Goal: Transaction & Acquisition: Purchase product/service

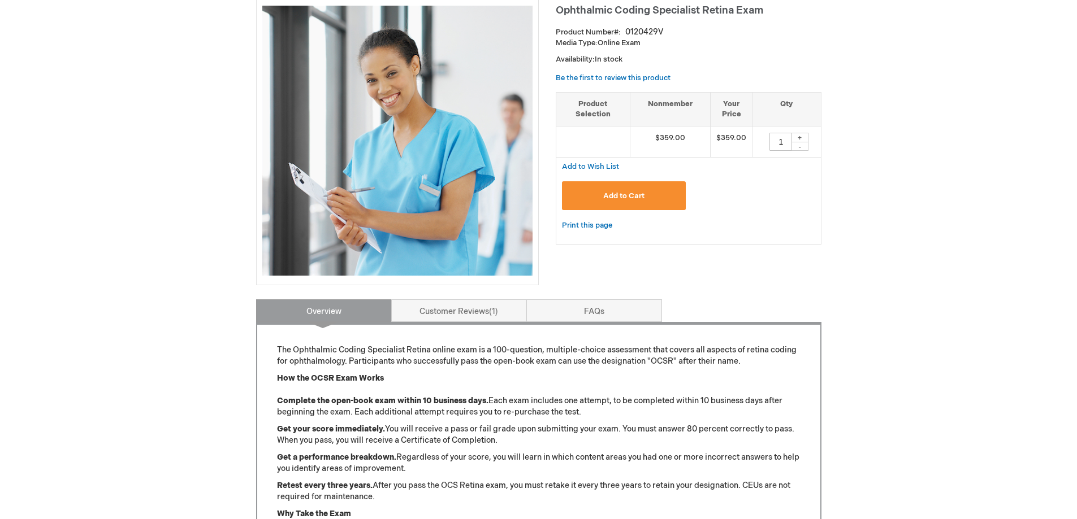
scroll to position [226, 0]
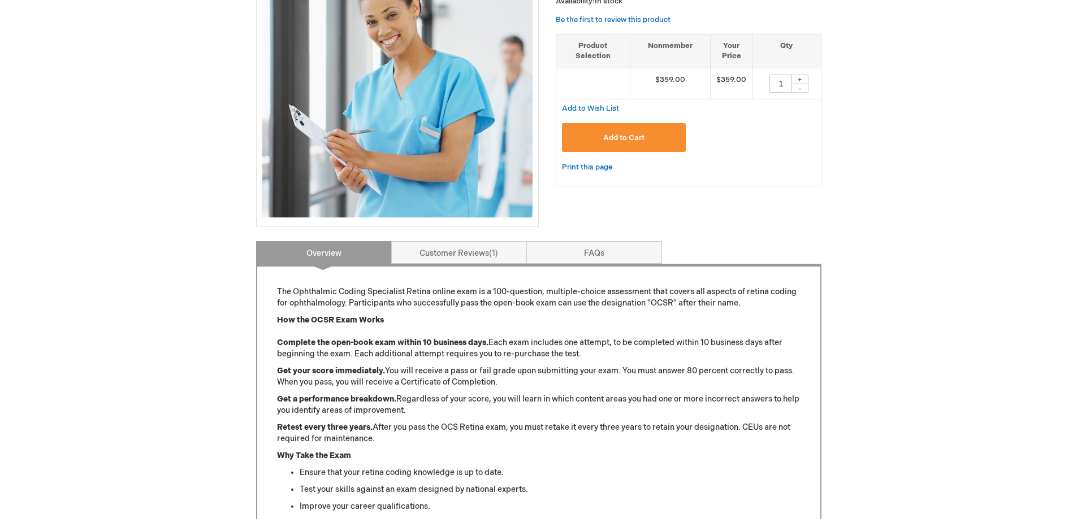
click at [615, 140] on span "Add to Cart" at bounding box center [623, 137] width 41 height 9
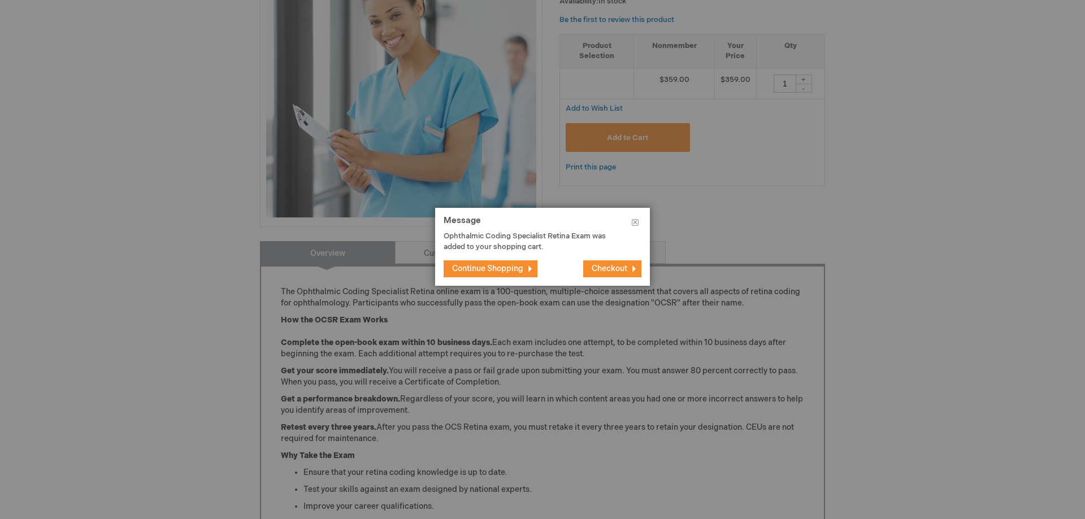
click at [482, 263] on button "Continue Shopping" at bounding box center [491, 269] width 94 height 17
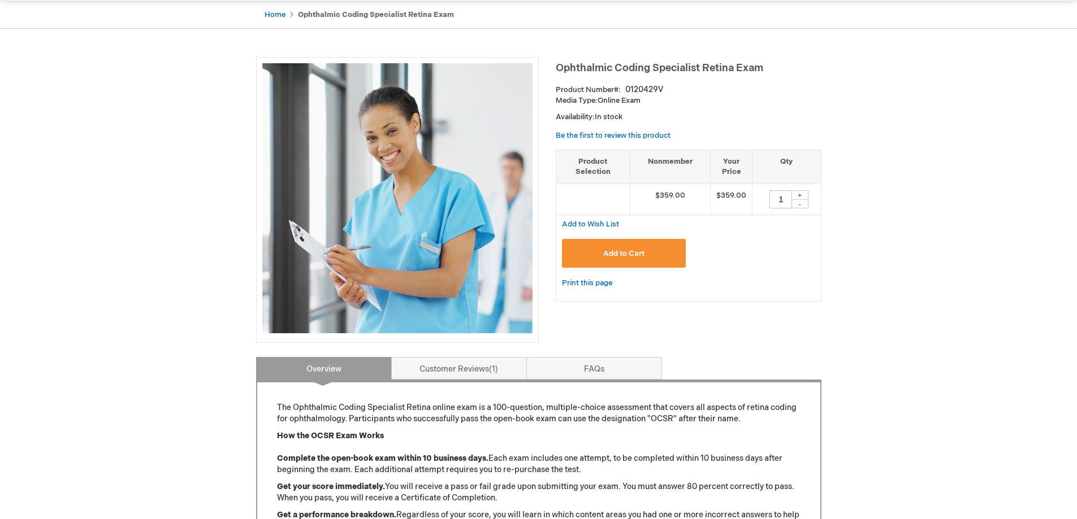
scroll to position [0, 0]
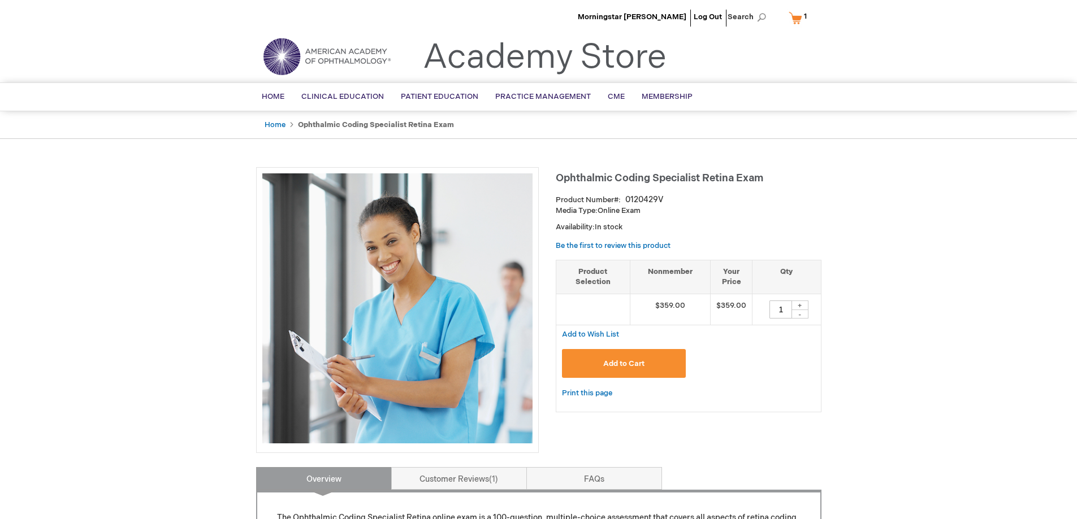
click at [796, 15] on link "My Cart 1 1 items" at bounding box center [800, 18] width 28 height 20
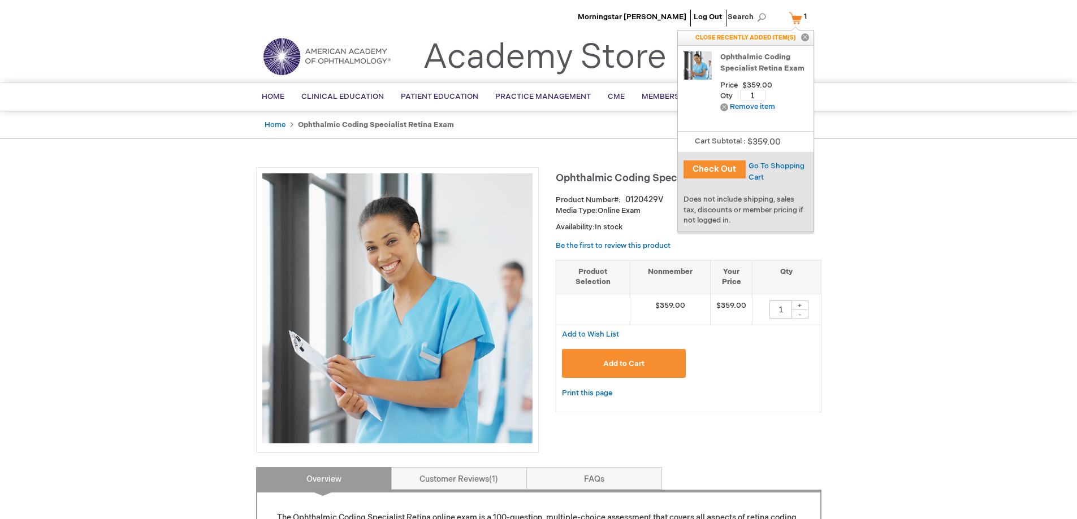
click at [734, 166] on button "Check Out" at bounding box center [714, 169] width 62 height 18
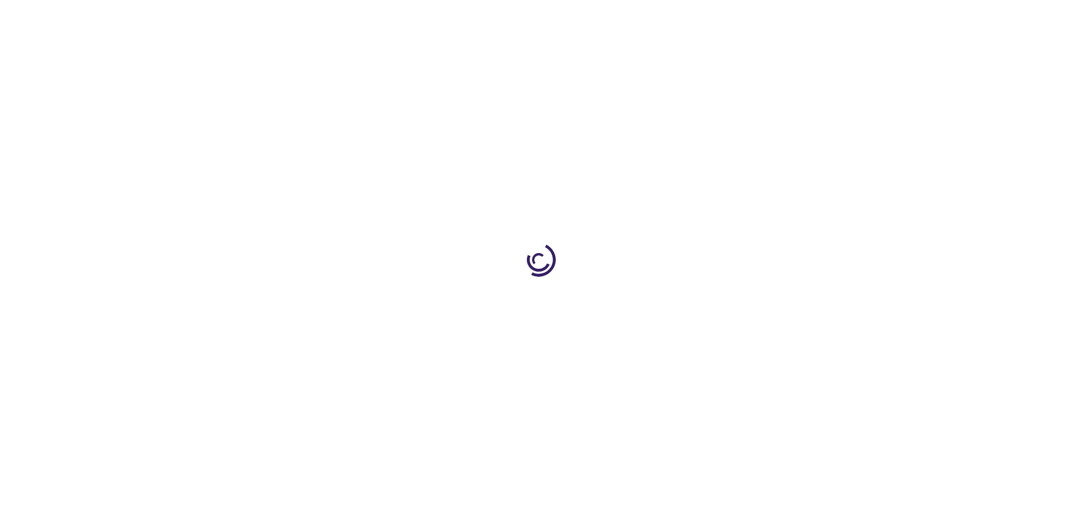
select select "US"
select select "18"
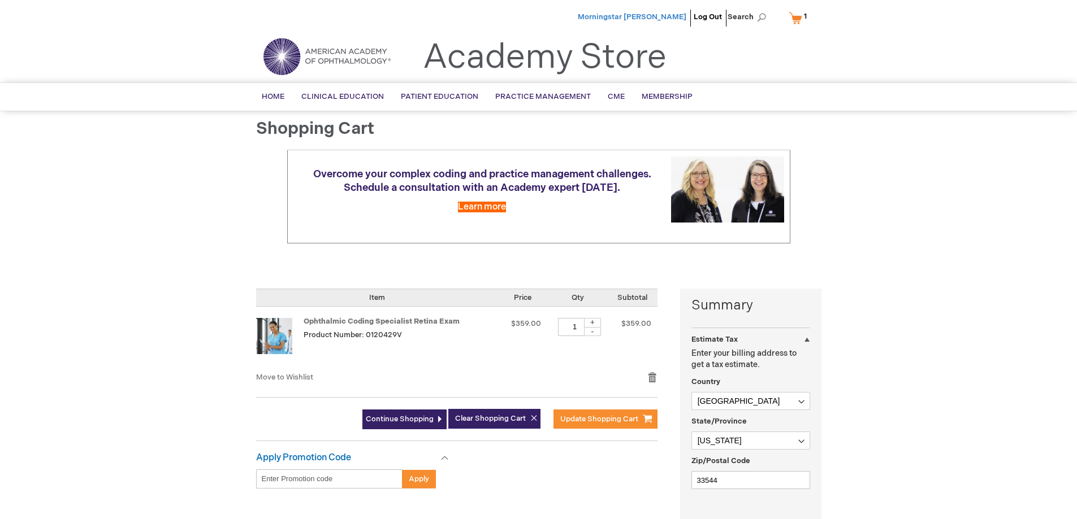
click at [667, 14] on span "Morningstar Barrantes" at bounding box center [632, 16] width 109 height 9
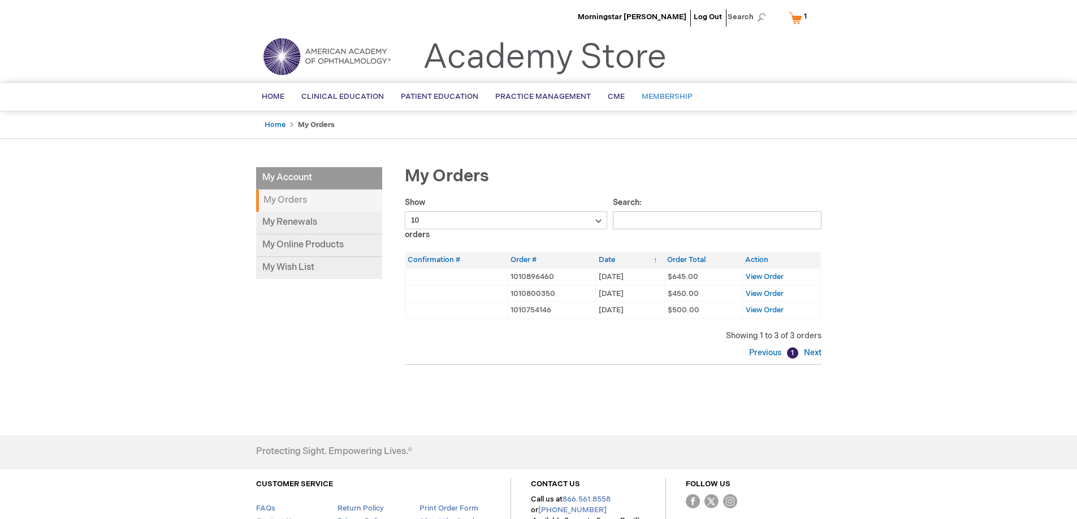
click at [665, 93] on span "Membership" at bounding box center [666, 96] width 51 height 9
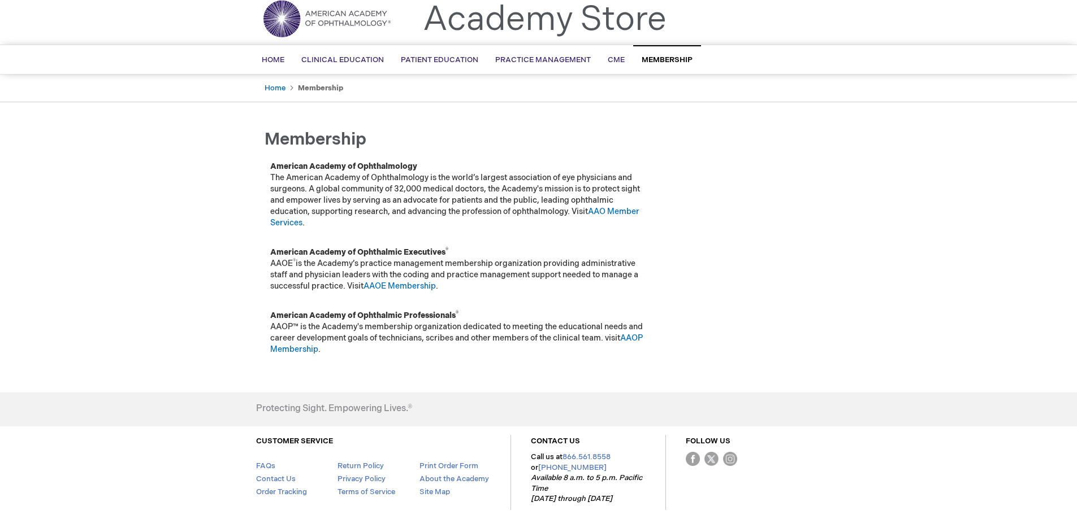
scroll to position [90, 0]
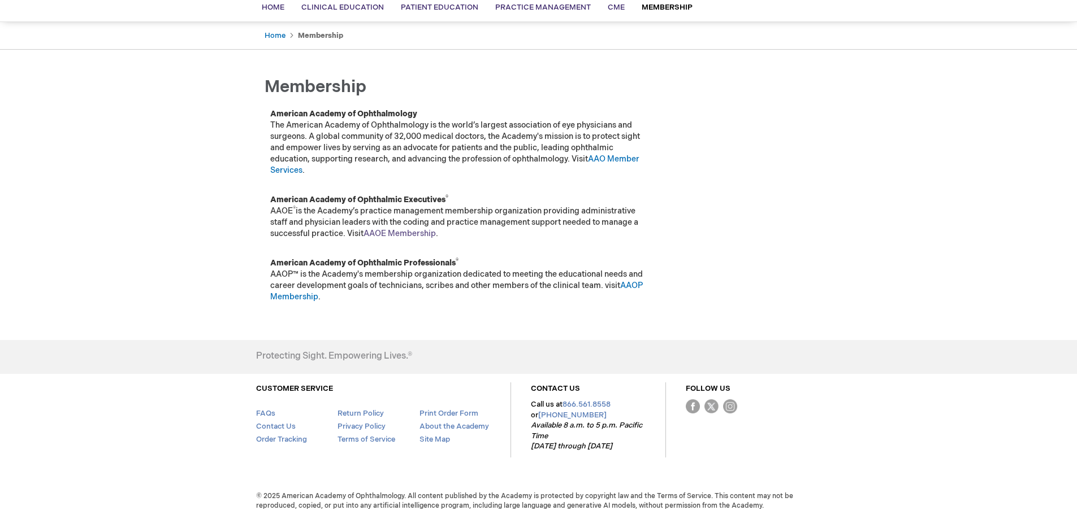
click at [419, 237] on link "AAOE Membership" at bounding box center [399, 234] width 72 height 10
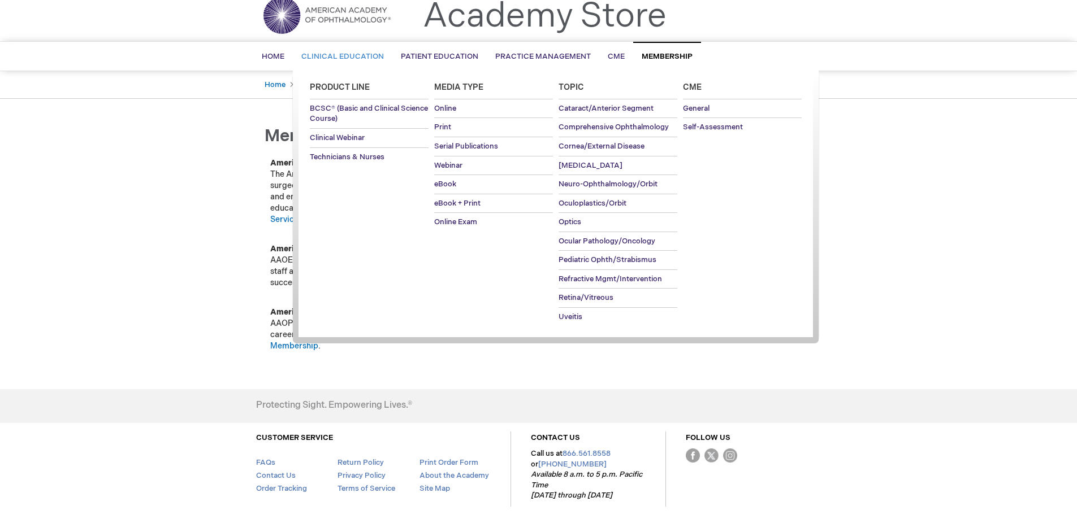
scroll to position [0, 0]
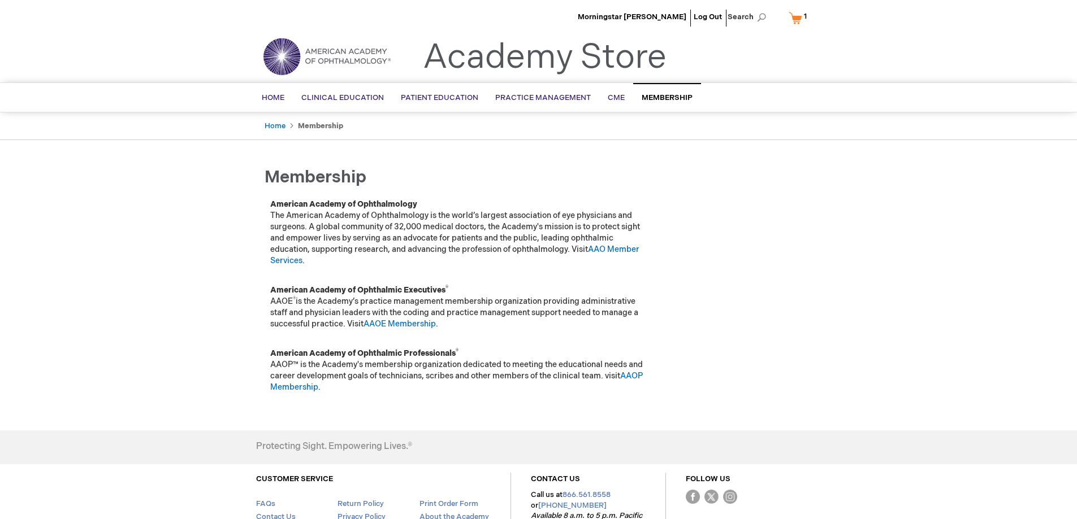
click at [338, 70] on img at bounding box center [327, 56] width 136 height 41
click at [754, 17] on span "Search" at bounding box center [748, 17] width 43 height 23
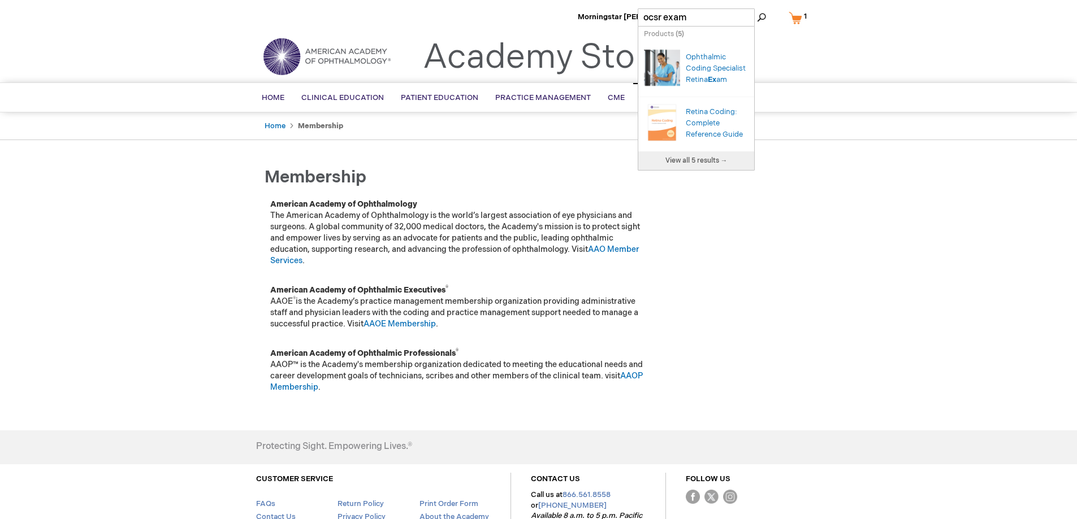
type input "ocsr exam"
click at [757, 8] on button "Search" at bounding box center [761, 17] width 9 height 18
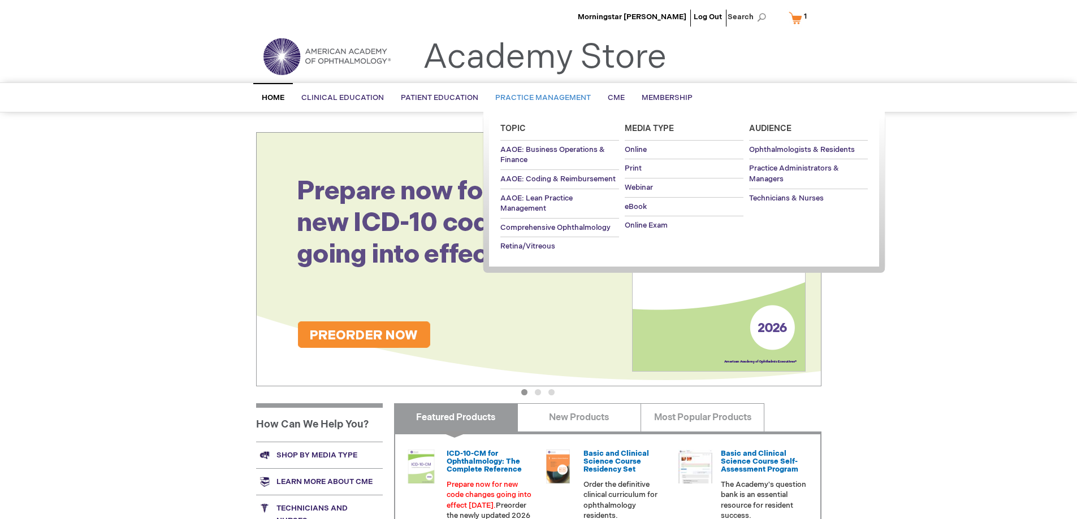
click at [518, 97] on span "Practice Management" at bounding box center [543, 97] width 96 height 9
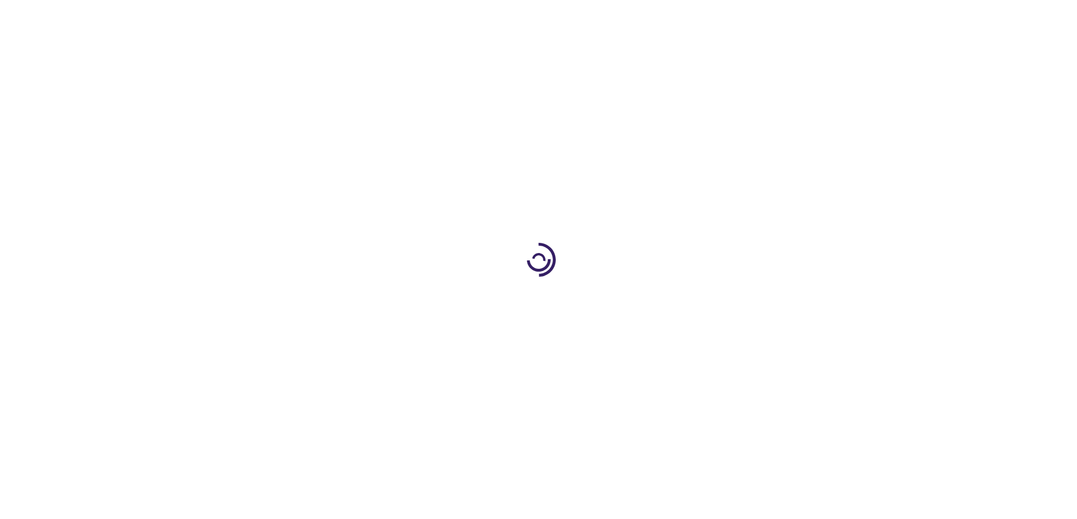
type input "1"
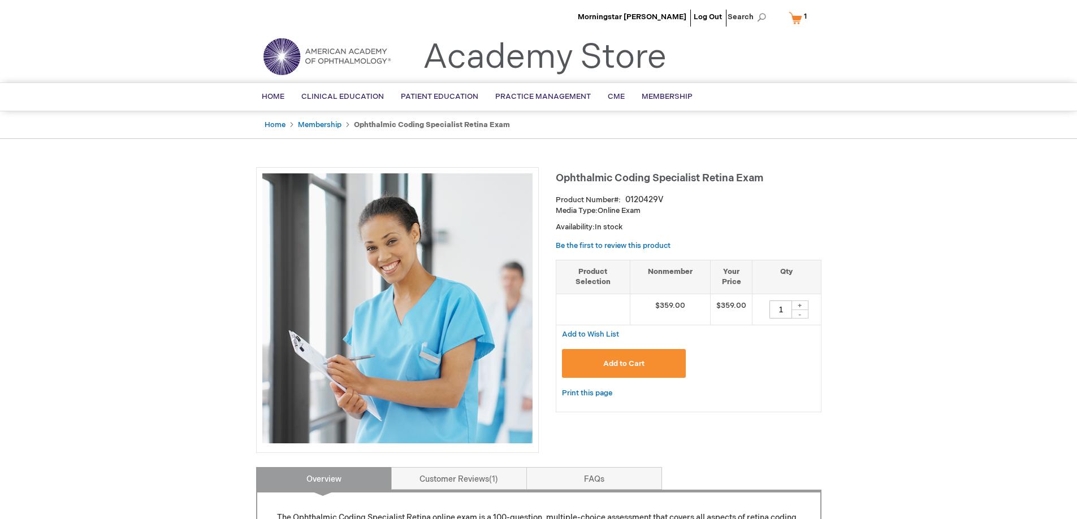
click at [604, 290] on th "Product Selection" at bounding box center [593, 277] width 74 height 34
click at [579, 315] on td at bounding box center [593, 309] width 74 height 31
click at [636, 308] on td "$359.00" at bounding box center [670, 309] width 81 height 31
drag, startPoint x: 669, startPoint y: 309, endPoint x: 718, endPoint y: 315, distance: 50.2
click at [711, 314] on tr "$359.00 $359.00 1 + -" at bounding box center [688, 309] width 264 height 31
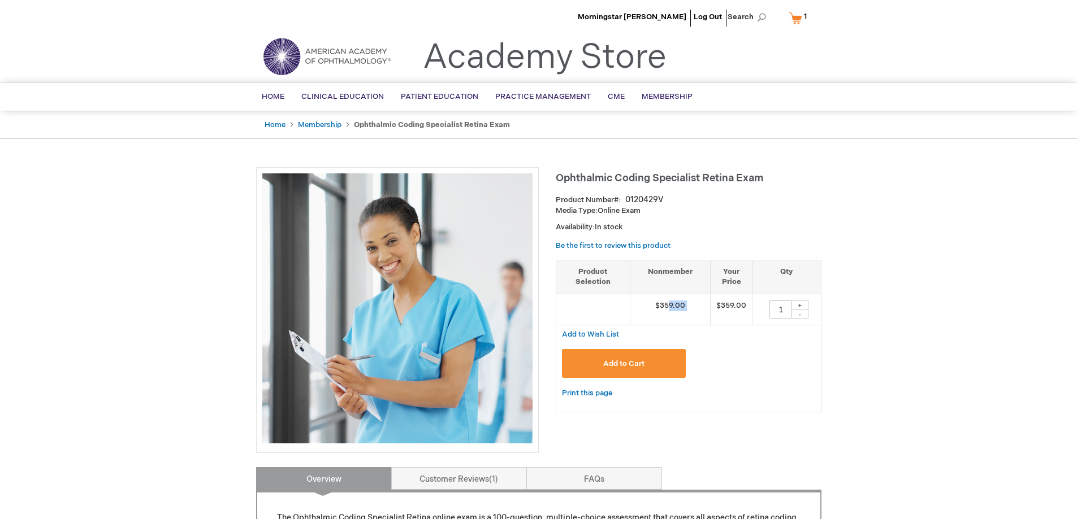
click at [719, 316] on td "$359.00" at bounding box center [731, 309] width 42 height 31
click at [801, 23] on link "My Cart 1 1 items" at bounding box center [800, 18] width 28 height 20
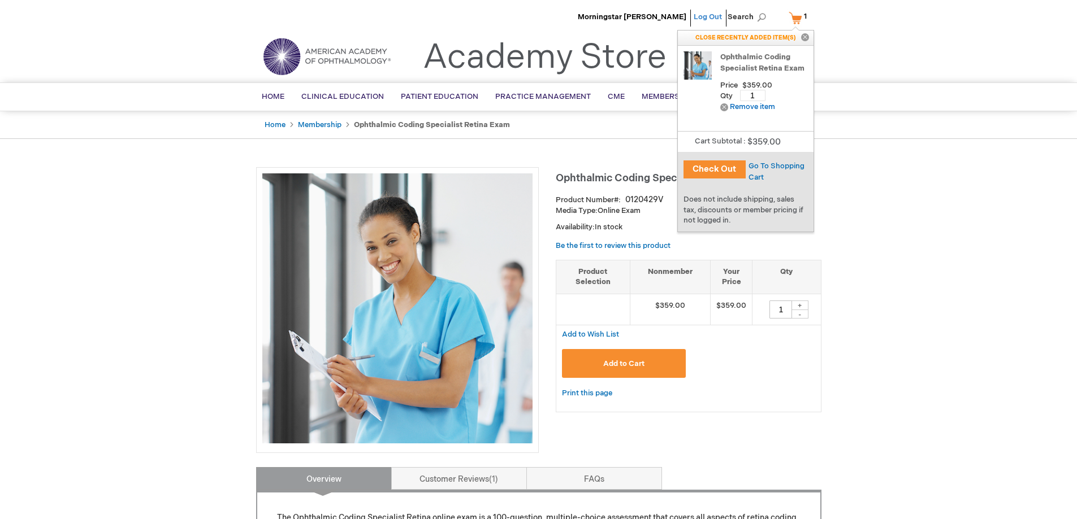
click at [707, 16] on link "Log Out" at bounding box center [707, 16] width 28 height 9
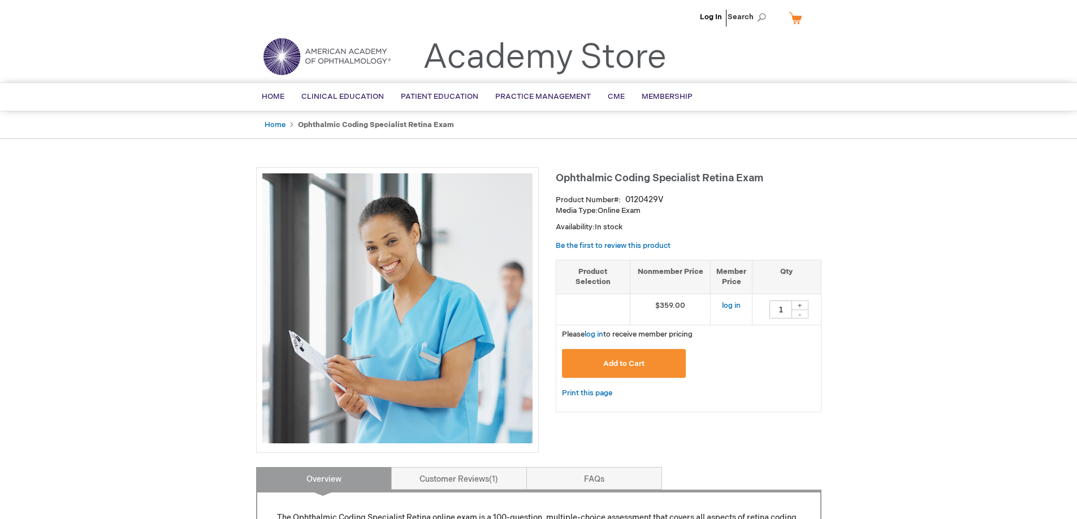
drag, startPoint x: 691, startPoint y: 300, endPoint x: 913, endPoint y: 277, distance: 223.8
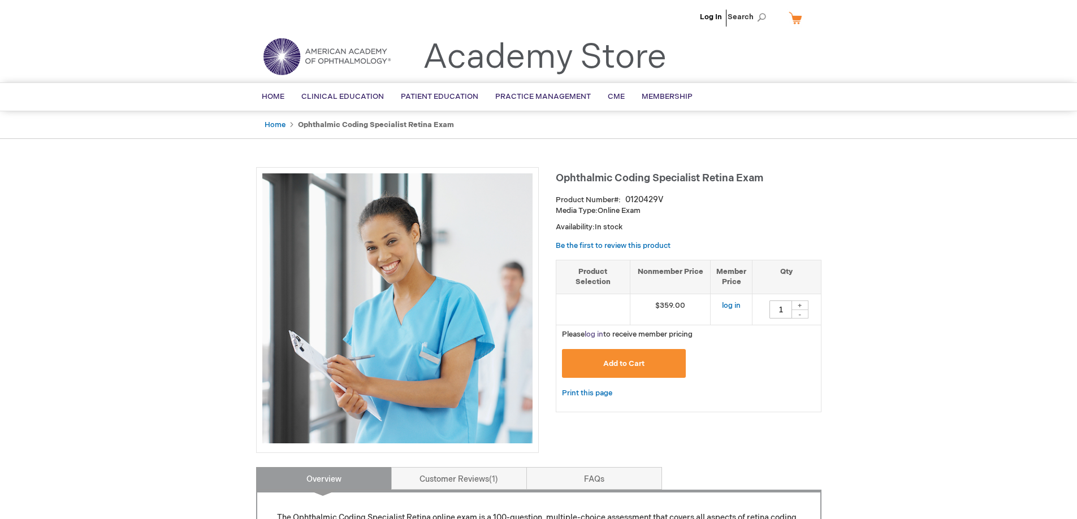
click at [602, 335] on link "log in" at bounding box center [593, 334] width 19 height 9
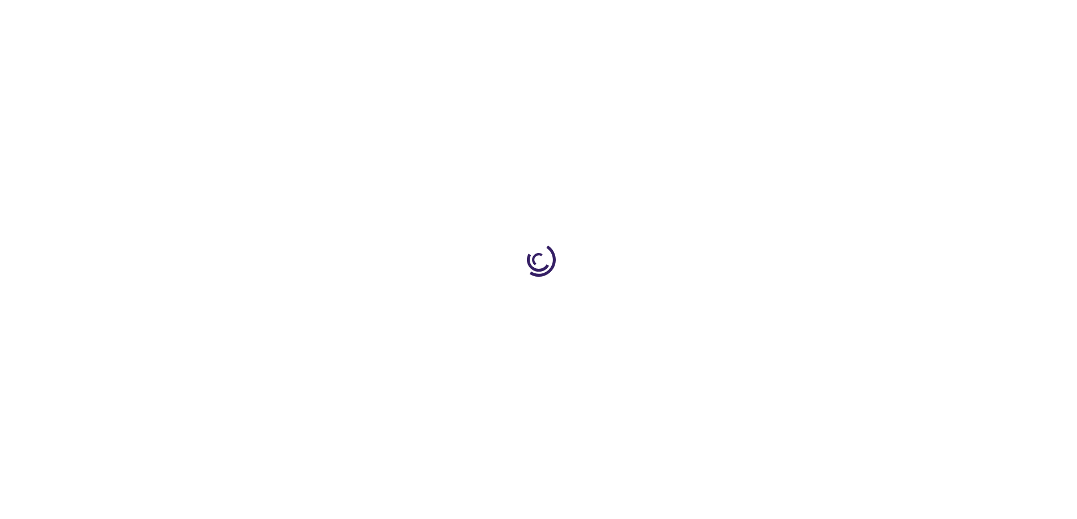
type input "1"
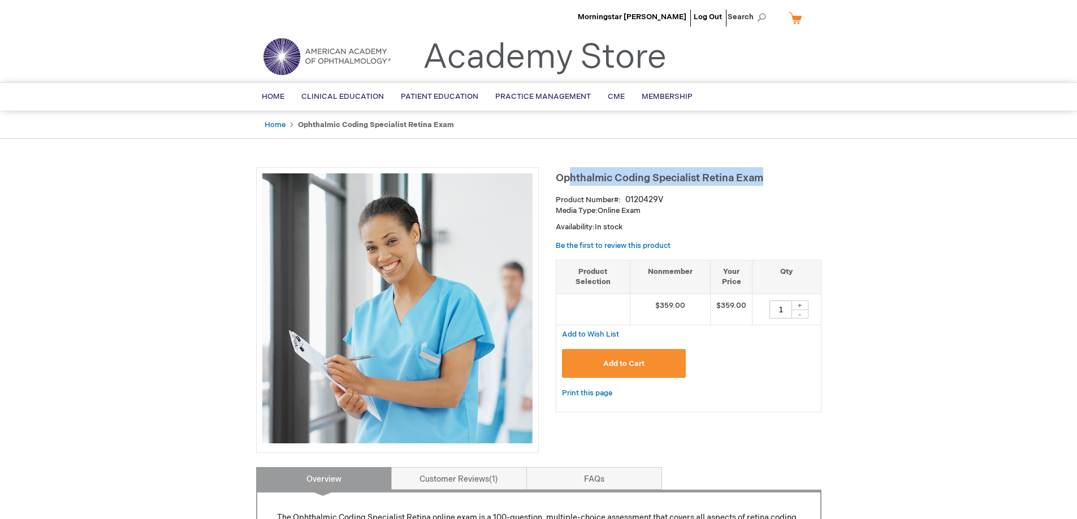
drag, startPoint x: 570, startPoint y: 176, endPoint x: 821, endPoint y: 171, distance: 251.5
click at [821, 171] on main "Ophthalmic Coding Specialist Retina Exam Product Number 0120429V Media Type: On…" at bounding box center [539, 513] width 582 height 715
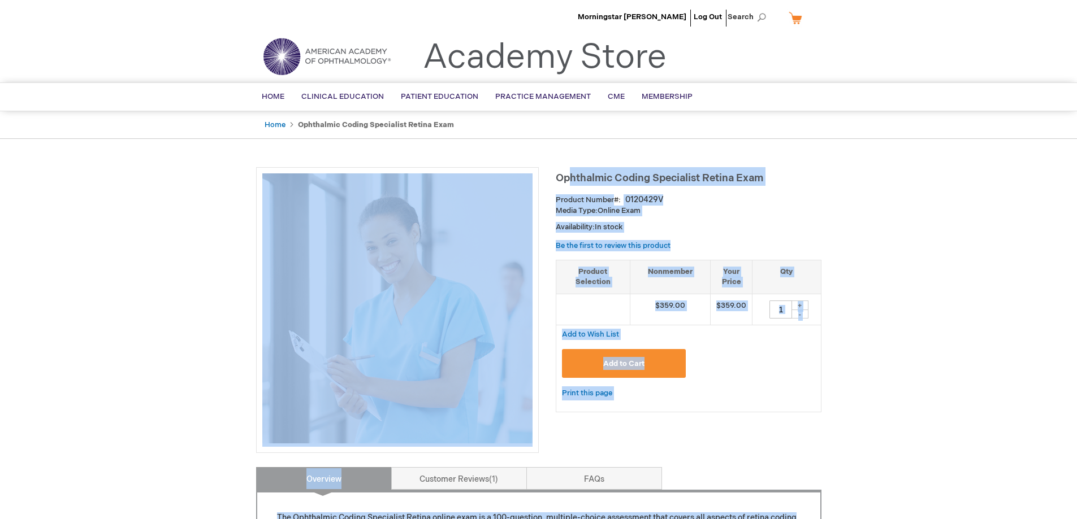
click at [821, 171] on main "Ophthalmic Coding Specialist Retina Exam Product Number 0120429V Media Type: On…" at bounding box center [539, 513] width 582 height 715
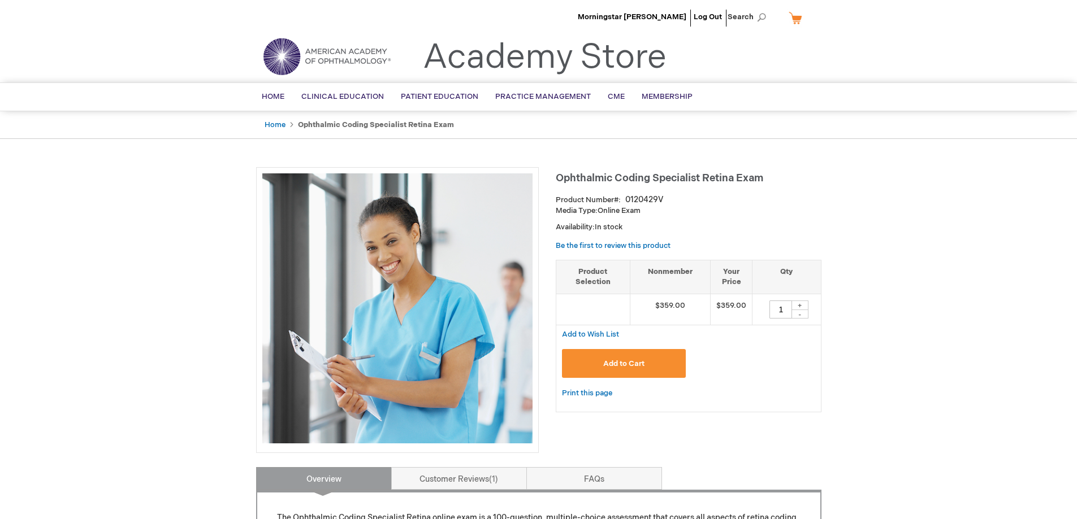
click at [823, 183] on main "Ophthalmic Coding Specialist Retina Exam Product Number 0120429V Media Type: On…" at bounding box center [539, 513] width 582 height 715
click at [647, 349] on button "Add to Cart" at bounding box center [624, 363] width 124 height 29
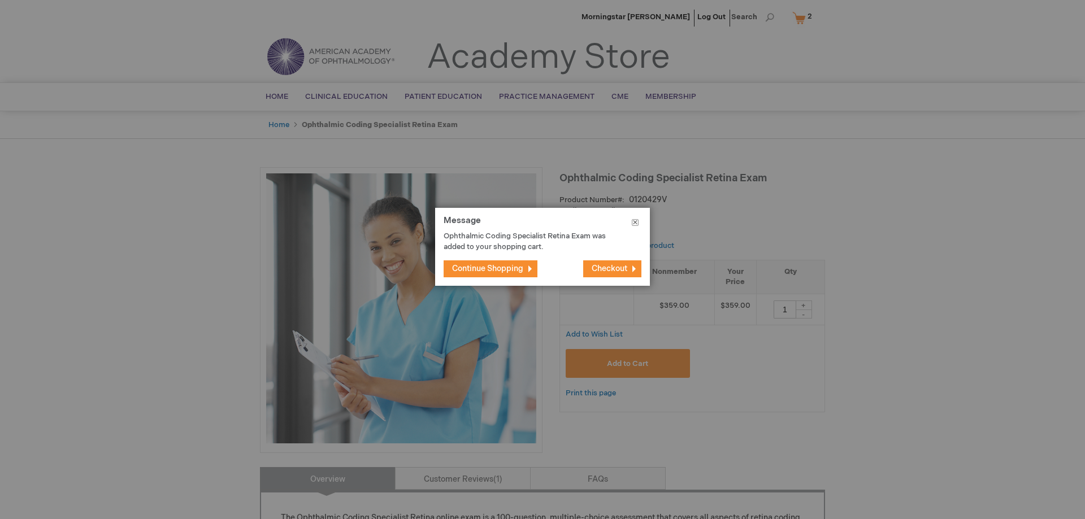
click at [637, 225] on button "Close" at bounding box center [634, 225] width 29 height 34
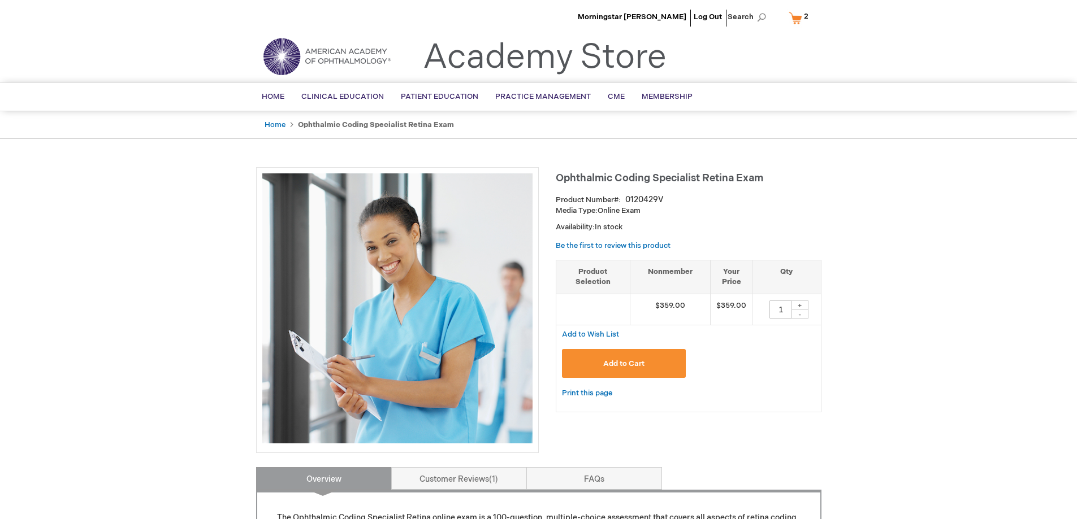
click at [796, 21] on link "My Cart 2 2 items" at bounding box center [800, 18] width 29 height 20
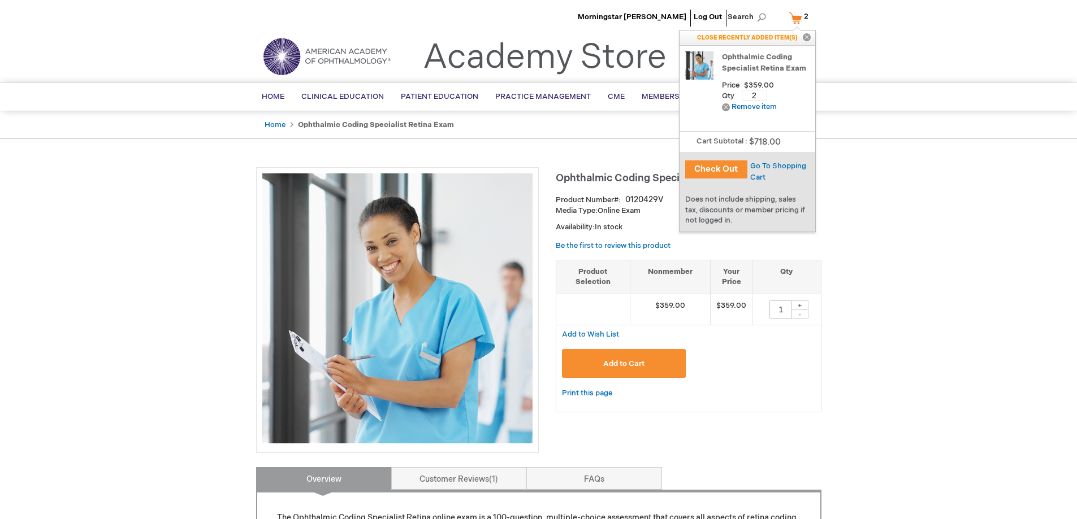
click at [774, 63] on link "Ophthalmic Coding Specialist Retina Exam" at bounding box center [766, 62] width 88 height 23
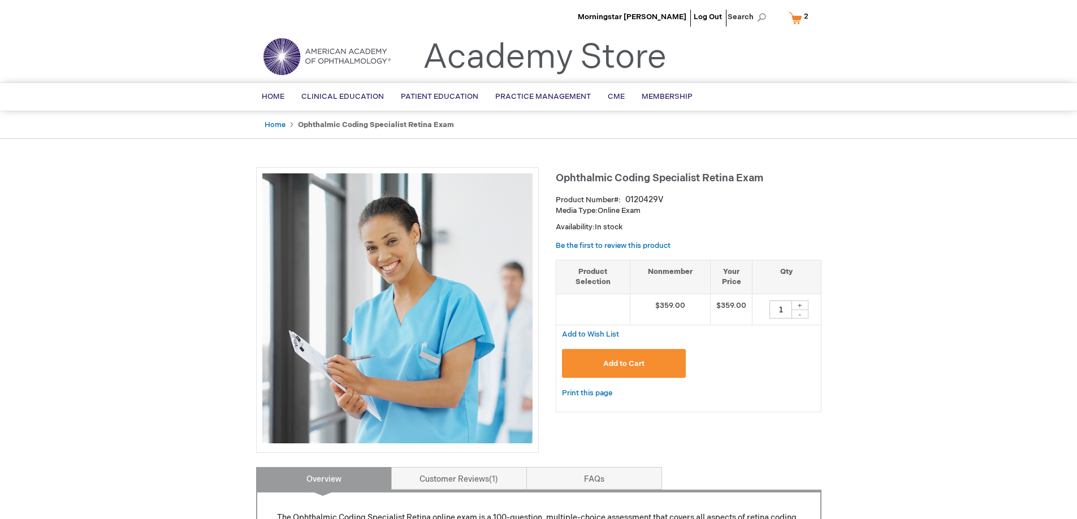
click at [801, 18] on link "My Cart 2 2 items" at bounding box center [800, 18] width 29 height 20
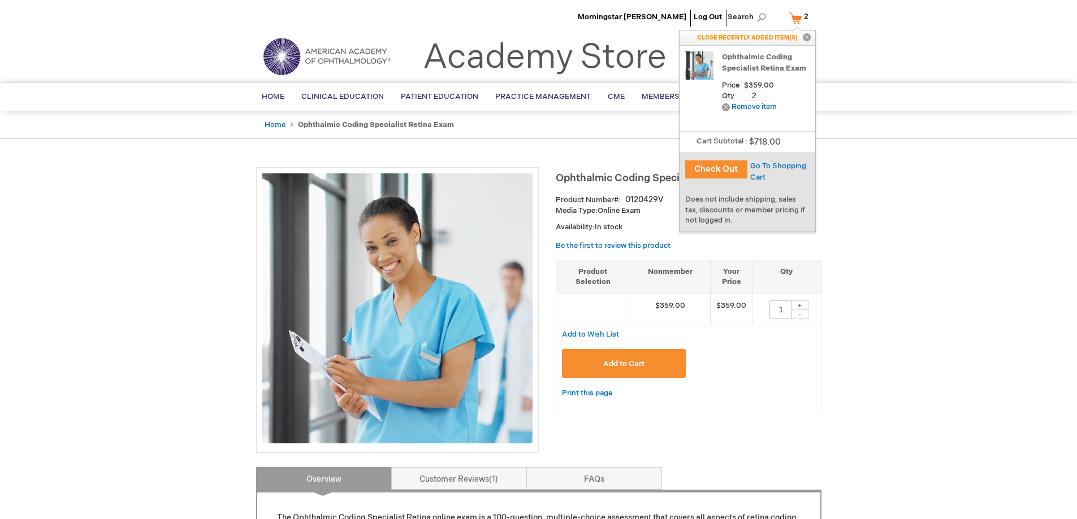
drag, startPoint x: 753, startPoint y: 94, endPoint x: 740, endPoint y: 95, distance: 13.6
click at [745, 94] on input "2" at bounding box center [753, 95] width 25 height 11
type input "1"
click at [794, 86] on div "Qty 1 Update" at bounding box center [766, 92] width 88 height 15
click at [795, 87] on button "Update" at bounding box center [789, 95] width 34 height 17
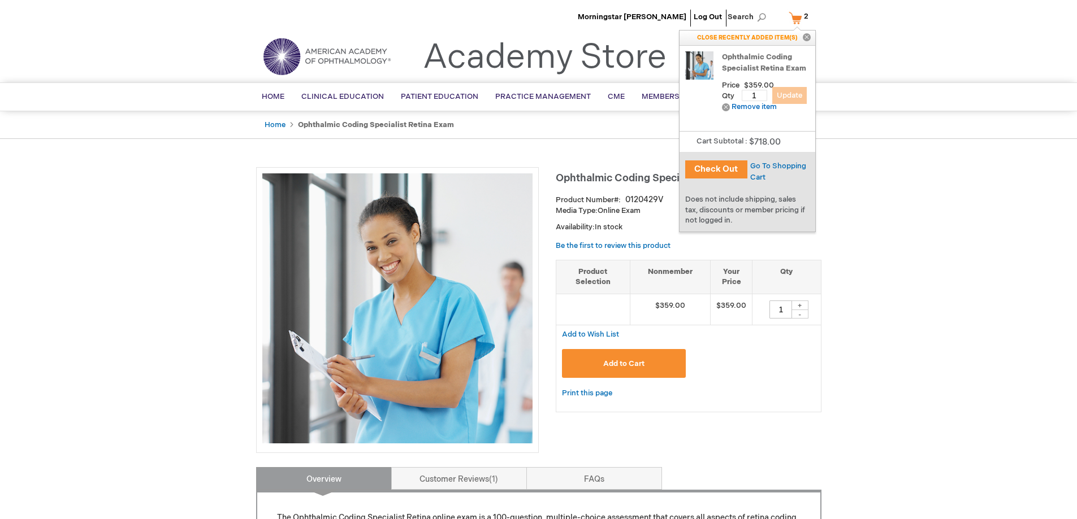
click at [797, 99] on div "Qty 1 Update" at bounding box center [766, 92] width 88 height 15
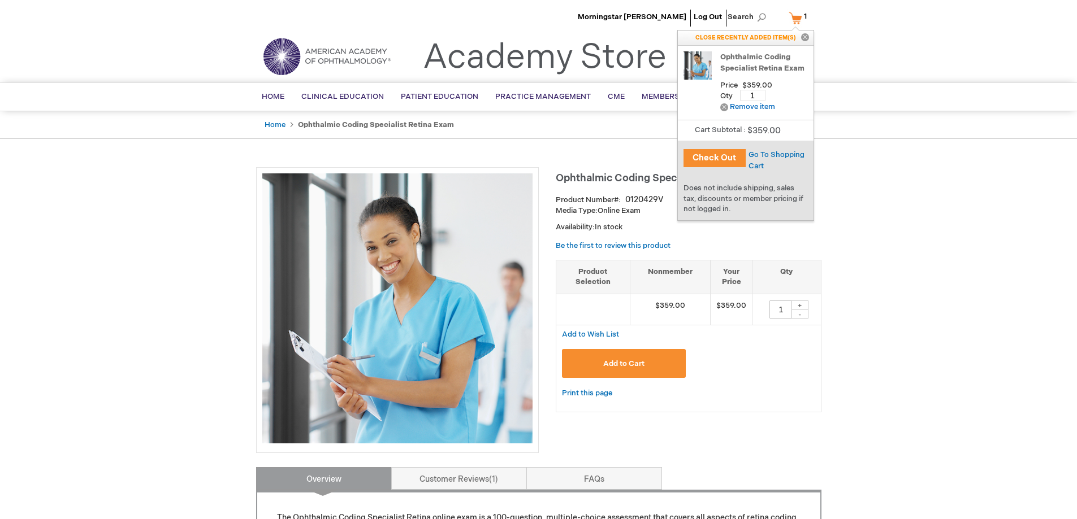
click at [711, 160] on button "Check Out" at bounding box center [714, 158] width 62 height 18
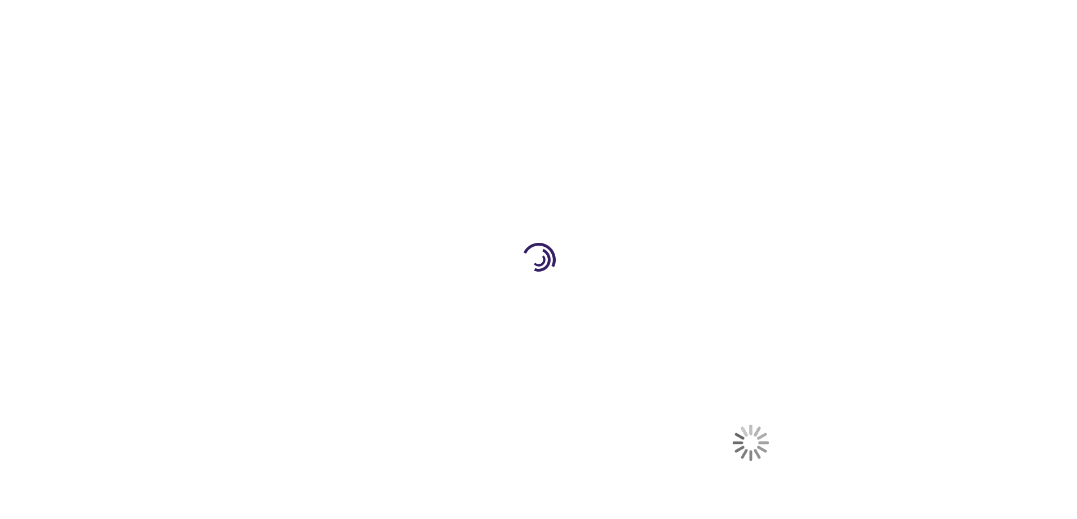
select select "US"
select select "18"
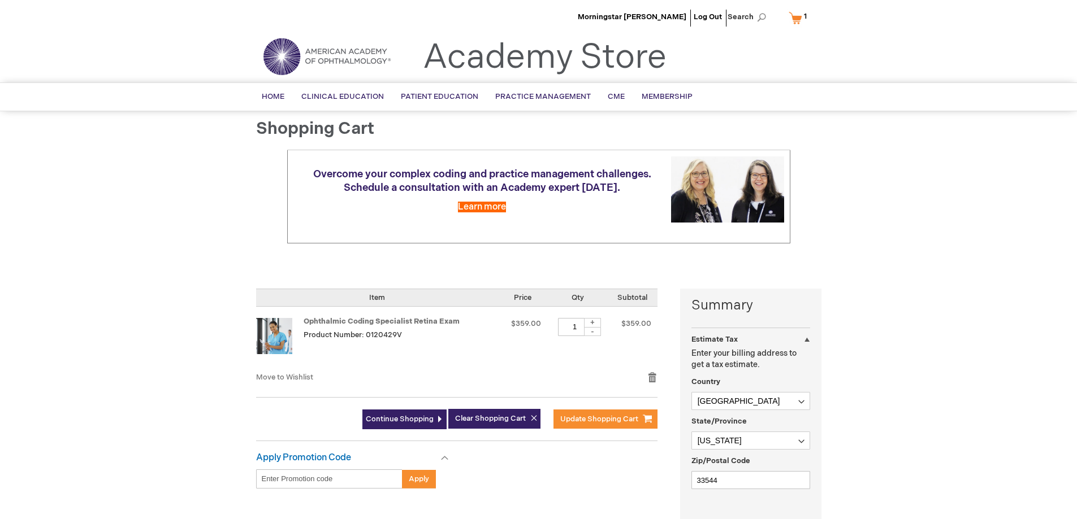
scroll to position [226, 0]
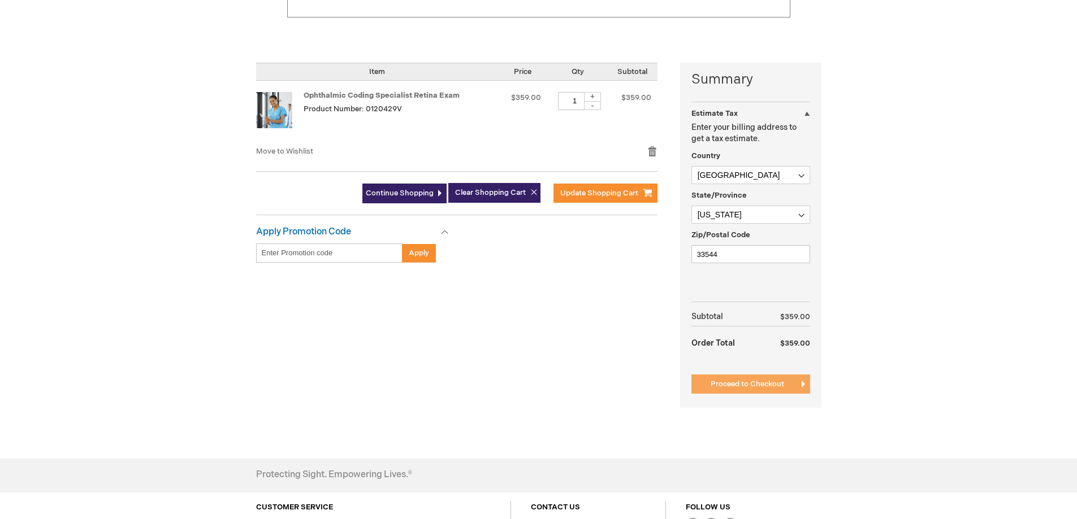
click at [757, 381] on span "Proceed to Checkout" at bounding box center [746, 384] width 73 height 9
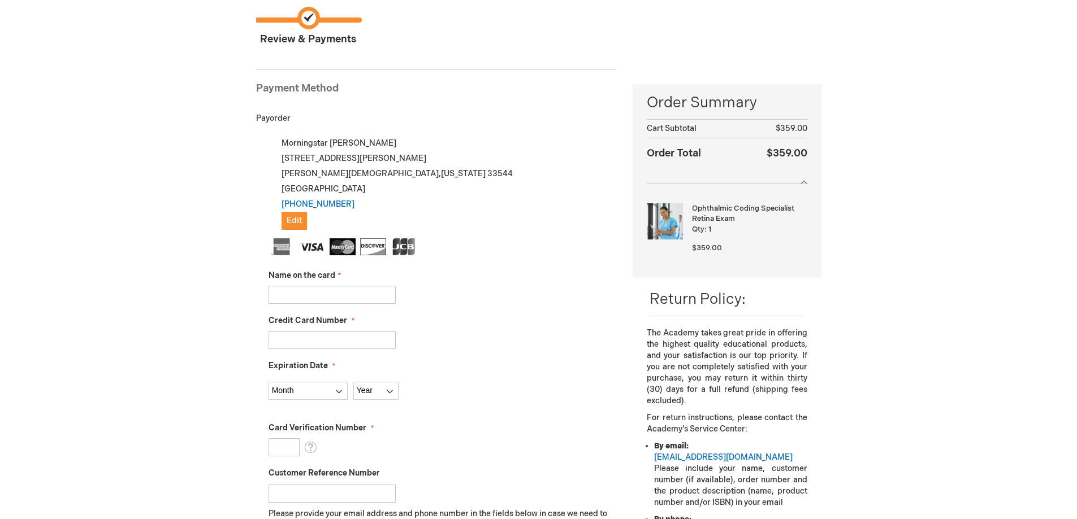
click at [330, 277] on span "Name on the card" at bounding box center [301, 276] width 67 height 10
click at [330, 286] on input "Name on the card" at bounding box center [331, 295] width 127 height 18
click at [330, 277] on span "Name on the card" at bounding box center [301, 276] width 67 height 10
click at [330, 286] on input "Name on the card" at bounding box center [331, 295] width 127 height 18
click at [302, 303] on input "Name on the card" at bounding box center [331, 295] width 127 height 18
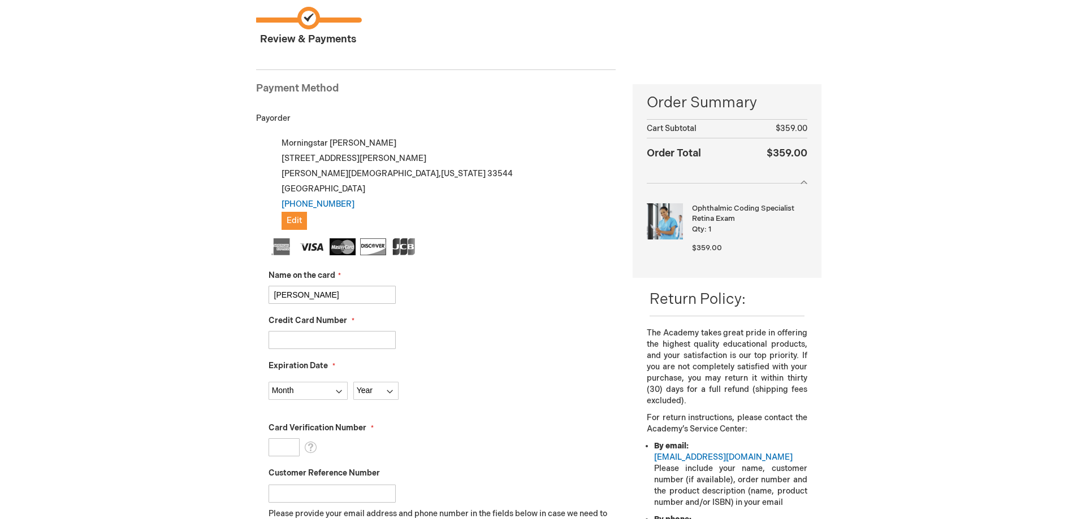
type input "[PERSON_NAME]"
type input "41541"
click at [340, 331] on input "41541" at bounding box center [331, 340] width 127 height 18
click at [340, 341] on input "41541" at bounding box center [331, 340] width 127 height 18
click at [0, 369] on html "Please wait... The store will not work correctly when cookies are disabled. Mor…" at bounding box center [538, 162] width 1077 height 519
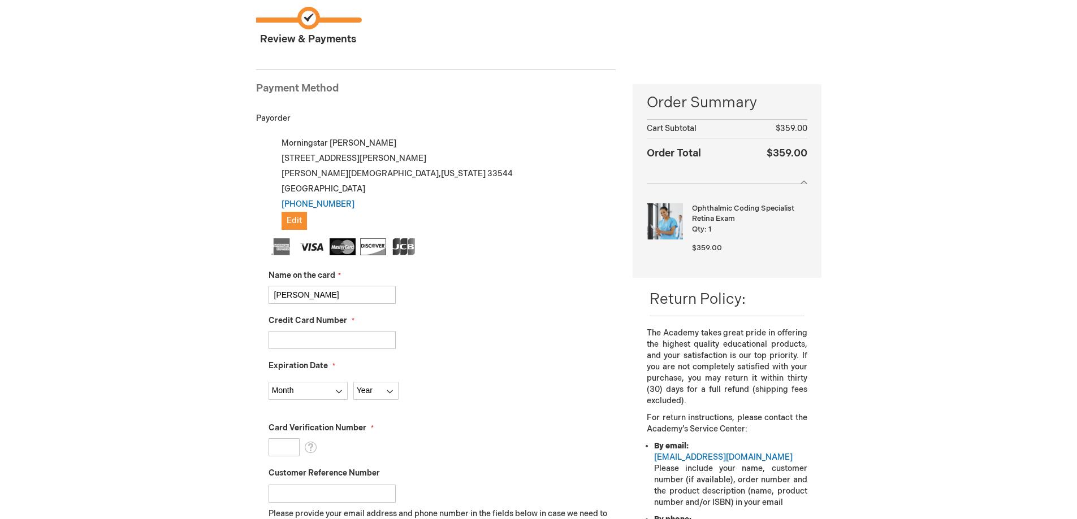
click at [328, 346] on input "Credit Card Number" at bounding box center [331, 340] width 127 height 18
type input "[CREDIT_CARD_NUMBER]"
click at [305, 392] on select "Month [DATE] - [DATE] - [DATE] - [DATE] - [DATE] - [DATE] - [DATE] - [DATE] - […" at bounding box center [307, 391] width 79 height 18
select select "10"
click at [268, 382] on select "Month [DATE] - [DATE] - [DATE] - [DATE] - [DATE] - [DATE] - [DATE] - [DATE] - […" at bounding box center [307, 391] width 79 height 18
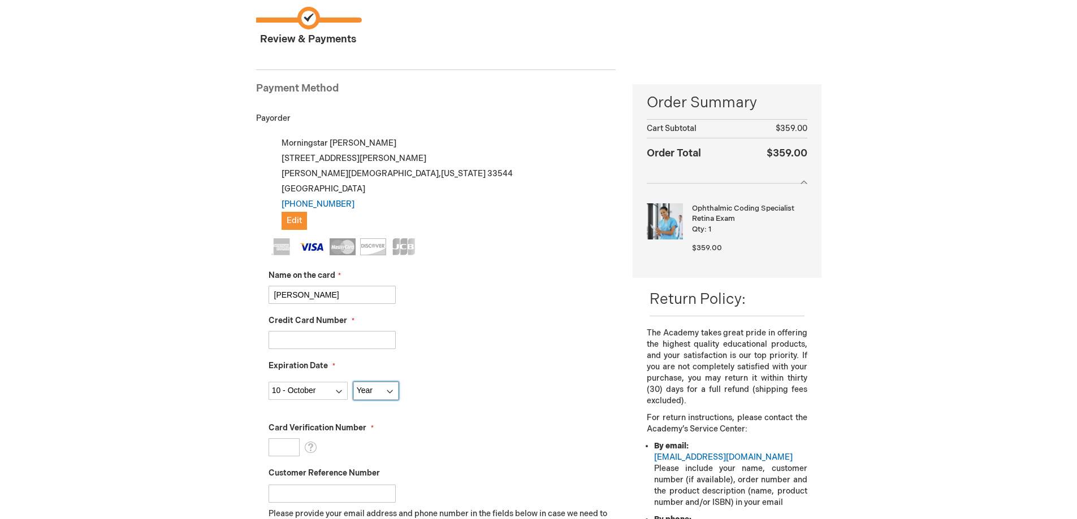
click at [374, 388] on select "Year [DATE] 2026 2027 2028 2029 2030 2031 2032 2033 2034 2035" at bounding box center [375, 391] width 45 height 18
select select "2029"
click at [353, 382] on select "Year [DATE] 2026 2027 2028 2029 2030 2031 2032 2033 2034 2035" at bounding box center [375, 391] width 45 height 18
click at [461, 338] on div "[CREDIT_CARD_NUMBER]" at bounding box center [442, 340] width 348 height 18
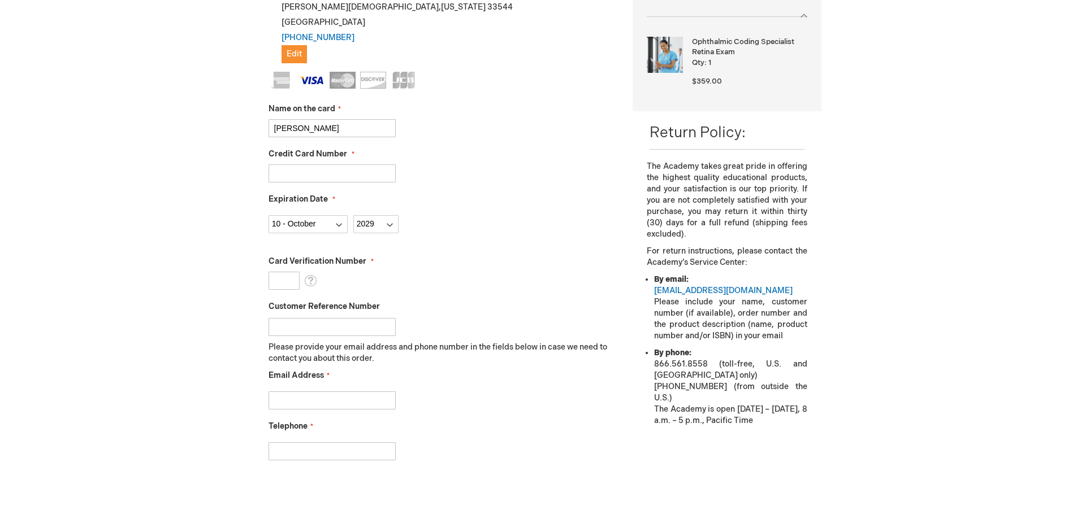
scroll to position [266, 0]
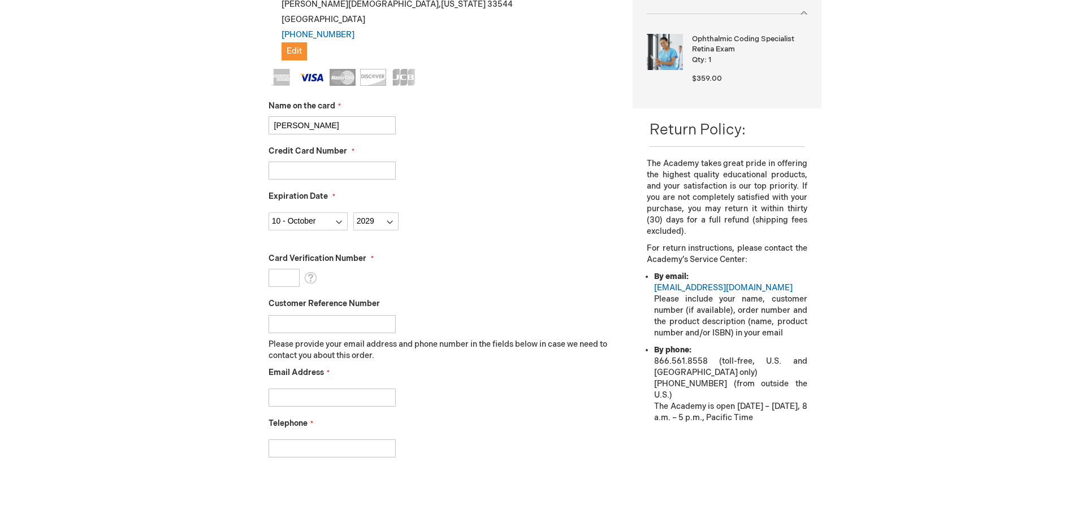
click at [277, 283] on input "Card Verification Number" at bounding box center [283, 278] width 31 height 18
type input "010"
click at [309, 329] on input "Customer Reference Number" at bounding box center [331, 324] width 127 height 18
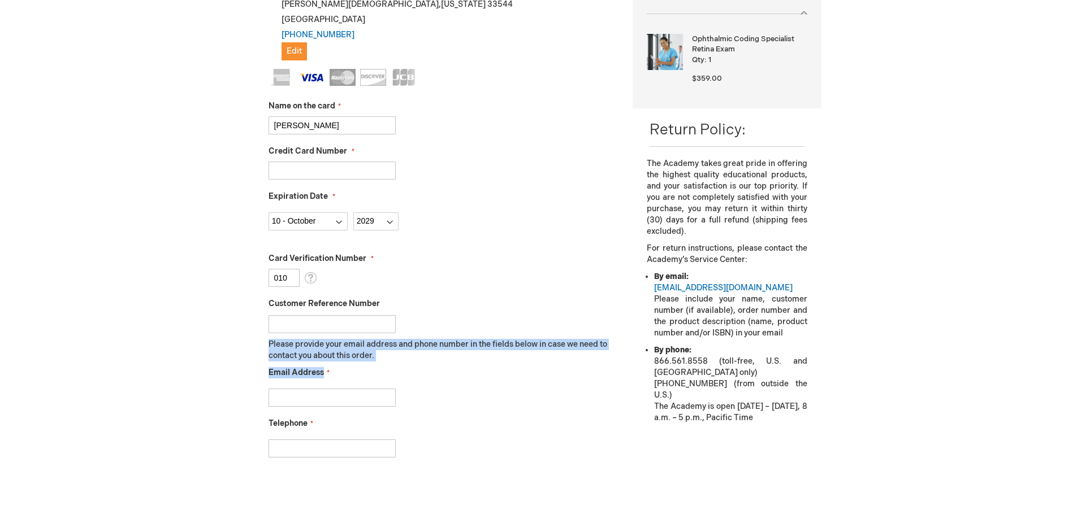
drag, startPoint x: 268, startPoint y: 345, endPoint x: 442, endPoint y: 369, distance: 175.7
click at [442, 369] on fieldset "Name on the card [PERSON_NAME] Credit Card Number [CREDIT_CARD_NUMBER] Expirati…" at bounding box center [442, 269] width 348 height 400
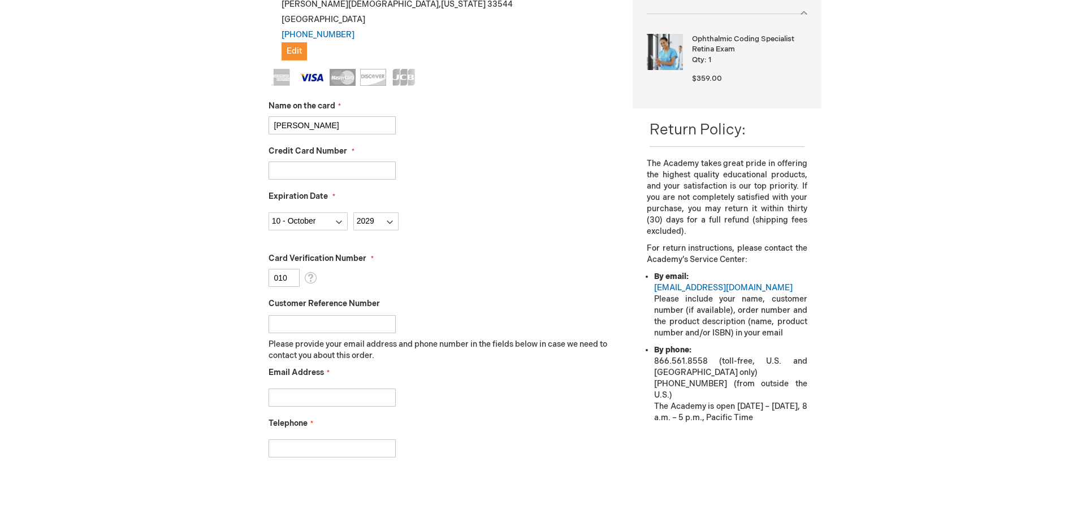
click at [442, 369] on div "Email Address" at bounding box center [442, 387] width 348 height 40
click at [354, 315] on input "Customer Reference Number" at bounding box center [331, 324] width 127 height 18
drag, startPoint x: 305, startPoint y: 339, endPoint x: 459, endPoint y: 355, distance: 155.1
click at [452, 354] on p "Please provide your email address and phone number in the fields below in case …" at bounding box center [442, 350] width 348 height 23
click at [460, 355] on p "Please provide your email address and phone number in the fields below in case …" at bounding box center [442, 350] width 348 height 23
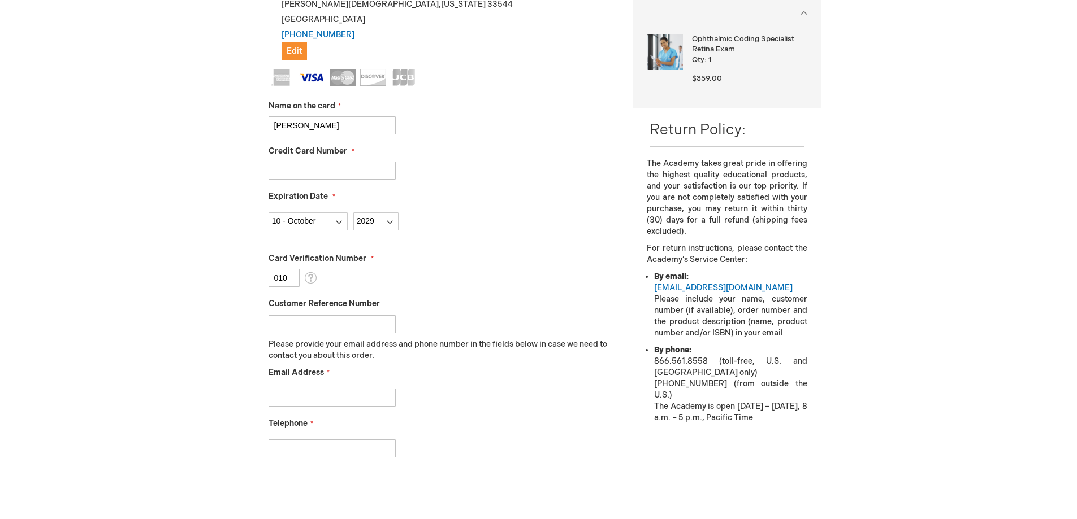
click at [343, 310] on div at bounding box center [442, 322] width 348 height 24
click at [343, 323] on input "Customer Reference Number" at bounding box center [331, 324] width 127 height 18
click at [344, 397] on input "Email Address" at bounding box center [331, 398] width 127 height 18
type input "mbarrantes@retinacaretampa,com"
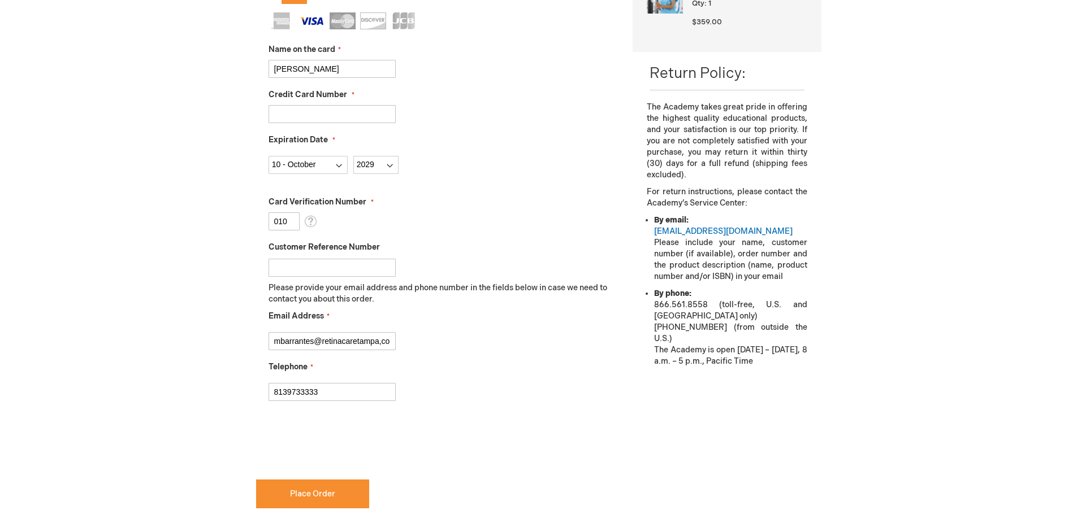
scroll to position [436, 0]
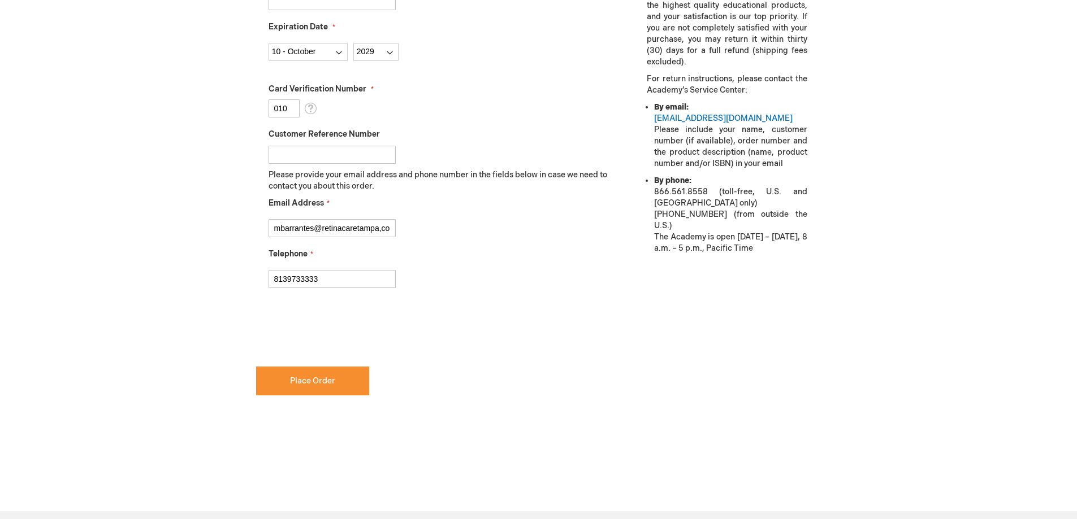
type input "8139733333"
checkbox input "true"
click at [652, 224] on ul "By email: [EMAIL_ADDRESS][DOMAIN_NAME] Please include your name, customer numbe…" at bounding box center [726, 178] width 160 height 153
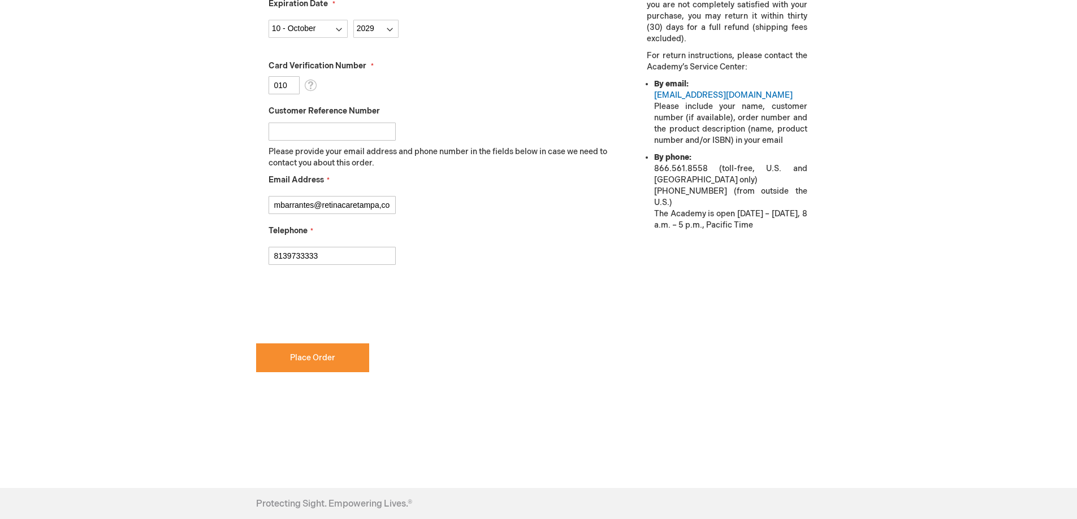
scroll to position [565, 0]
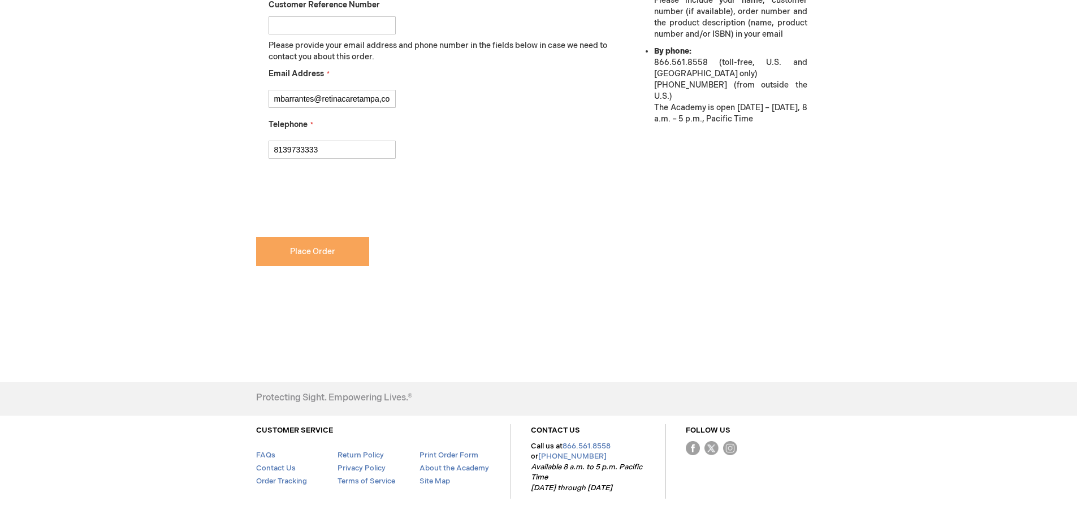
click at [329, 258] on button "Place Order" at bounding box center [312, 251] width 113 height 29
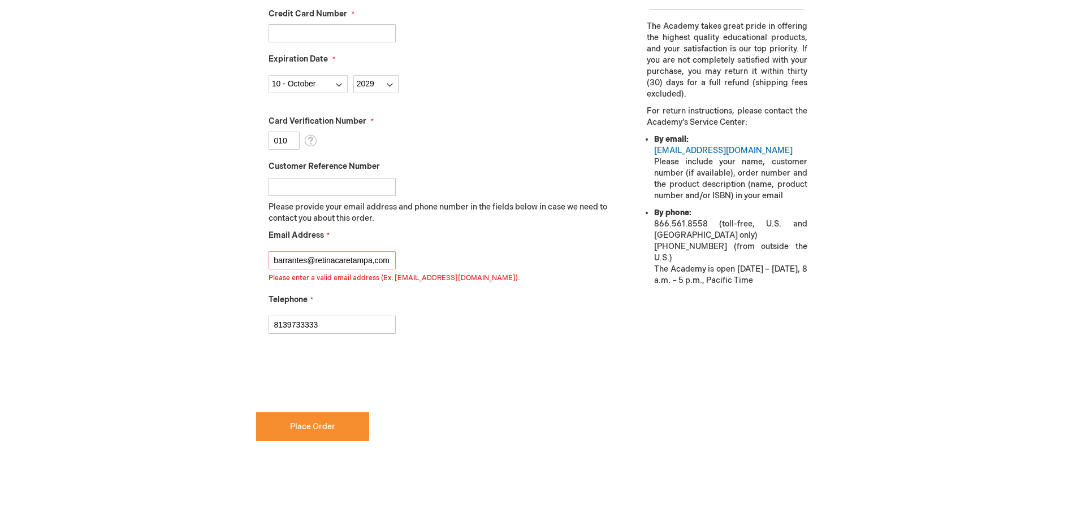
scroll to position [389, 0]
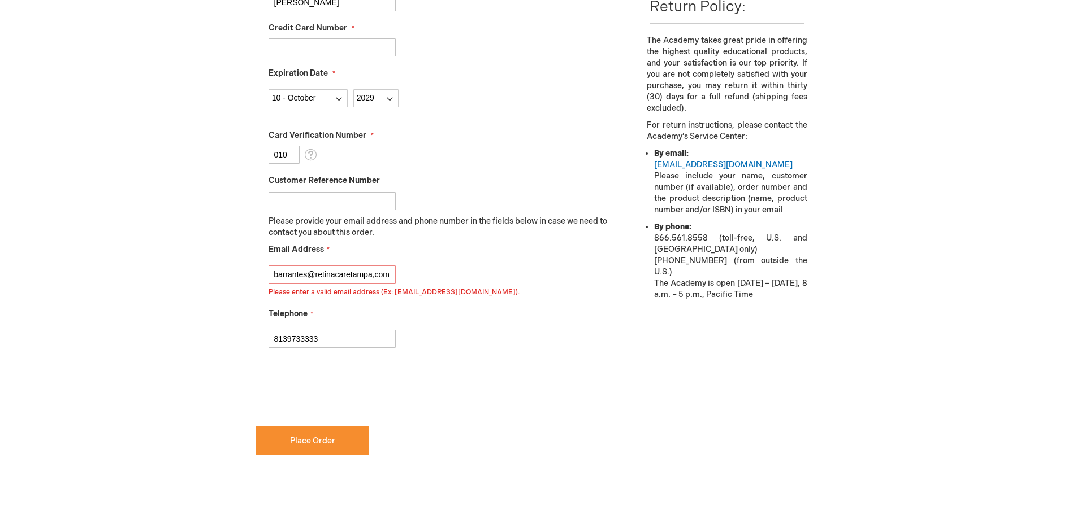
drag, startPoint x: 385, startPoint y: 275, endPoint x: 25, endPoint y: 302, distance: 361.0
click at [81, 301] on div "Morningstar Barrantes Log Out Search My Cart 1 1 items CLOSE RECENTLY ADDED ITE…" at bounding box center [538, 181] width 1077 height 1140
type input "m"
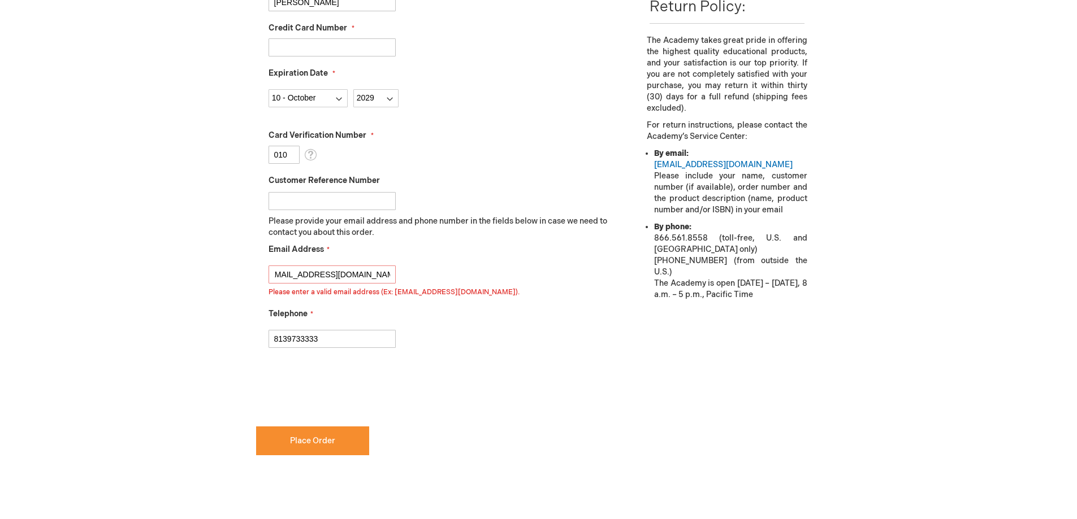
type input "mbarrantes@retinacaretampa.com"
click at [360, 112] on fieldset "Name on the card Evan Dunn Credit Card Number 4154178575450044 Expiration Date …" at bounding box center [442, 153] width 348 height 414
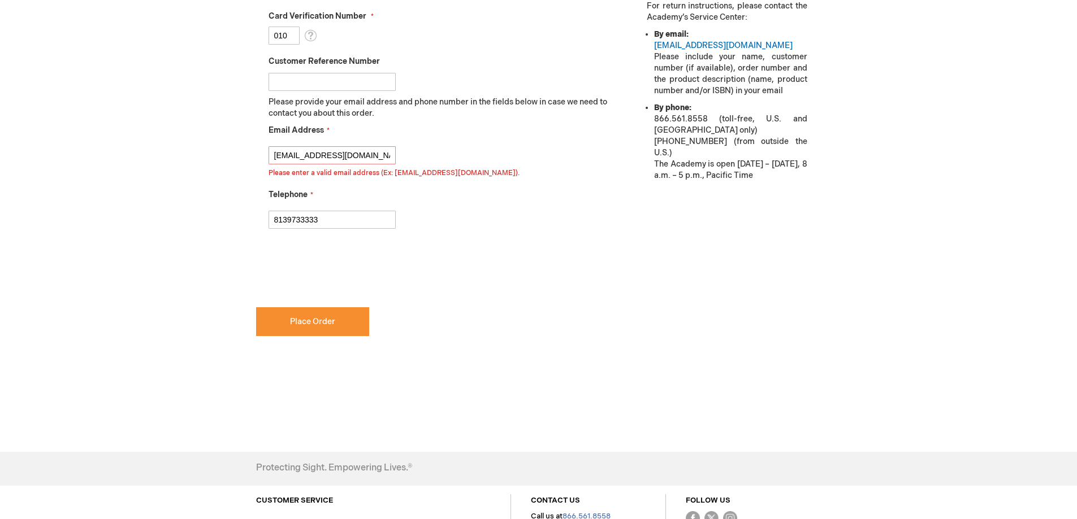
scroll to position [0, 0]
drag, startPoint x: 387, startPoint y: 149, endPoint x: 224, endPoint y: 174, distance: 164.2
click at [155, 177] on div "Morningstar Barrantes Log Out Search My Cart 1 1 items CLOSE RECENTLY ADDED ITE…" at bounding box center [538, 61] width 1077 height 1140
drag, startPoint x: 306, startPoint y: 150, endPoint x: 294, endPoint y: 152, distance: 12.0
click at [306, 150] on input "mbarrantes@retinacaretampa.com" at bounding box center [331, 155] width 127 height 18
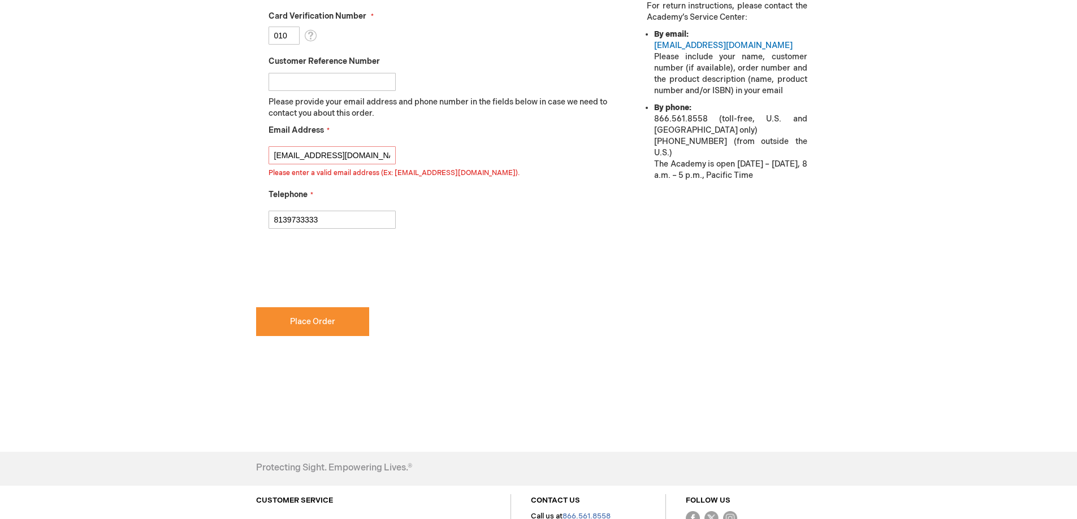
click at [277, 161] on input "mbarrantes@retinacaretampa.com" at bounding box center [331, 155] width 127 height 18
click at [277, 159] on input "mbarrantes@retinacaretampa.com" at bounding box center [331, 155] width 127 height 18
drag, startPoint x: 361, startPoint y: 151, endPoint x: 485, endPoint y: 151, distance: 124.3
click at [500, 151] on div "mbarrantes@retinacaretampa.com Please enter a valid email address (Ex: johndoe@…" at bounding box center [442, 159] width 348 height 37
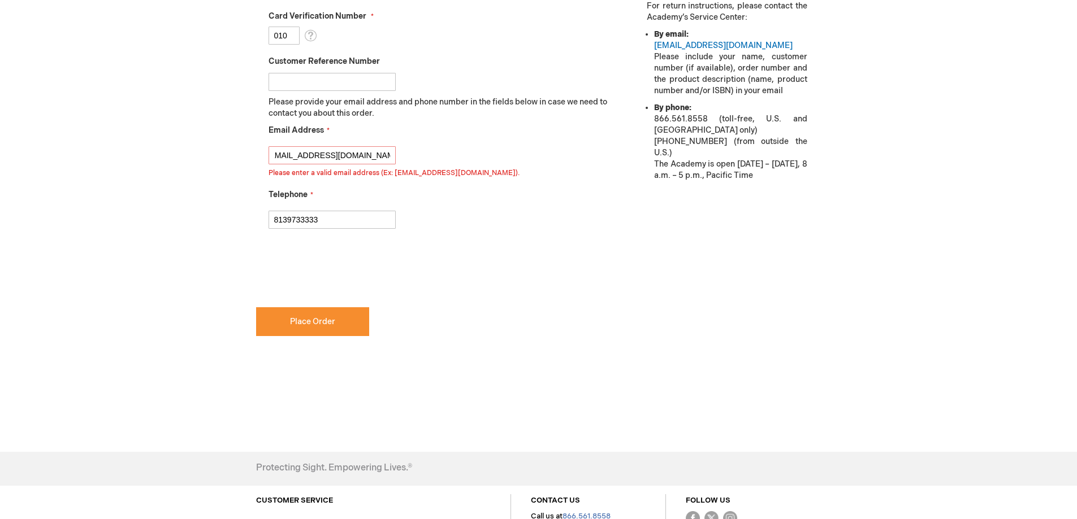
click at [388, 151] on input "mbarrantes@retinacaretampa.com" at bounding box center [331, 155] width 127 height 18
click at [389, 153] on input "mbarrantes@retinacaretampa.com" at bounding box center [331, 155] width 127 height 18
click at [343, 313] on button "Place Order" at bounding box center [312, 321] width 113 height 29
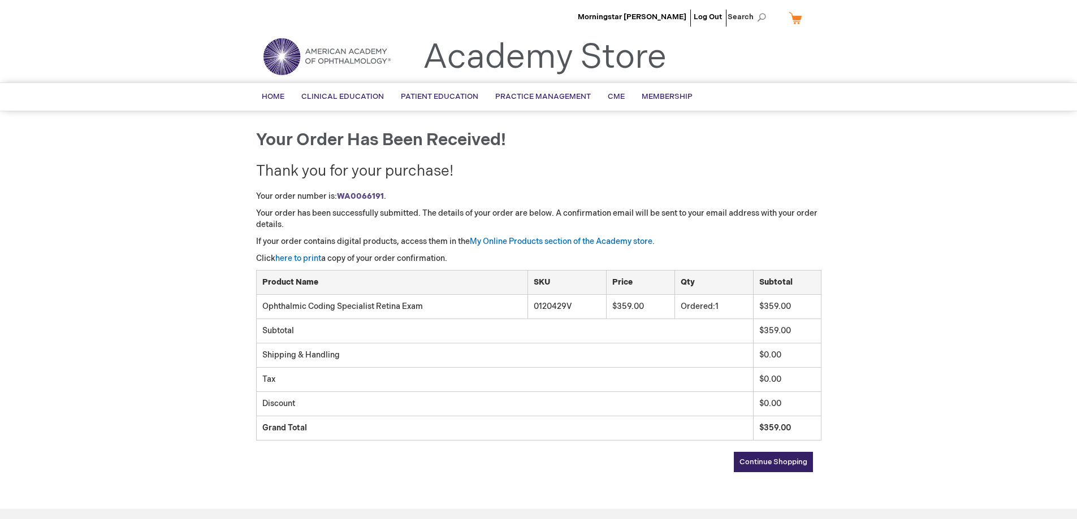
drag, startPoint x: 531, startPoint y: 188, endPoint x: 220, endPoint y: 172, distance: 310.7
click at [220, 172] on div "Morningstar Barrantes Log Out Search My Cart CLOSE RECENTLY ADDED ITEM(S) Close…" at bounding box center [538, 344] width 1077 height 688
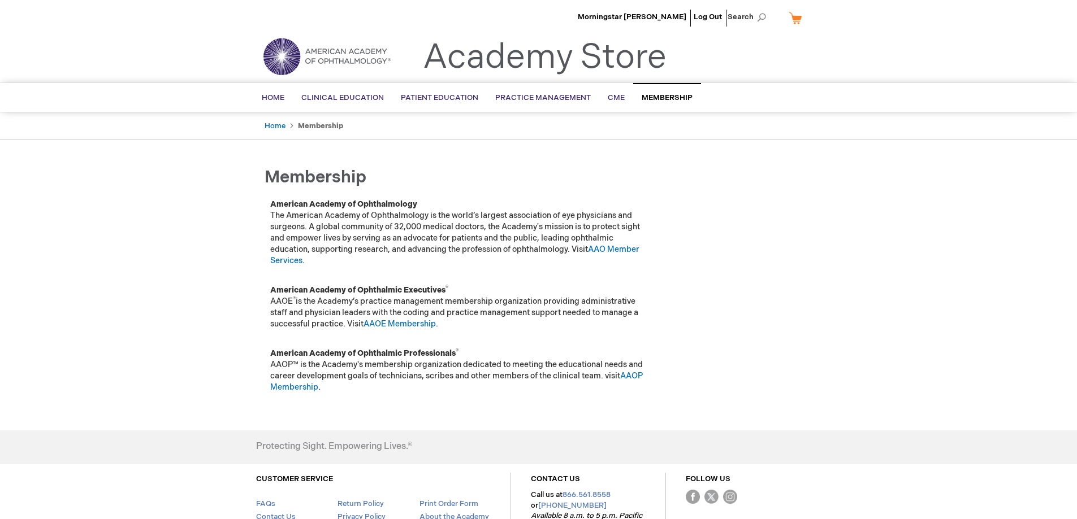
click at [18, 194] on div "Morningstar [PERSON_NAME] Log Out Search My Cart CLOSE RECENTLY ADDED ITEM(S) C…" at bounding box center [538, 305] width 1077 height 610
click at [282, 99] on span "Home" at bounding box center [273, 97] width 23 height 9
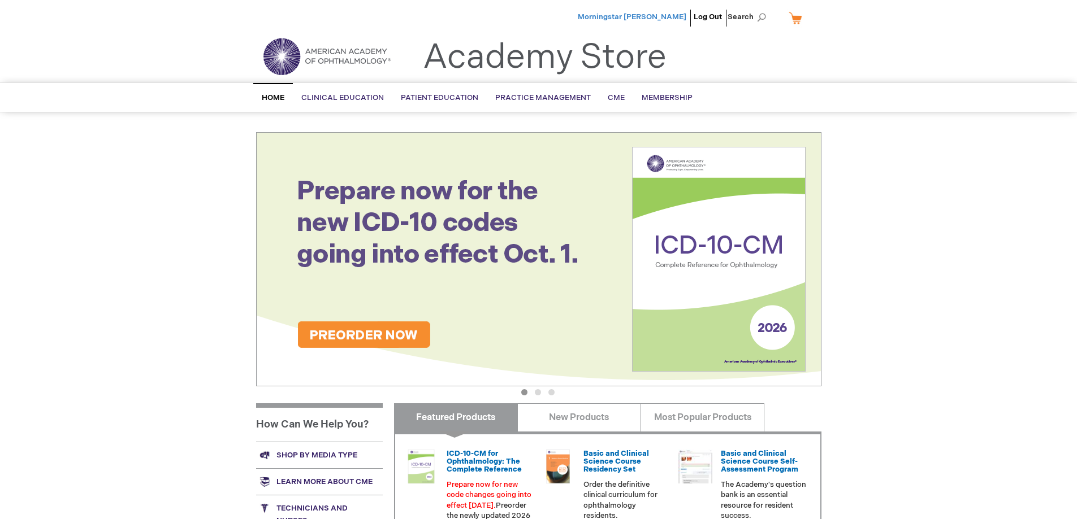
click at [660, 15] on span "Morningstar [PERSON_NAME]" at bounding box center [632, 16] width 109 height 9
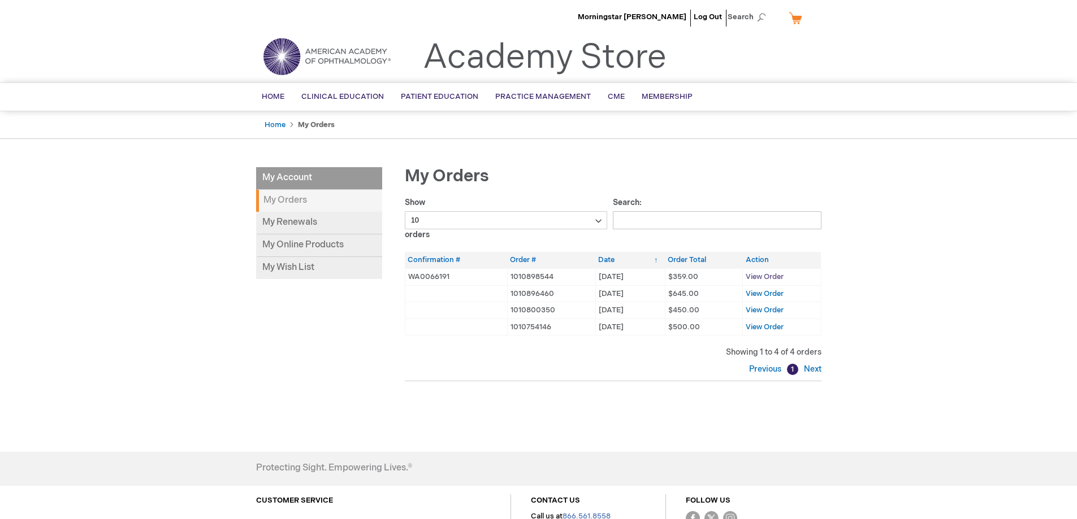
click at [760, 274] on span "View Order" at bounding box center [764, 276] width 38 height 9
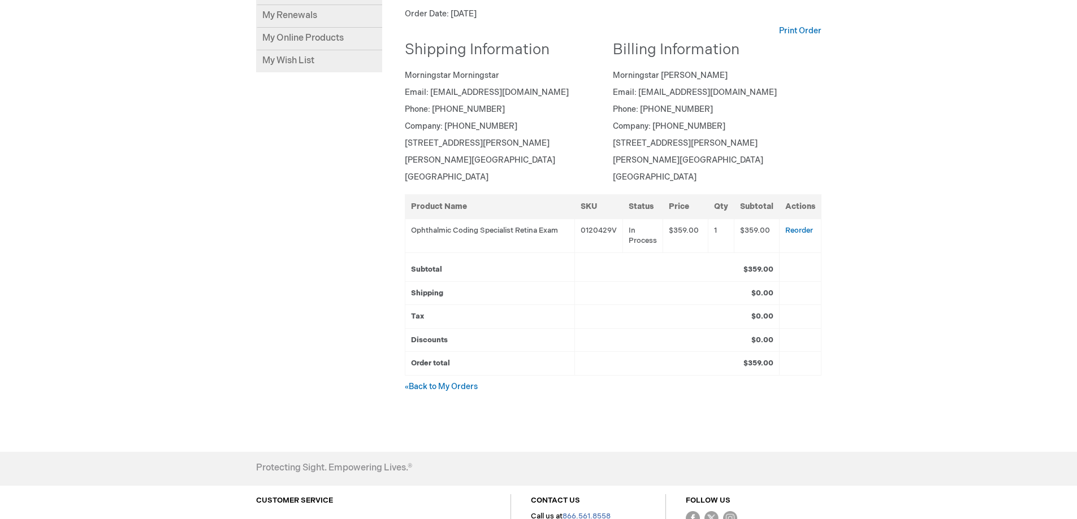
scroll to position [206, 0]
drag, startPoint x: 623, startPoint y: 225, endPoint x: 640, endPoint y: 257, distance: 35.9
click at [640, 257] on table "Product Name SKU Status Price Qty Subtotal Actions Ophthalmic Coding Specialist…" at bounding box center [613, 286] width 416 height 181
click at [641, 257] on td "$359.00" at bounding box center [677, 268] width 204 height 29
click at [432, 383] on p "« Back to My Orders" at bounding box center [613, 388] width 416 height 11
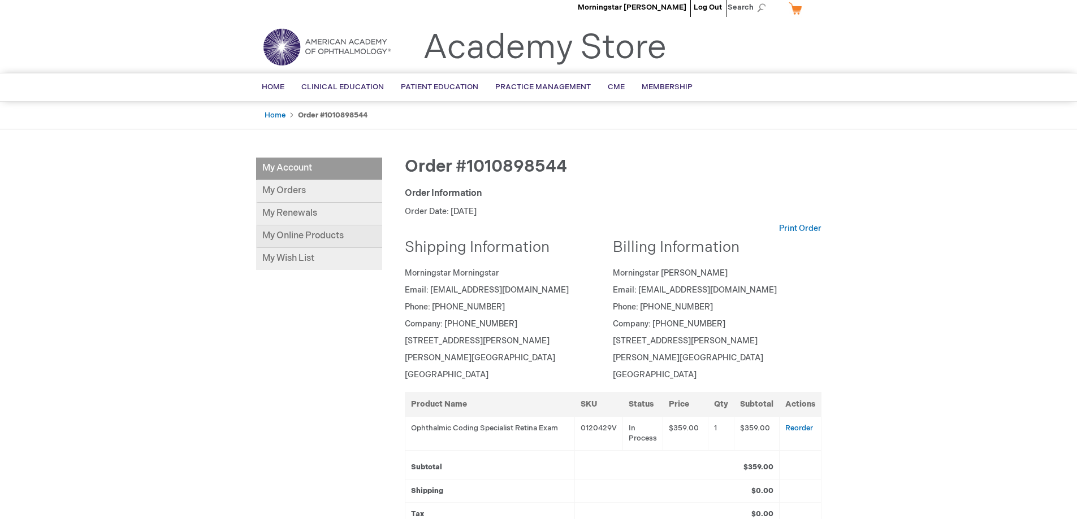
scroll to position [0, 0]
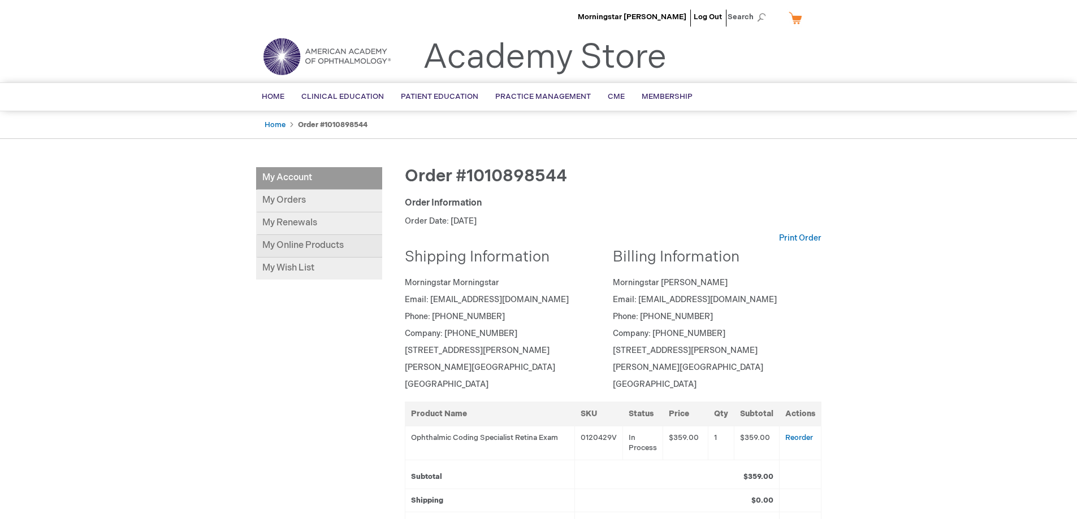
click at [320, 241] on link "My Online Products" at bounding box center [319, 246] width 126 height 23
click at [264, 105] on link "Home" at bounding box center [273, 97] width 40 height 28
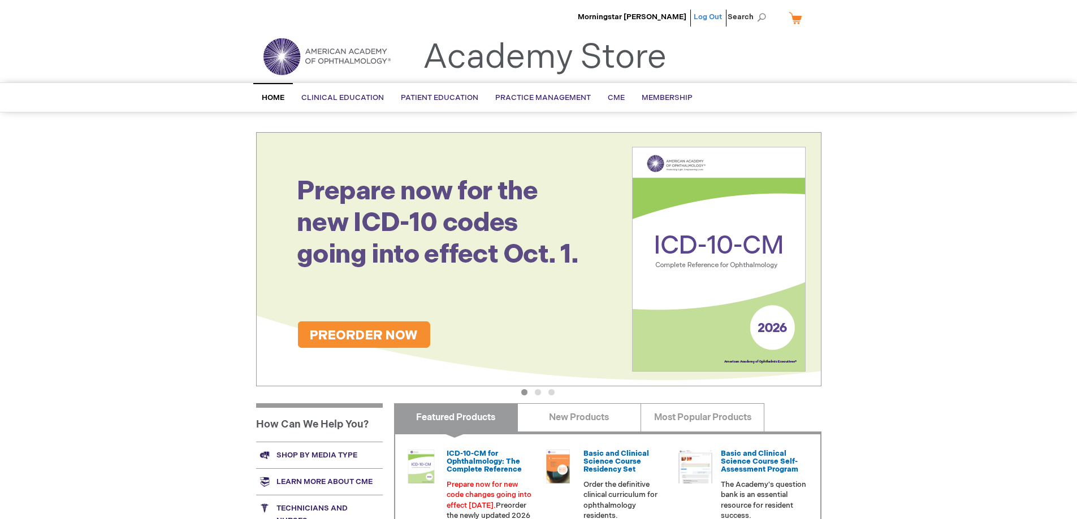
click at [712, 18] on link "Log Out" at bounding box center [707, 16] width 28 height 9
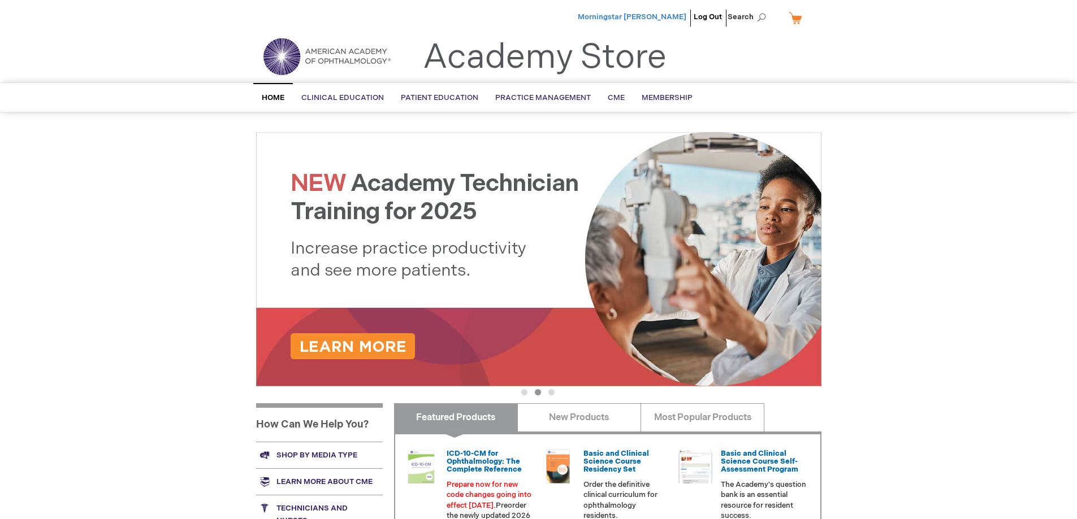
click at [674, 14] on span "Morningstar [PERSON_NAME]" at bounding box center [632, 16] width 109 height 9
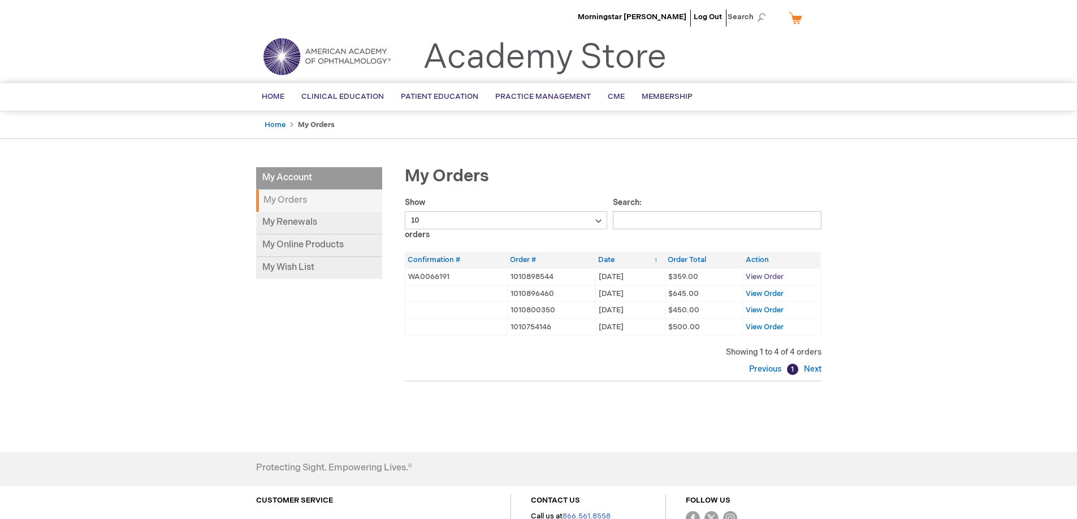
click at [770, 279] on span "View Order" at bounding box center [764, 276] width 38 height 9
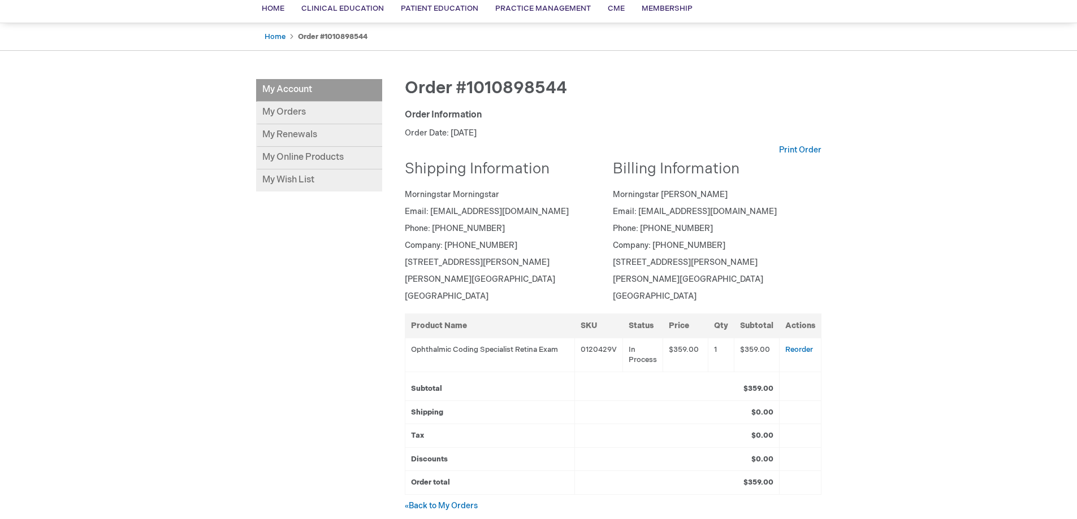
scroll to position [283, 0]
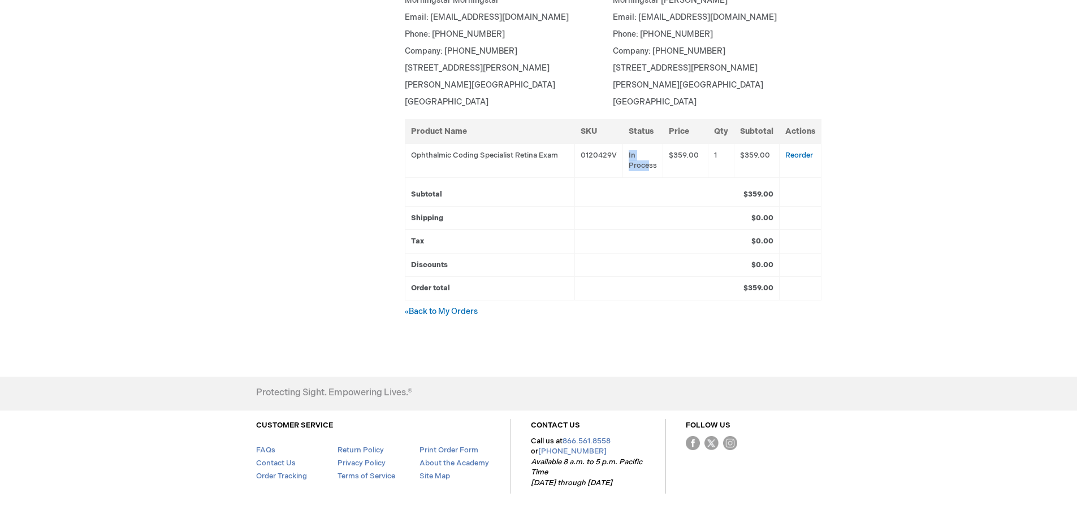
drag, startPoint x: 626, startPoint y: 154, endPoint x: 654, endPoint y: 165, distance: 31.0
click at [654, 165] on td "In Process" at bounding box center [643, 161] width 40 height 34
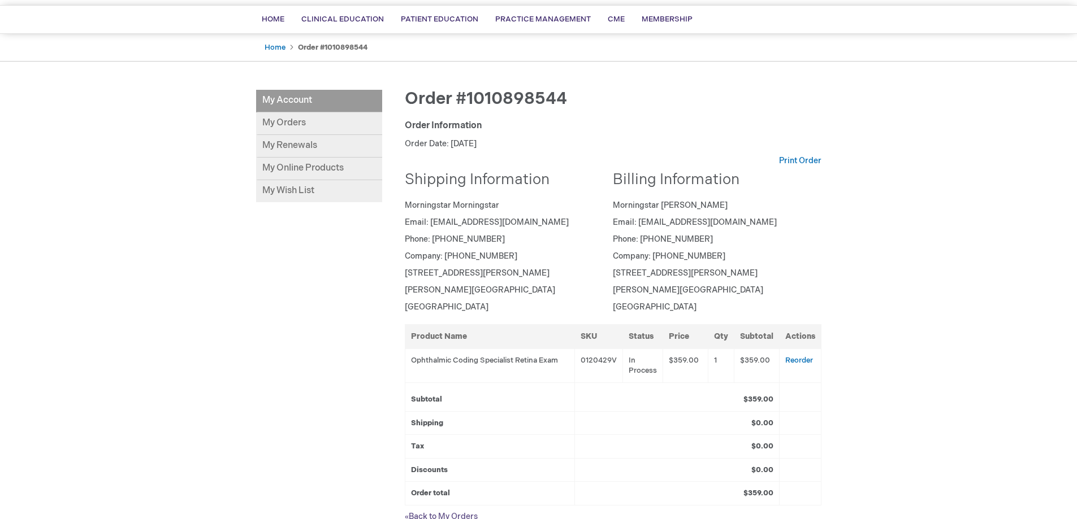
scroll to position [57, 0]
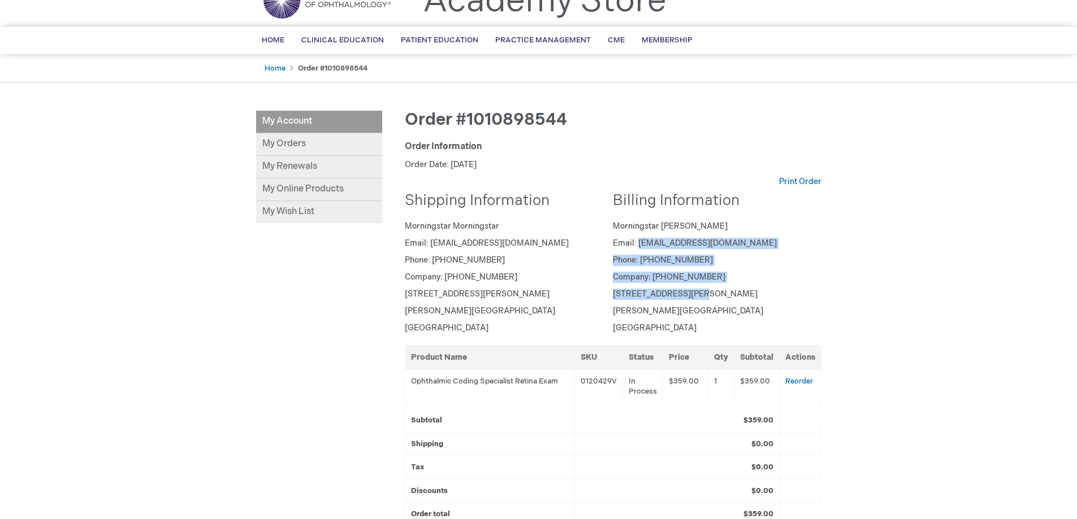
drag, startPoint x: 622, startPoint y: 240, endPoint x: 724, endPoint y: 322, distance: 130.7
click at [704, 316] on address "Morningstar Barrantes Email: mbarrantes@retinacaretampa.com Phone: (786)597-170…" at bounding box center [713, 277] width 200 height 113
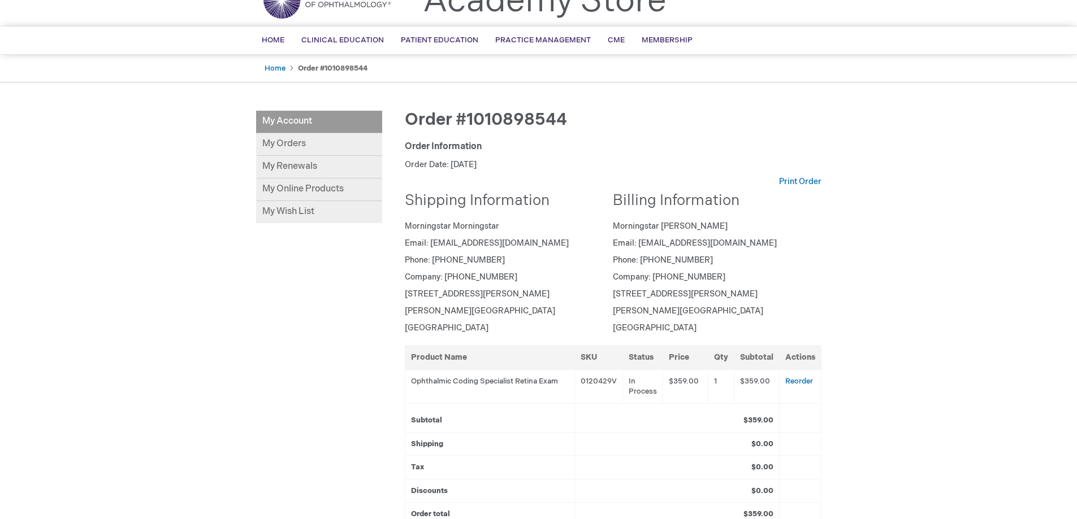
click at [769, 323] on p "USA" at bounding box center [713, 328] width 200 height 11
click at [294, 136] on link "My Orders" at bounding box center [319, 144] width 126 height 23
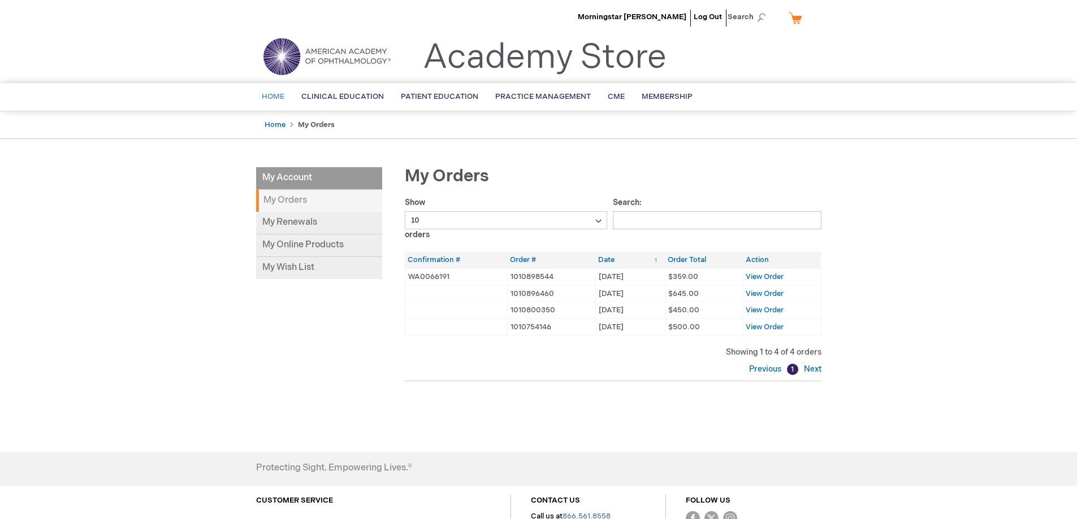
click at [264, 99] on span "Home" at bounding box center [273, 96] width 23 height 9
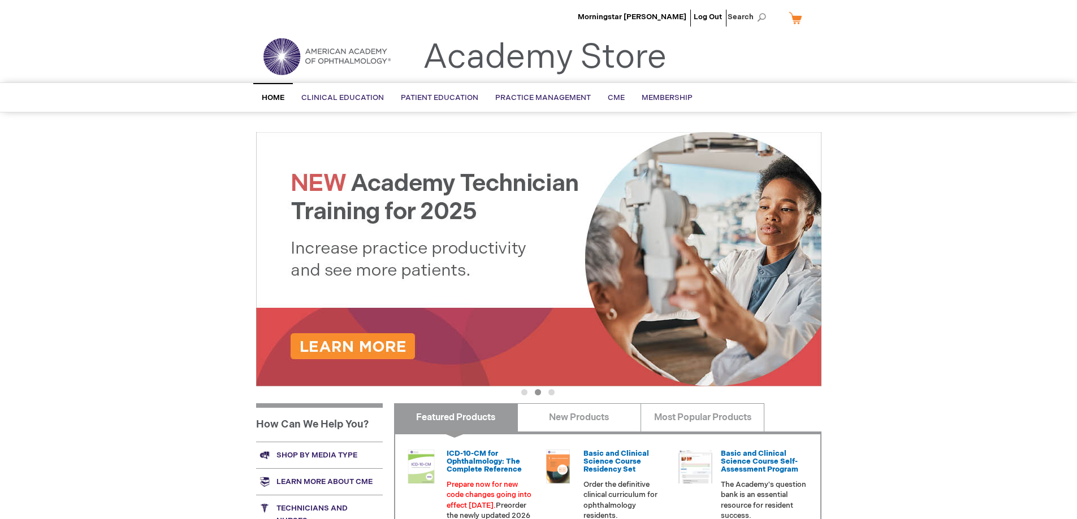
click at [665, 10] on li "Morningstar [PERSON_NAME]" at bounding box center [632, 17] width 114 height 34
click at [664, 12] on span "Morningstar [PERSON_NAME]" at bounding box center [632, 16] width 109 height 9
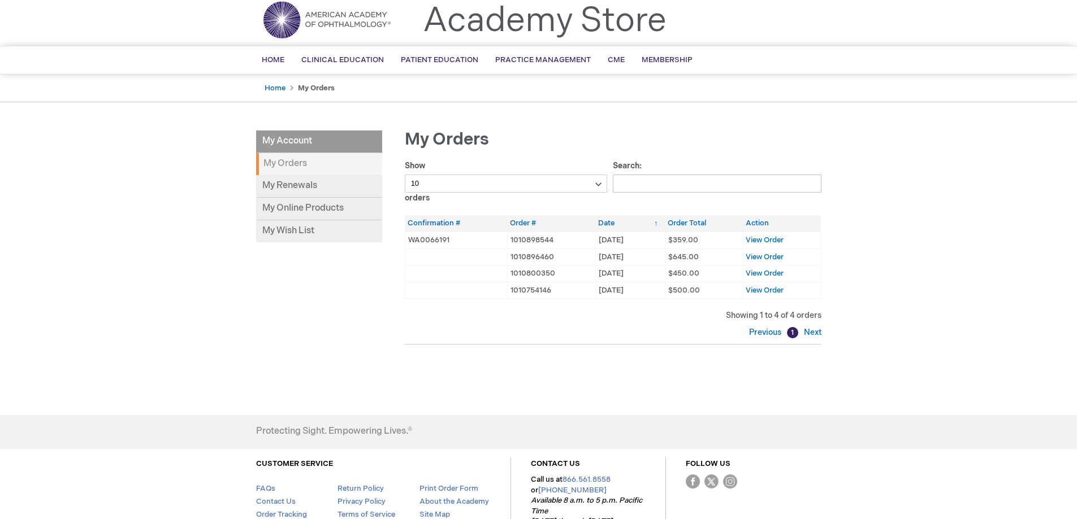
scroll to position [57, 0]
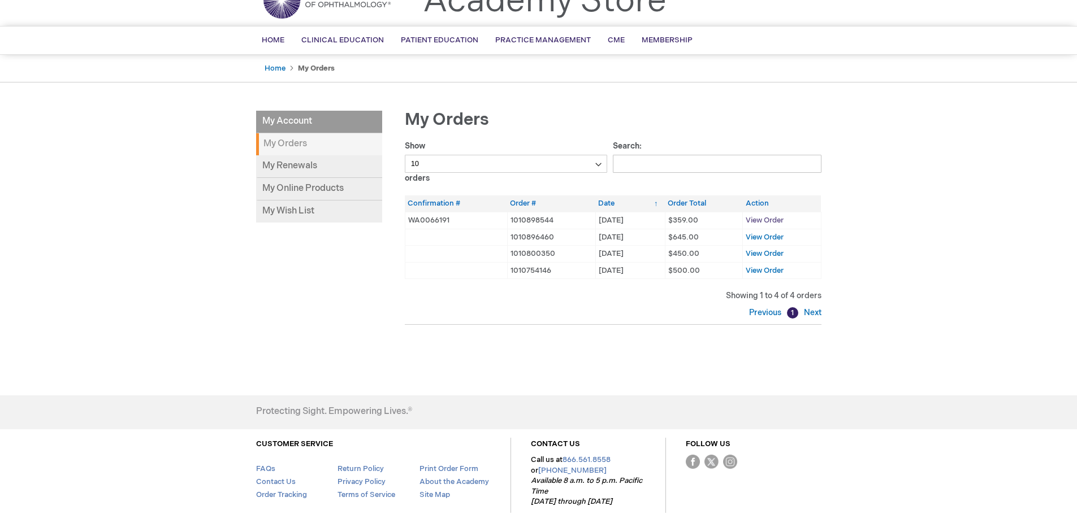
click at [762, 223] on span "View Order" at bounding box center [764, 220] width 38 height 9
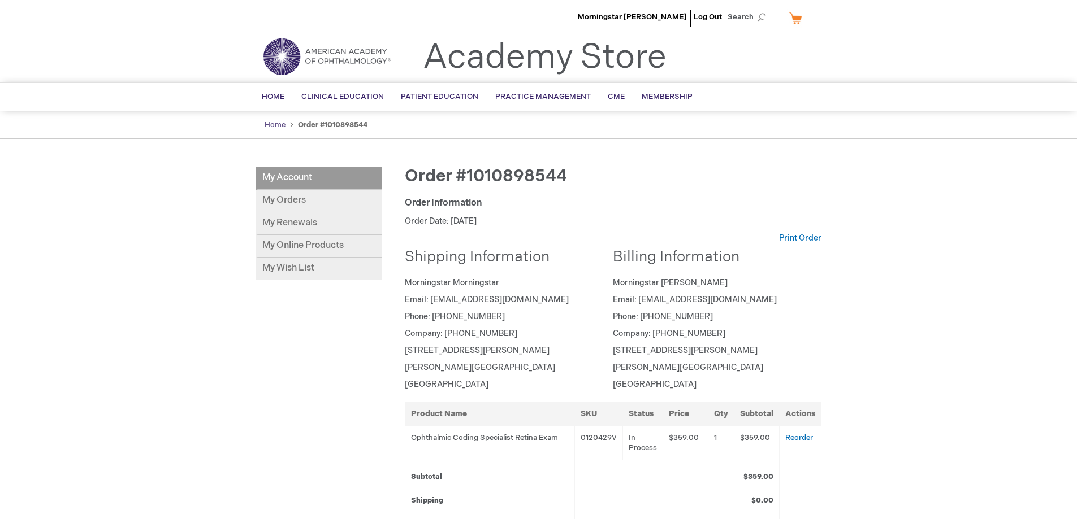
click at [271, 123] on link "Home" at bounding box center [274, 124] width 21 height 9
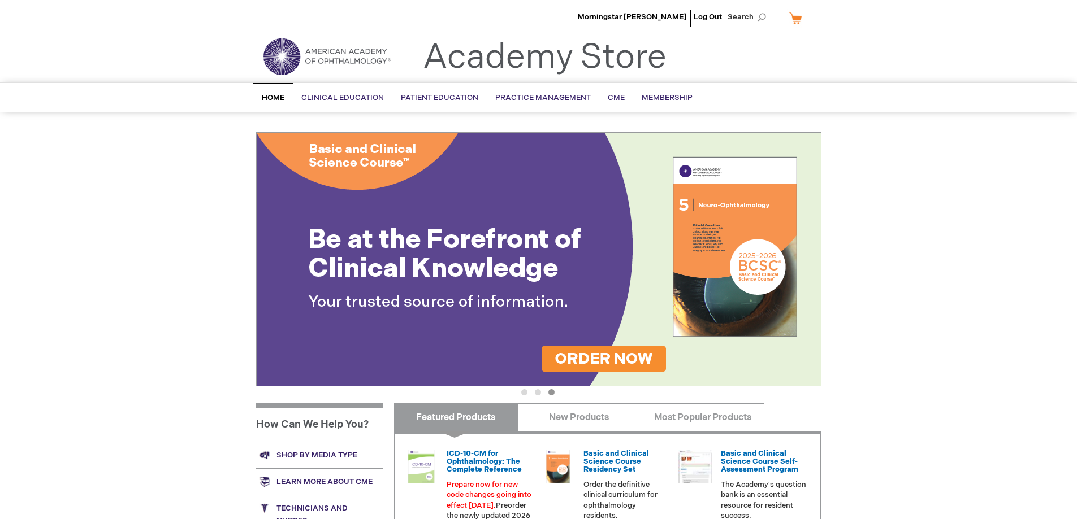
click at [279, 103] on link "Home" at bounding box center [273, 97] width 40 height 29
click at [634, 19] on span "Morningstar [PERSON_NAME]" at bounding box center [632, 16] width 109 height 9
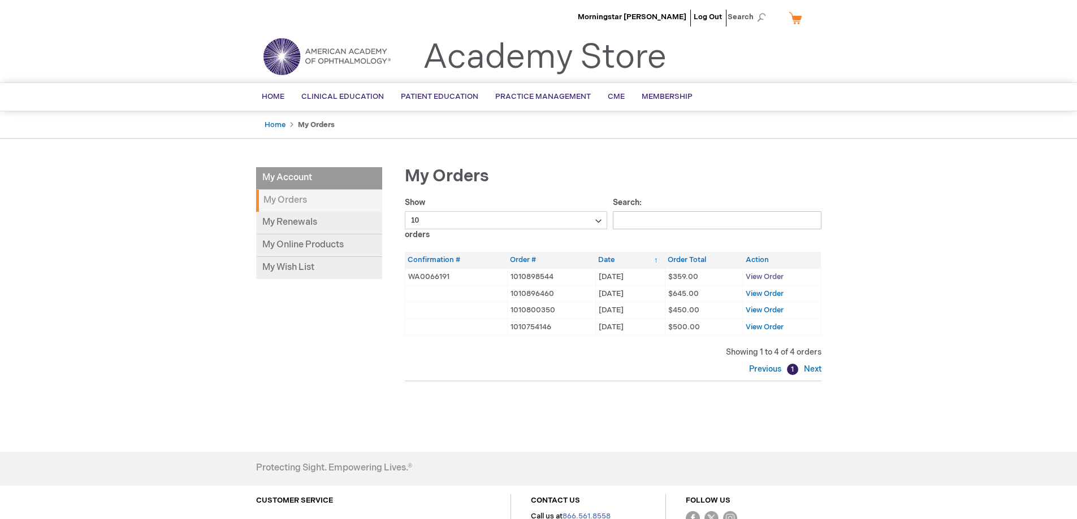
click at [765, 279] on span "View Order" at bounding box center [764, 276] width 38 height 9
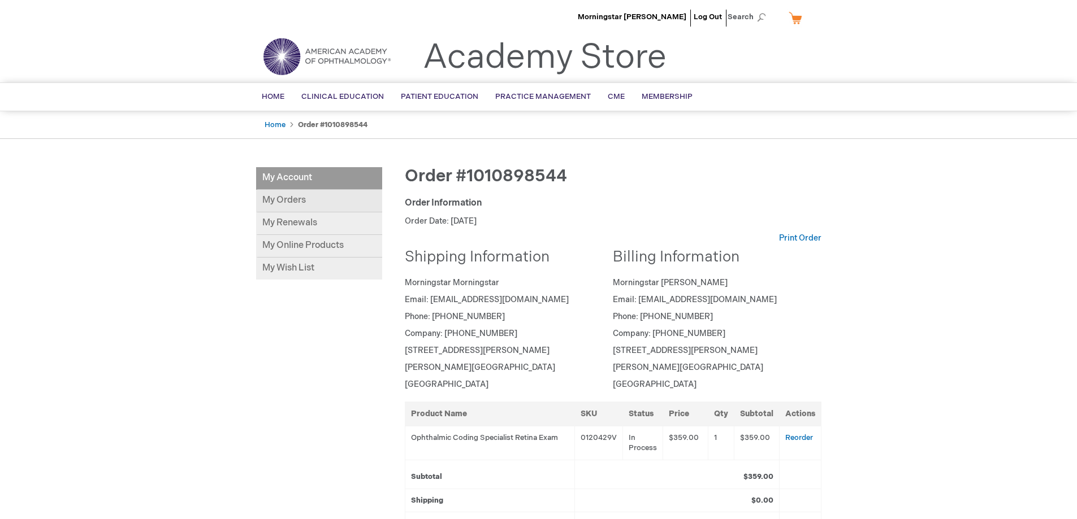
click at [286, 206] on link "My Orders" at bounding box center [319, 201] width 126 height 23
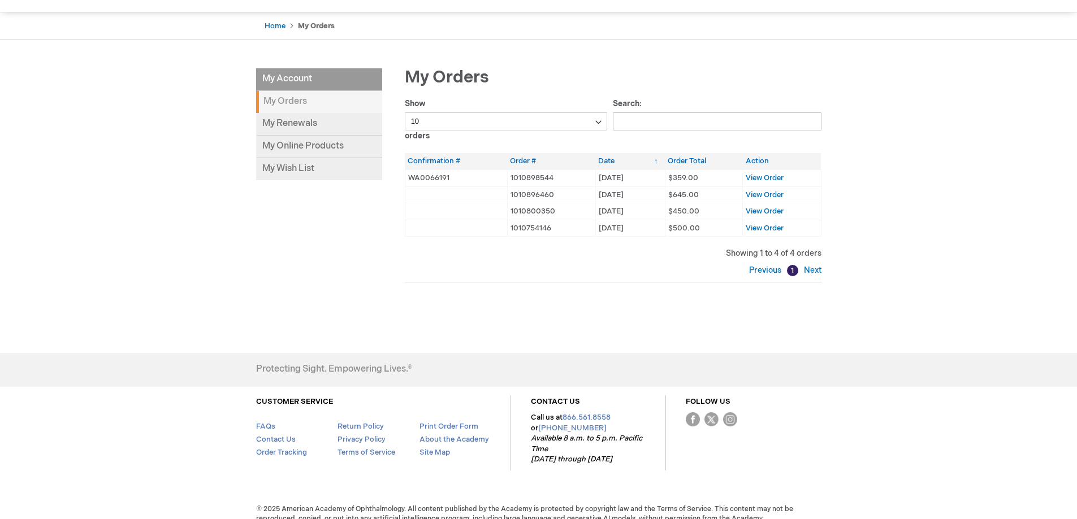
scroll to position [112, 0]
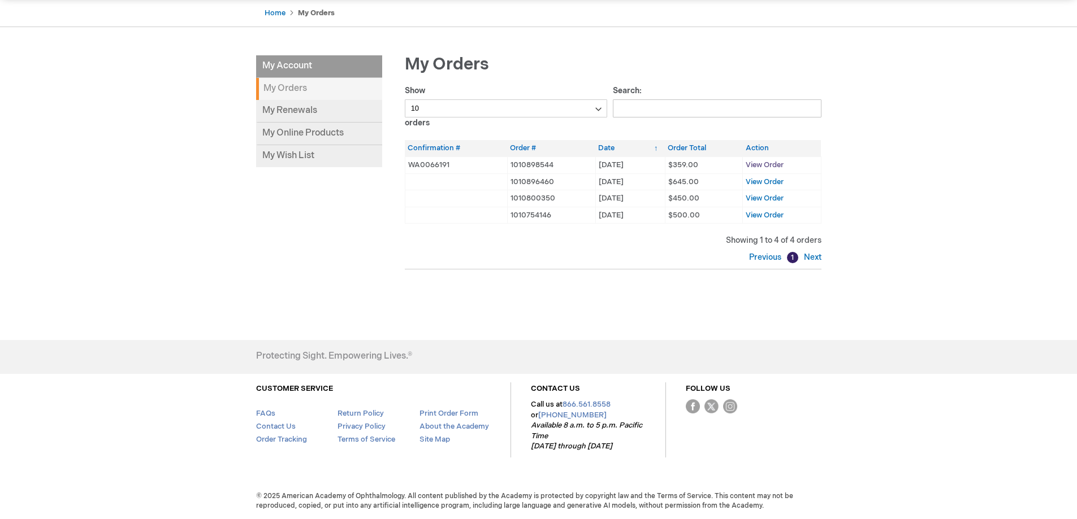
click at [775, 160] on span "View Order" at bounding box center [764, 164] width 38 height 9
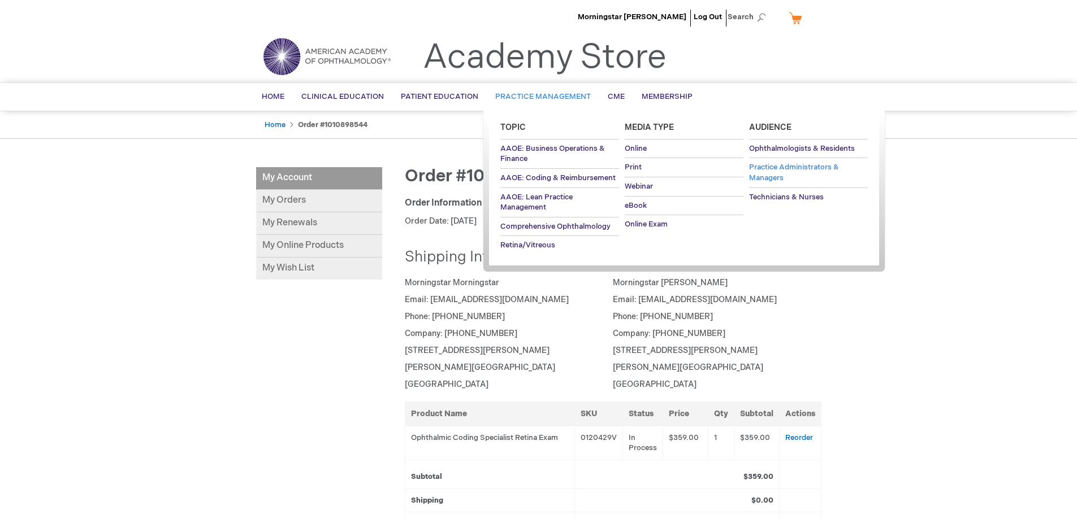
click at [782, 170] on span "Practice Administrators & Managers" at bounding box center [794, 173] width 90 height 20
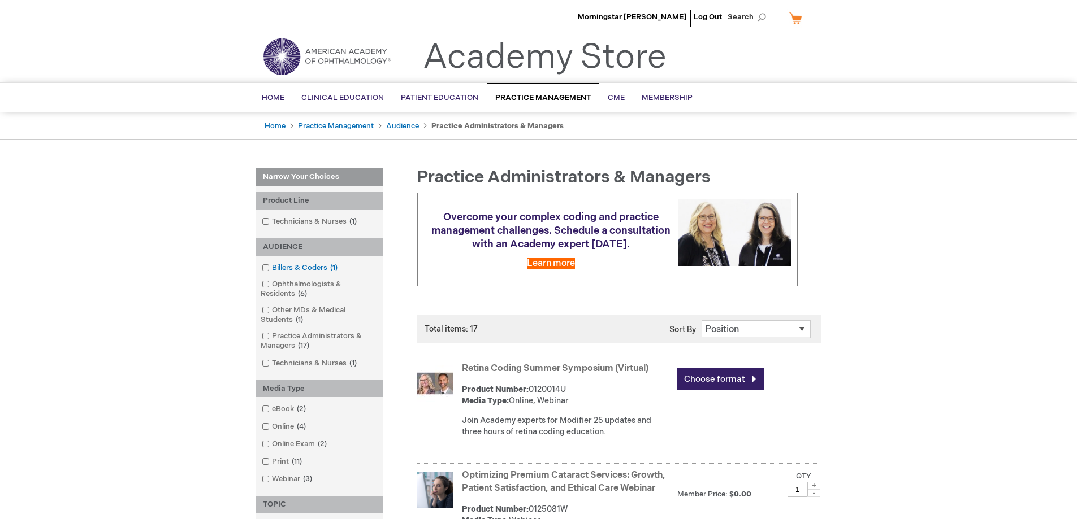
click at [329, 266] on span "1 item" at bounding box center [333, 267] width 13 height 9
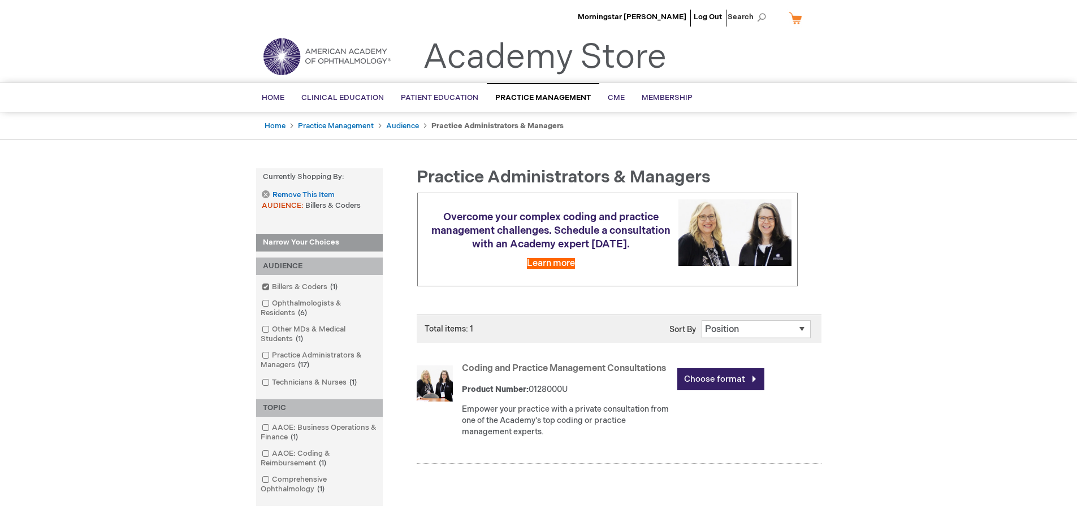
drag, startPoint x: 488, startPoint y: 376, endPoint x: 567, endPoint y: 381, distance: 78.8
click at [567, 376] on strong "Coding and Practice Management Consultations" at bounding box center [567, 369] width 210 height 13
drag, startPoint x: 488, startPoint y: 423, endPoint x: 725, endPoint y: 445, distance: 237.8
click at [659, 438] on div "Empower your practice with a private consultation from one of the Academy's top…" at bounding box center [567, 421] width 210 height 34
drag, startPoint x: 725, startPoint y: 445, endPoint x: 622, endPoint y: 426, distance: 105.3
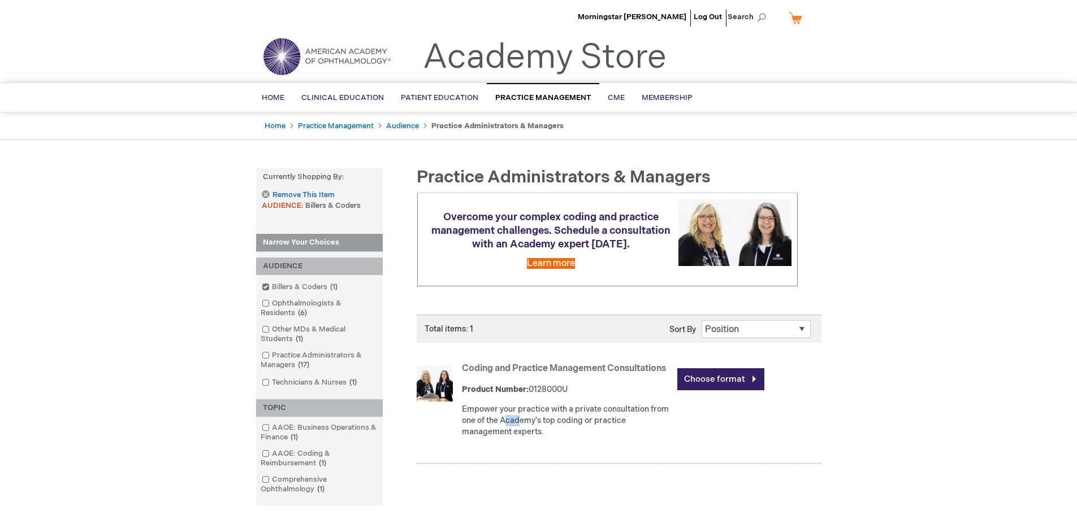
click at [726, 446] on div "Coding and Practice Management Consultations Product Number: 0128000U Empower y…" at bounding box center [641, 403] width 359 height 86
click at [279, 97] on span "Home" at bounding box center [273, 97] width 23 height 9
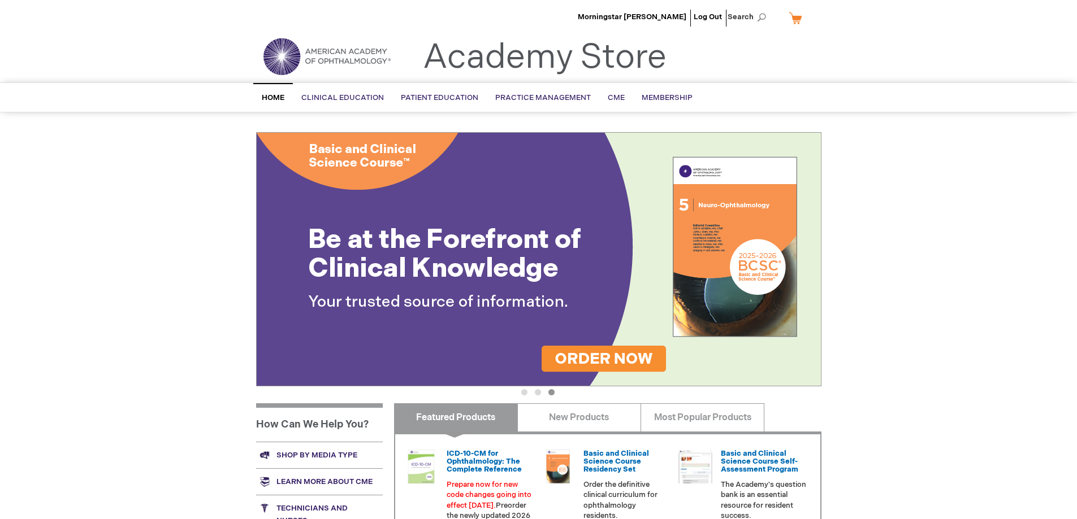
click at [654, 25] on li "Morningstar [PERSON_NAME]" at bounding box center [632, 17] width 114 height 34
click at [654, 22] on li "Morningstar [PERSON_NAME]" at bounding box center [632, 17] width 114 height 34
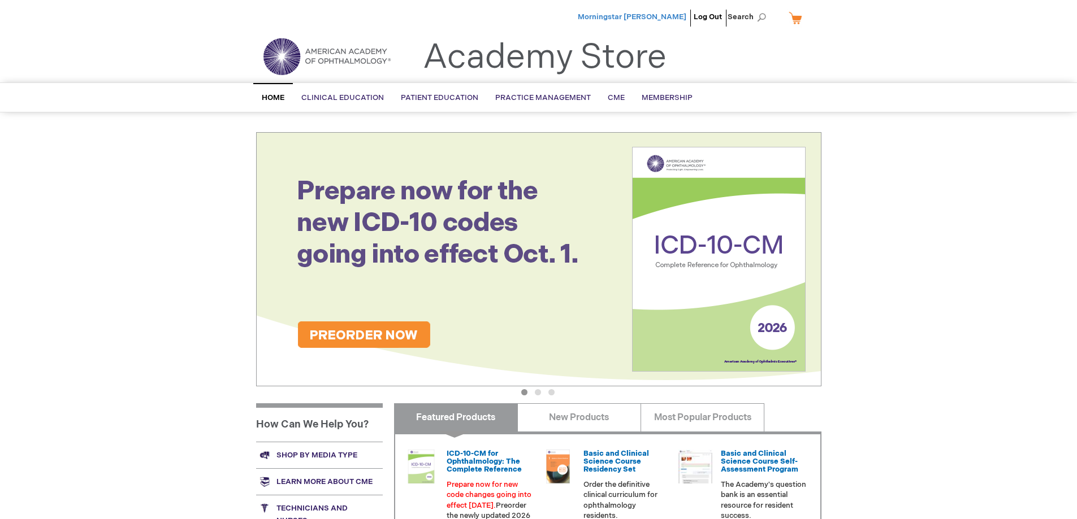
click at [656, 18] on span "Morningstar [PERSON_NAME]" at bounding box center [632, 16] width 109 height 9
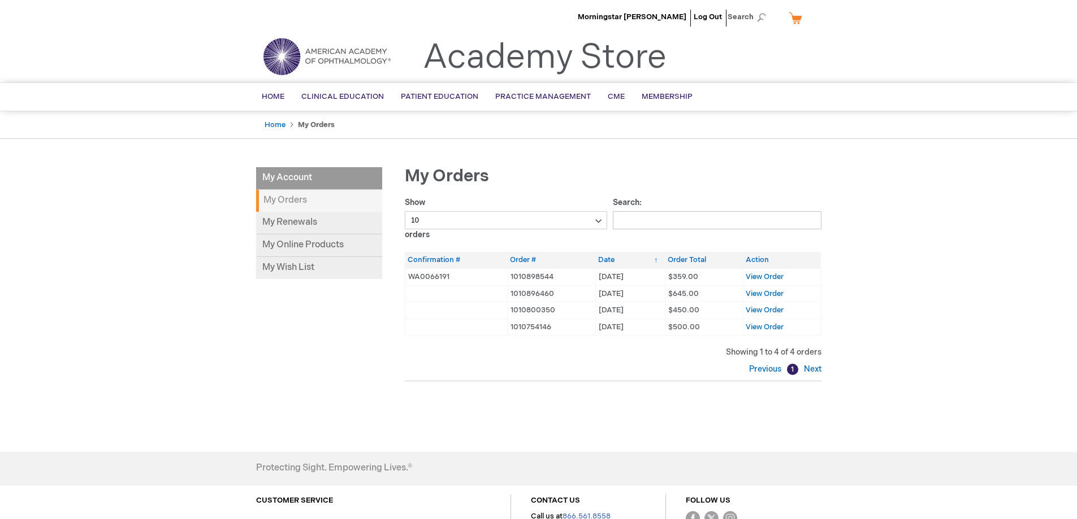
click at [511, 279] on td "1010898544" at bounding box center [551, 276] width 88 height 17
copy td "1010898544"
click at [529, 224] on select "10 25 50 100" at bounding box center [506, 220] width 203 height 18
drag, startPoint x: 526, startPoint y: 203, endPoint x: 363, endPoint y: 205, distance: 162.2
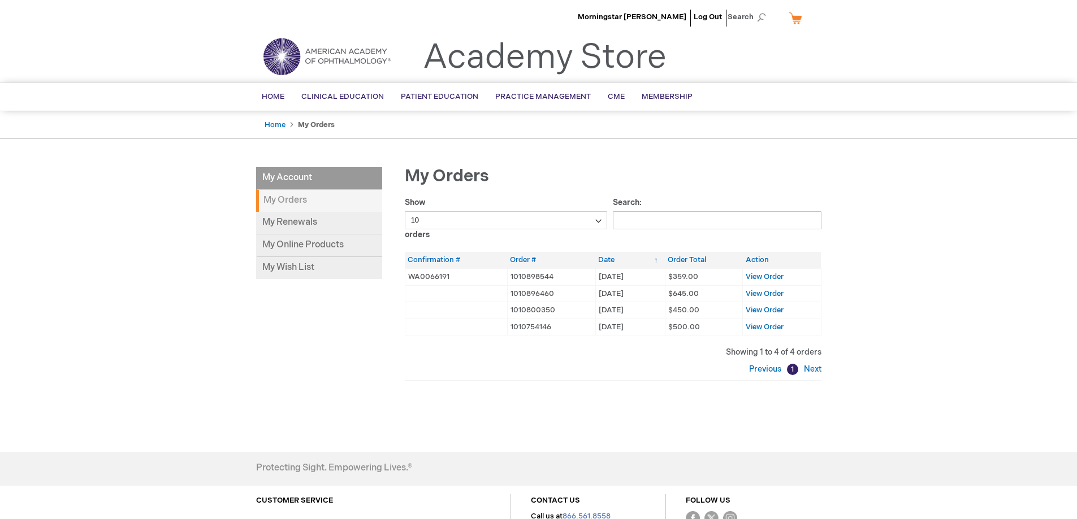
click at [526, 203] on div "Show 10 25 50 100 orders" at bounding box center [509, 219] width 209 height 44
click at [289, 243] on link "My Online Products" at bounding box center [319, 246] width 126 height 23
click at [440, 271] on td "WA0066191" at bounding box center [456, 276] width 102 height 17
click at [433, 252] on th "Confirmation #" at bounding box center [456, 260] width 102 height 16
click at [433, 263] on th "Confirmation #" at bounding box center [456, 260] width 102 height 16
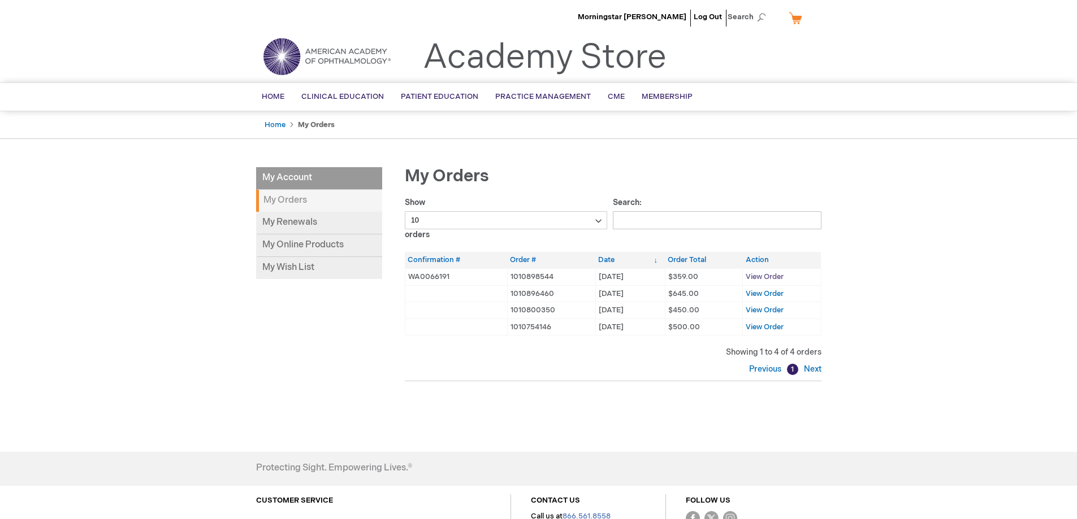
click at [776, 272] on span "View Order" at bounding box center [764, 276] width 38 height 9
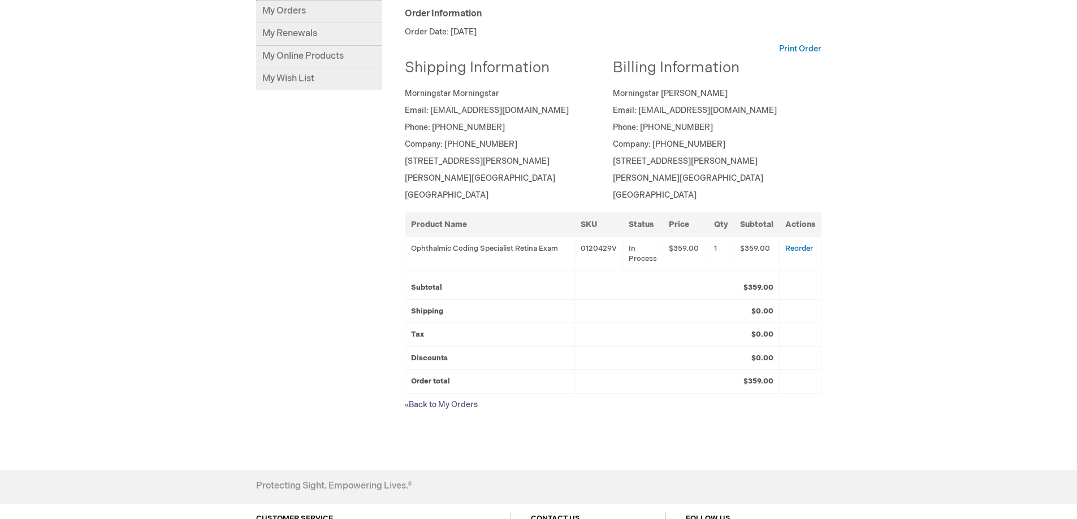
scroll to position [170, 0]
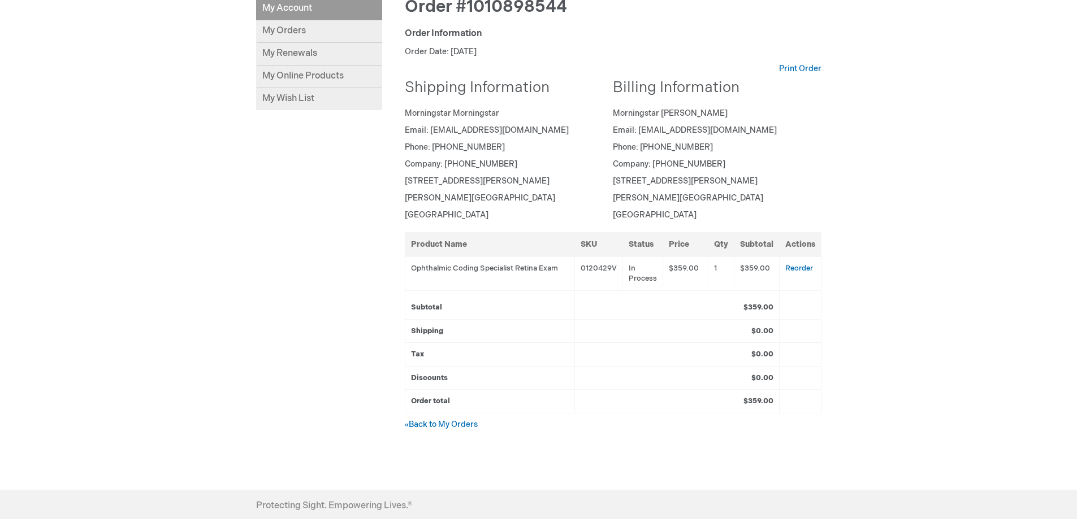
click at [424, 273] on td "Ophthalmic Coding Specialist Retina Exam" at bounding box center [490, 274] width 170 height 34
click at [424, 272] on td "Ophthalmic Coding Specialist Retina Exam" at bounding box center [490, 274] width 170 height 34
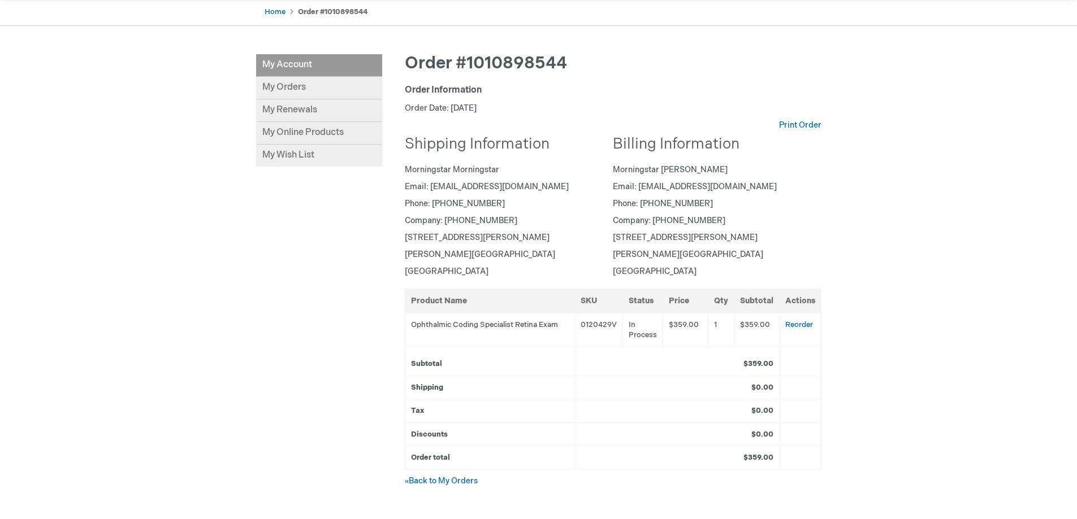
click at [446, 282] on div "Shipping Information Morningstar Morningstar Email: [EMAIL_ADDRESS][DOMAIN_NAME…" at bounding box center [509, 210] width 209 height 146
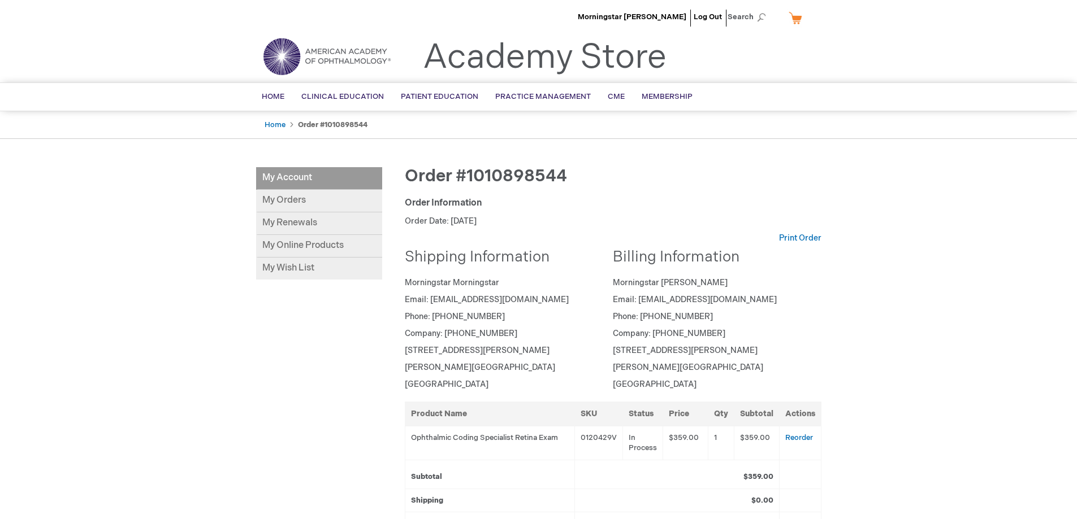
click at [316, 54] on img at bounding box center [327, 56] width 136 height 41
click at [514, 173] on span "Order #1010898544" at bounding box center [486, 176] width 162 height 20
copy span "1010898544"
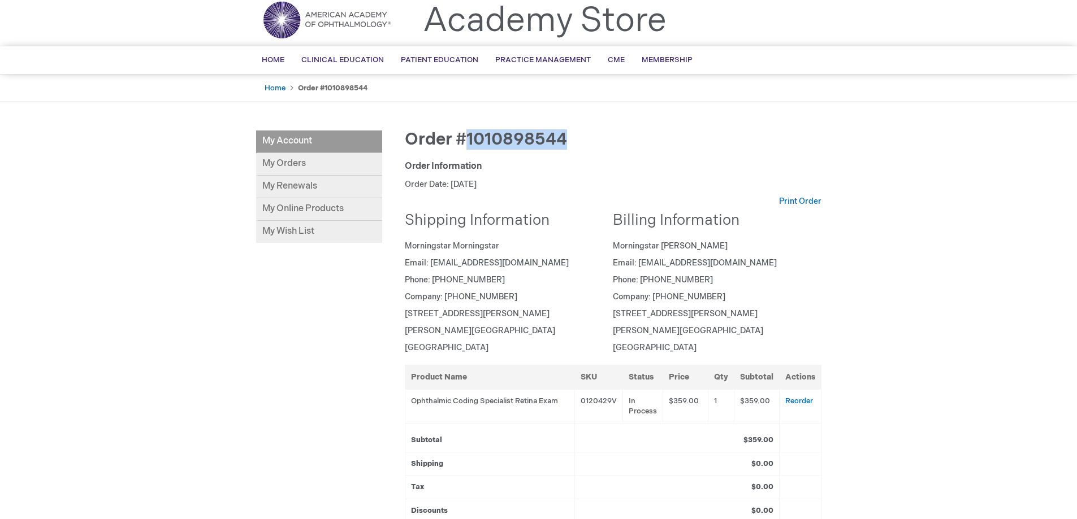
scroll to position [57, 0]
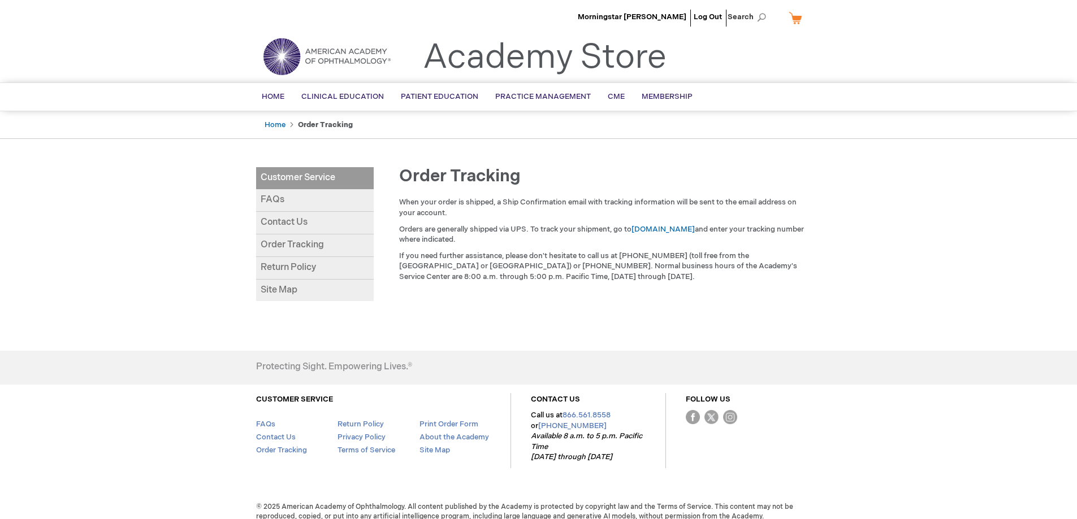
drag, startPoint x: 400, startPoint y: 205, endPoint x: 557, endPoint y: 216, distance: 156.9
click at [557, 216] on p "When your order is shipped, a Ship Confirmation email with tracking information…" at bounding box center [603, 207] width 408 height 21
drag, startPoint x: 415, startPoint y: 205, endPoint x: 535, endPoint y: 206, distance: 119.8
click at [510, 206] on p "When your order is shipped, a Ship Confirmation email with tracking information…" at bounding box center [603, 207] width 408 height 21
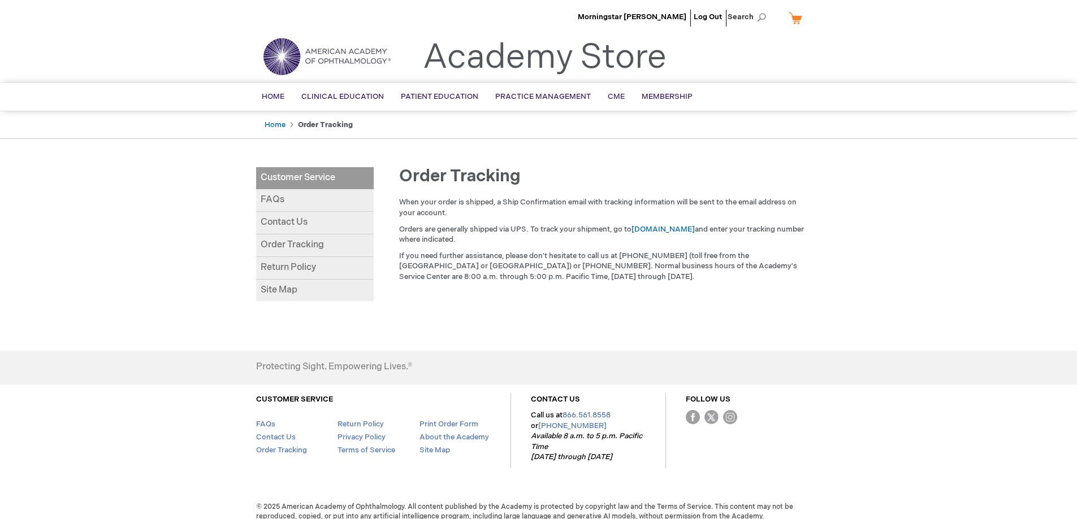
click at [535, 206] on p "When your order is shipped, a Ship Confirmation email with tracking information…" at bounding box center [603, 207] width 408 height 21
click at [310, 247] on link "Order Tracking" at bounding box center [315, 246] width 118 height 23
click at [287, 202] on link "FAQs" at bounding box center [315, 200] width 118 height 23
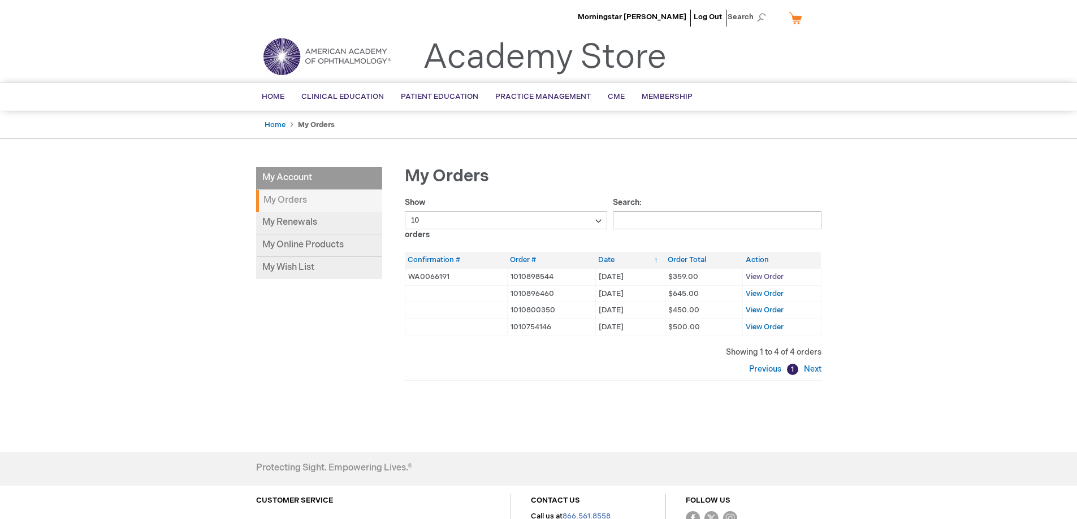
click at [782, 277] on span "View Order" at bounding box center [764, 276] width 38 height 9
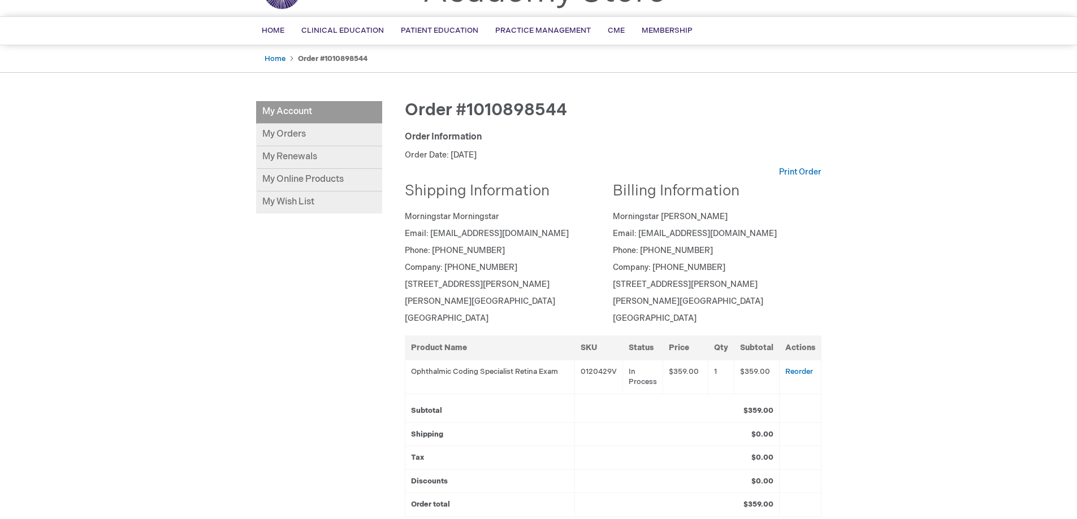
scroll to position [283, 0]
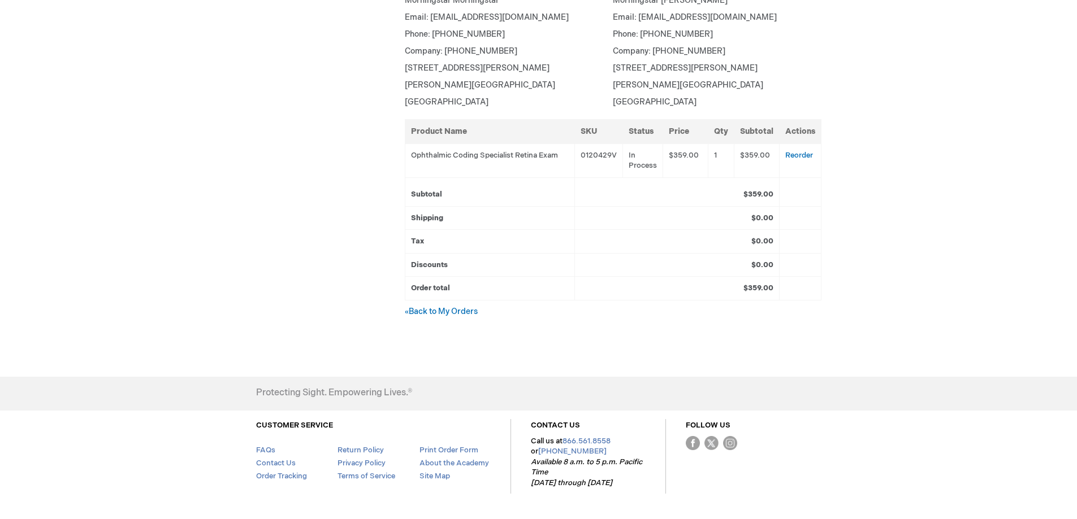
drag, startPoint x: 639, startPoint y: 156, endPoint x: 667, endPoint y: 172, distance: 32.2
click at [661, 170] on td "In Process" at bounding box center [643, 161] width 40 height 34
click at [667, 172] on td "$359.00" at bounding box center [685, 161] width 45 height 34
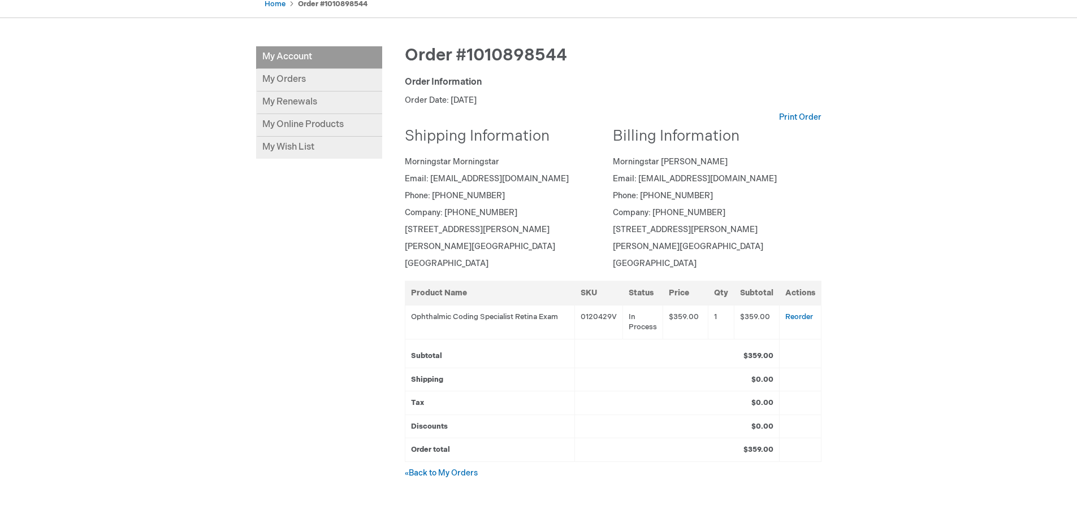
scroll to position [283, 0]
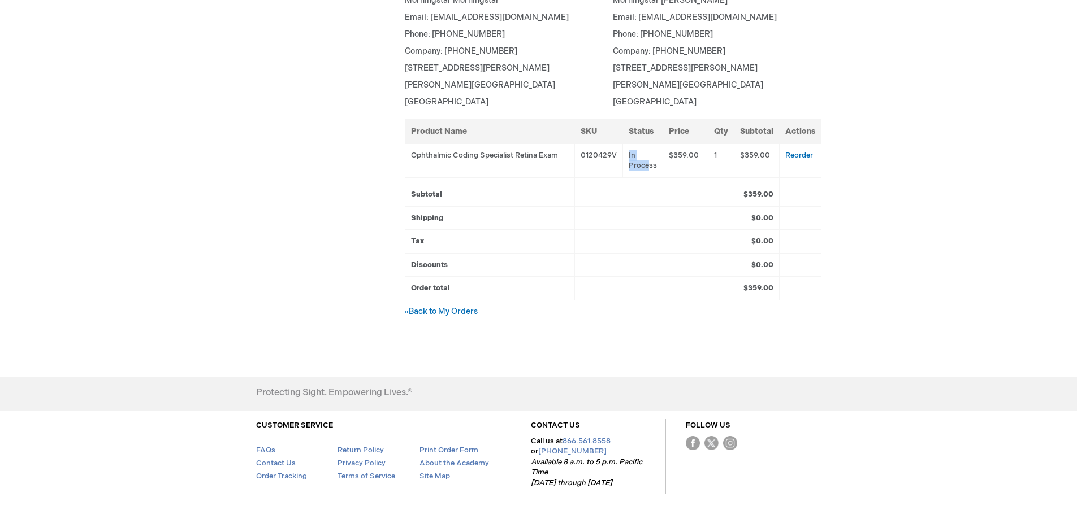
drag, startPoint x: 623, startPoint y: 152, endPoint x: 652, endPoint y: 172, distance: 34.8
click at [652, 172] on tr "Ophthalmic Coding Specialist Retina Exam 0120429V In Process $359.00 1 $359.00 …" at bounding box center [613, 161] width 416 height 34
click at [658, 167] on td "In Process" at bounding box center [643, 161] width 40 height 34
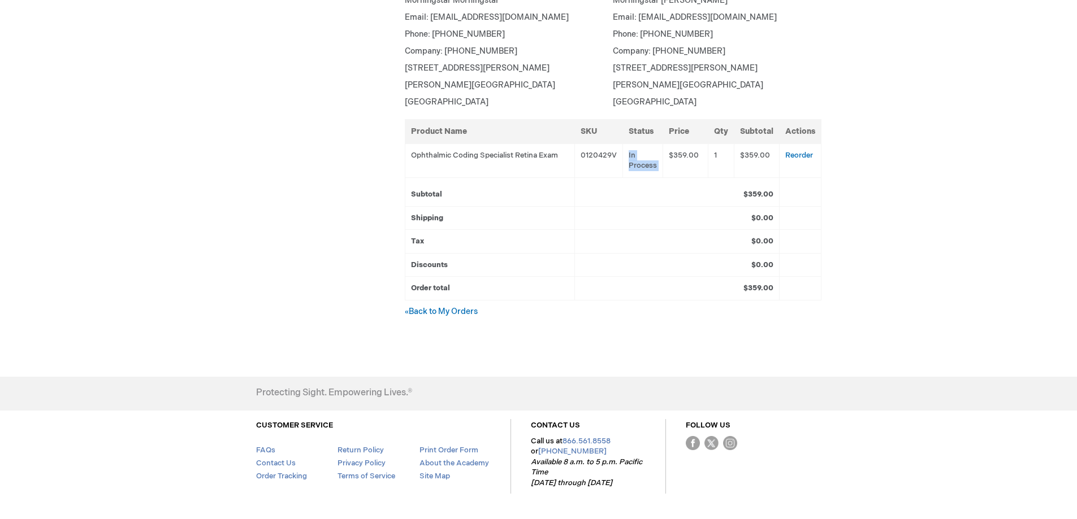
click at [658, 166] on td "In Process" at bounding box center [643, 161] width 40 height 34
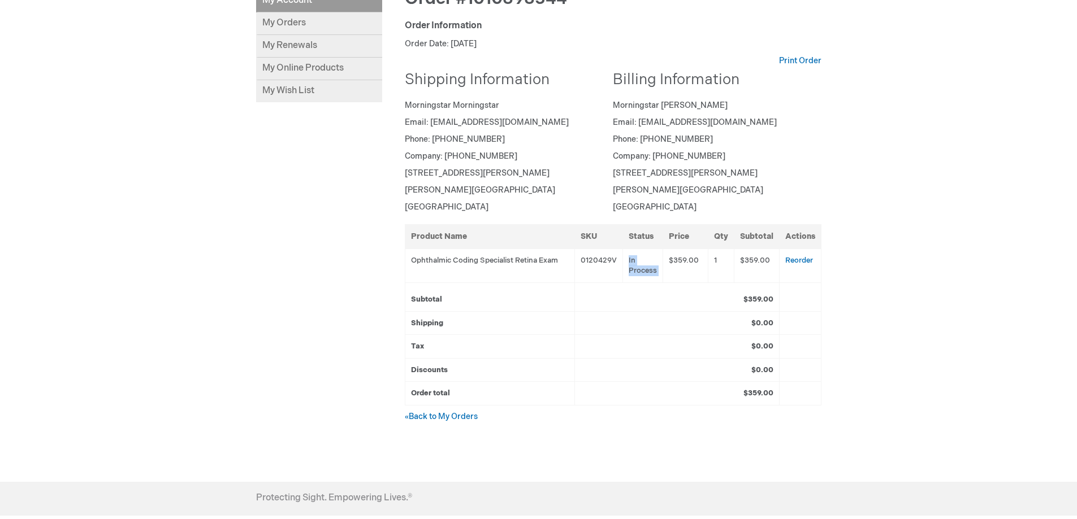
scroll to position [57, 0]
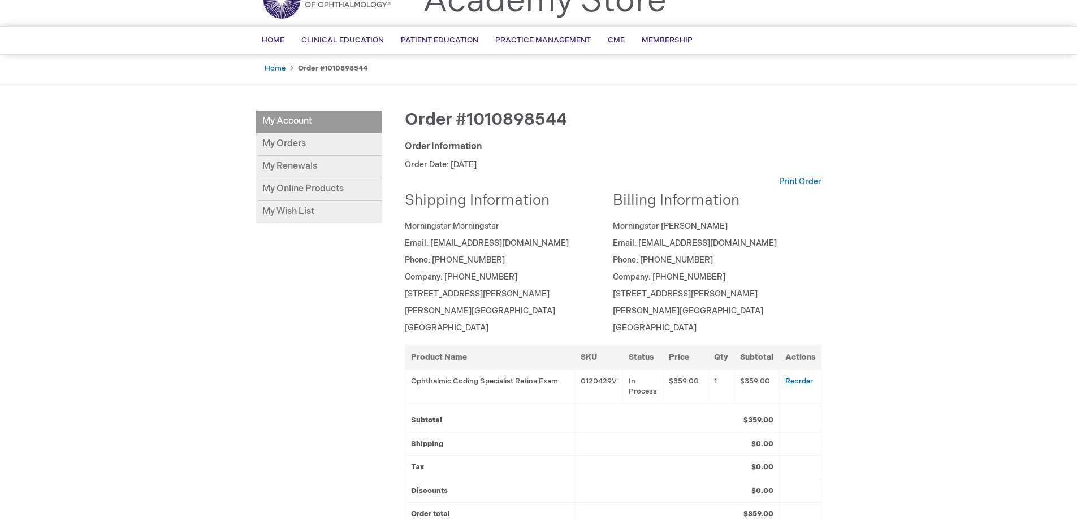
click at [658, 166] on p "Order Date: September 4, 2025" at bounding box center [613, 164] width 416 height 11
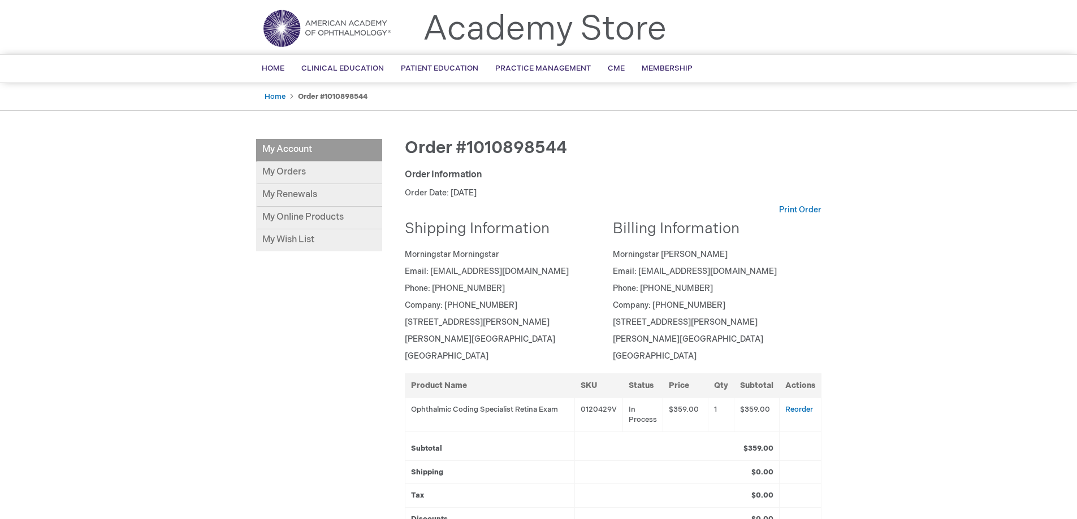
scroll to position [0, 0]
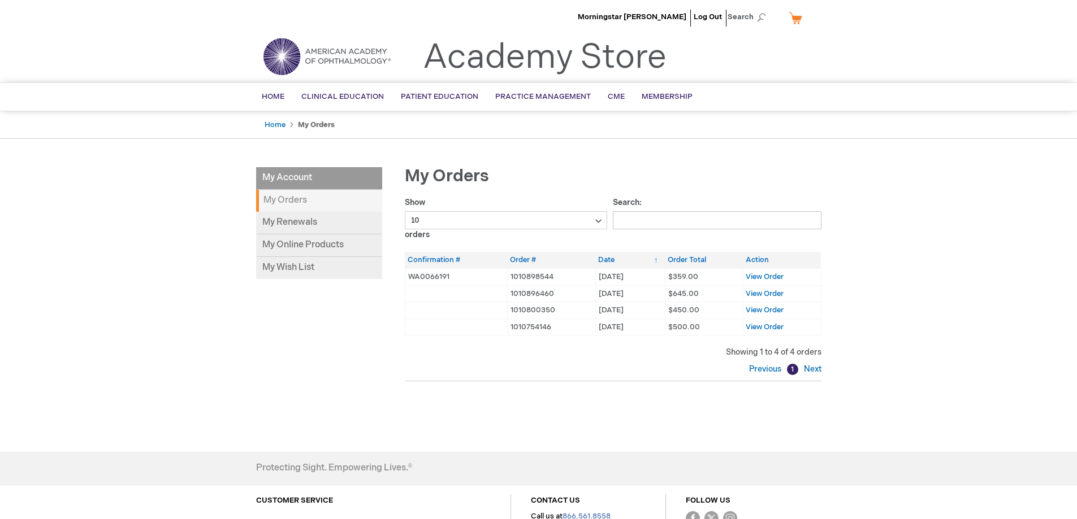
click at [220, 274] on div "Morningstar [PERSON_NAME] Log Out Search My Cart CLOSE RECENTLY ADDED ITEM(S) C…" at bounding box center [538, 315] width 1077 height 631
click at [766, 272] on span "View Order" at bounding box center [764, 276] width 38 height 9
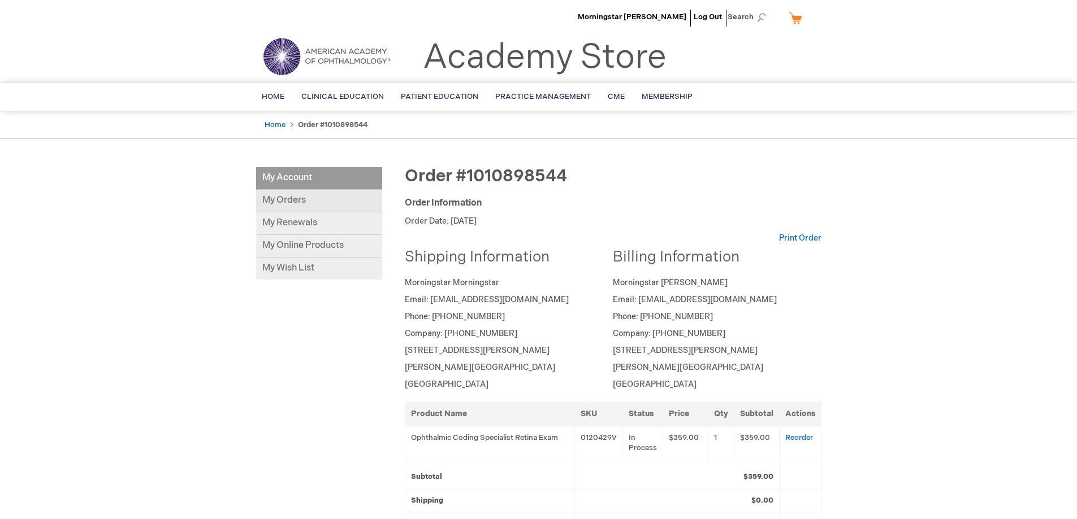
click at [293, 201] on link "My Orders" at bounding box center [319, 201] width 126 height 23
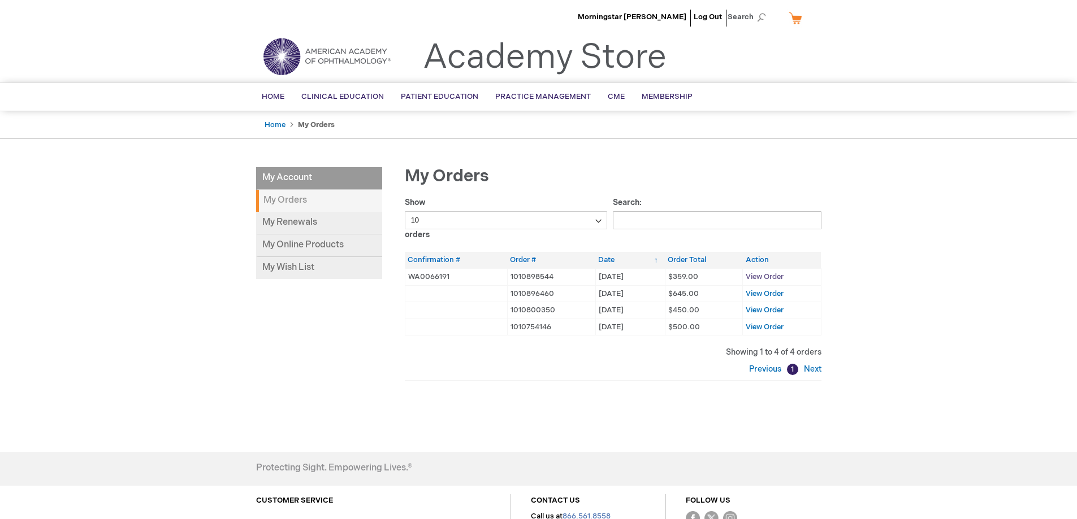
click at [774, 275] on span "View Order" at bounding box center [764, 276] width 38 height 9
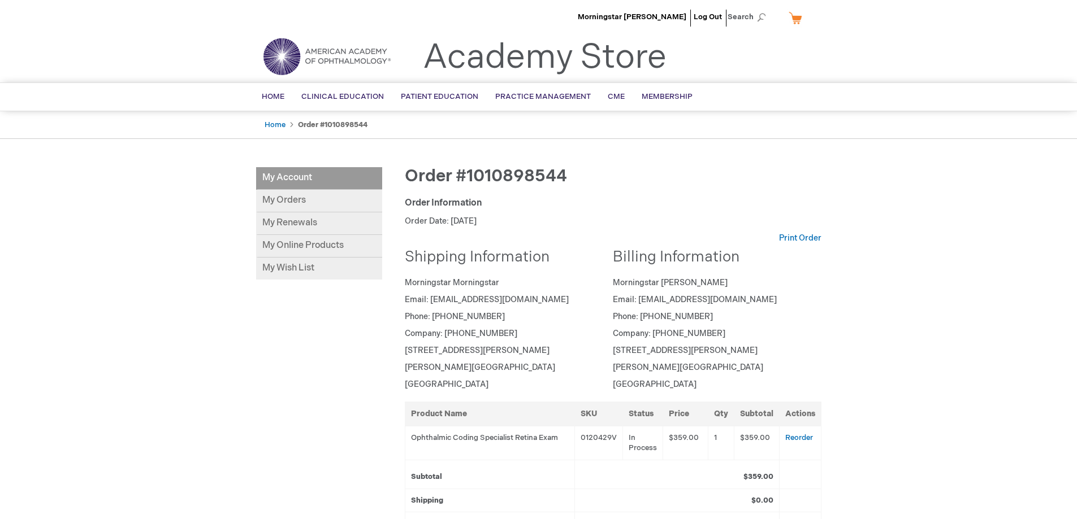
scroll to position [226, 0]
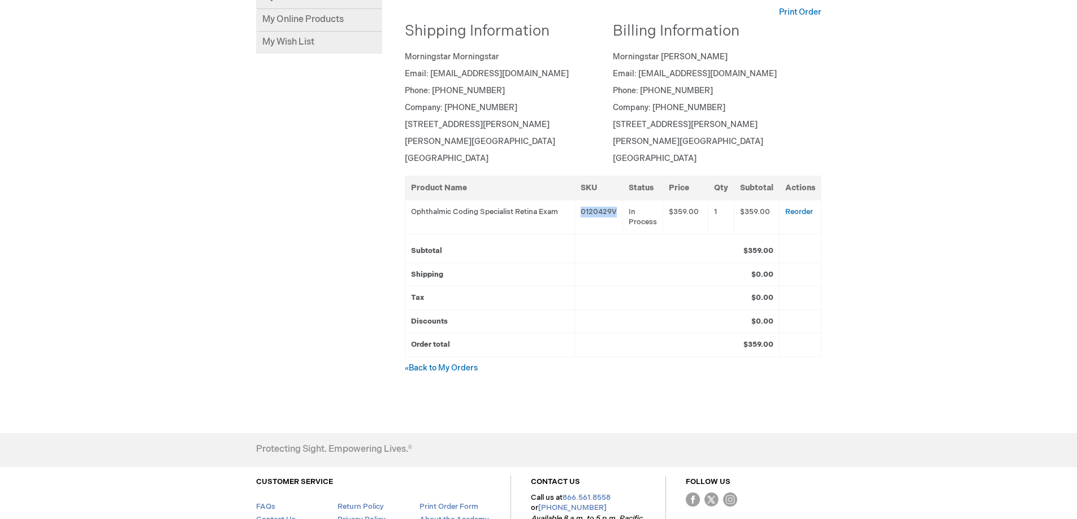
drag, startPoint x: 576, startPoint y: 207, endPoint x: 639, endPoint y: 215, distance: 63.2
click at [636, 215] on tr "Ophthalmic Coding Specialist Retina Exam 0120429V In Process $359.00 1 $359.00 …" at bounding box center [613, 217] width 416 height 34
click at [642, 215] on td "In Process" at bounding box center [643, 217] width 40 height 34
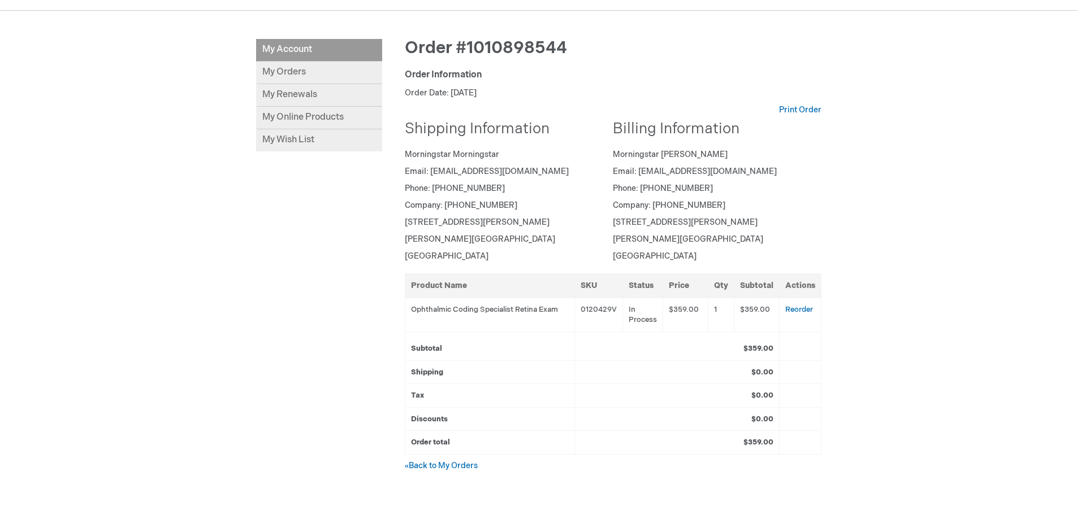
scroll to position [0, 0]
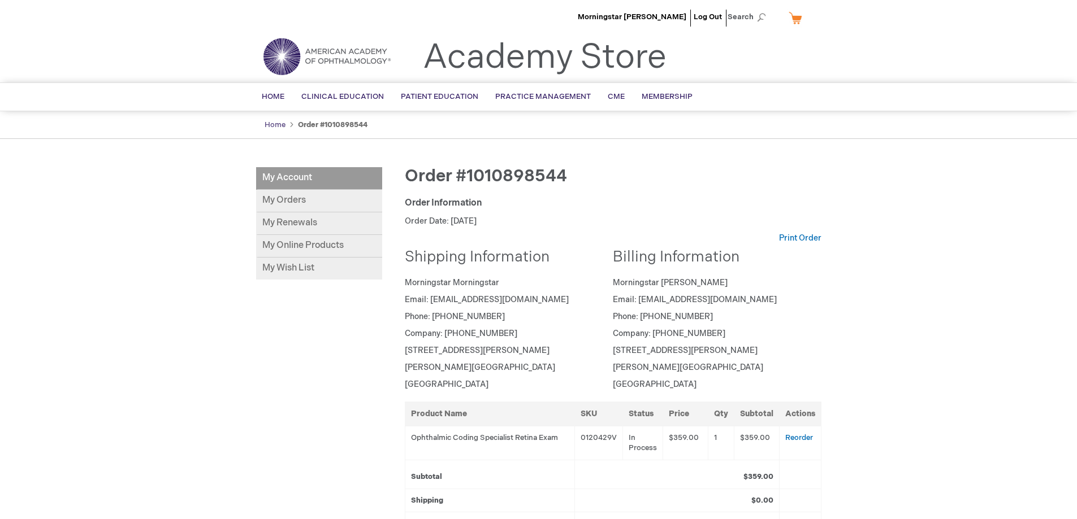
click at [280, 123] on link "Home" at bounding box center [274, 124] width 21 height 9
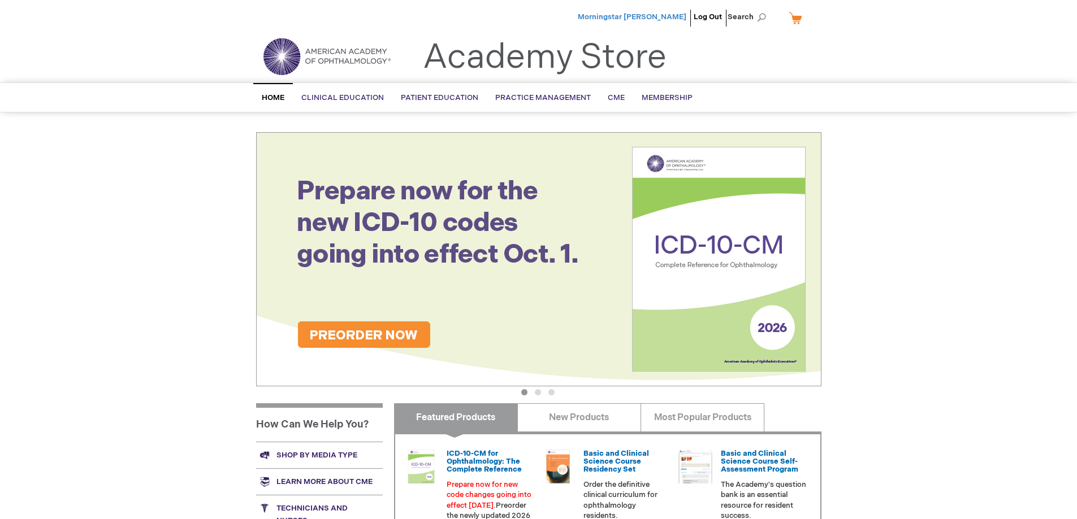
click at [658, 19] on span "Morningstar [PERSON_NAME]" at bounding box center [632, 16] width 109 height 9
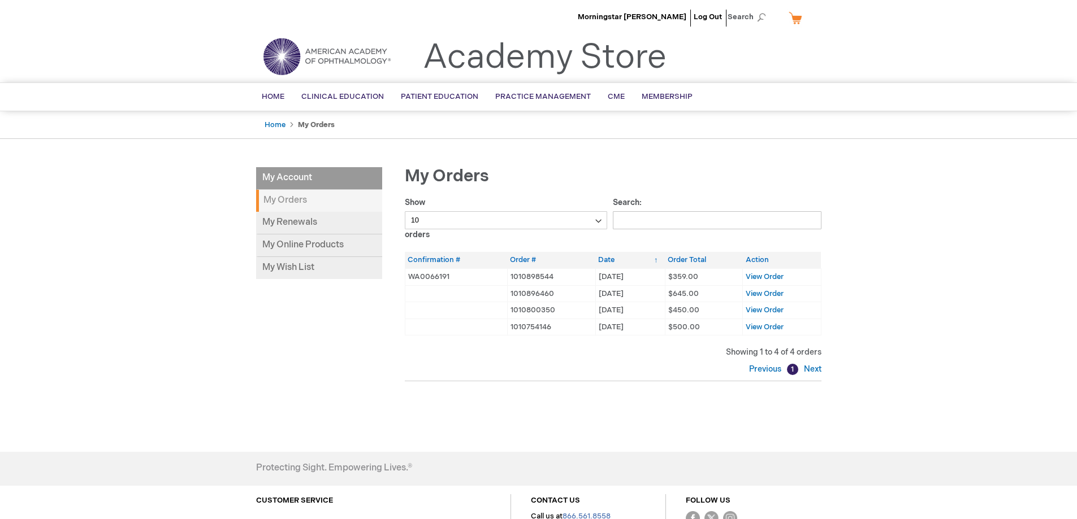
click at [774, 271] on td "View Order" at bounding box center [782, 276] width 78 height 17
click at [774, 272] on span "View Order" at bounding box center [764, 276] width 38 height 9
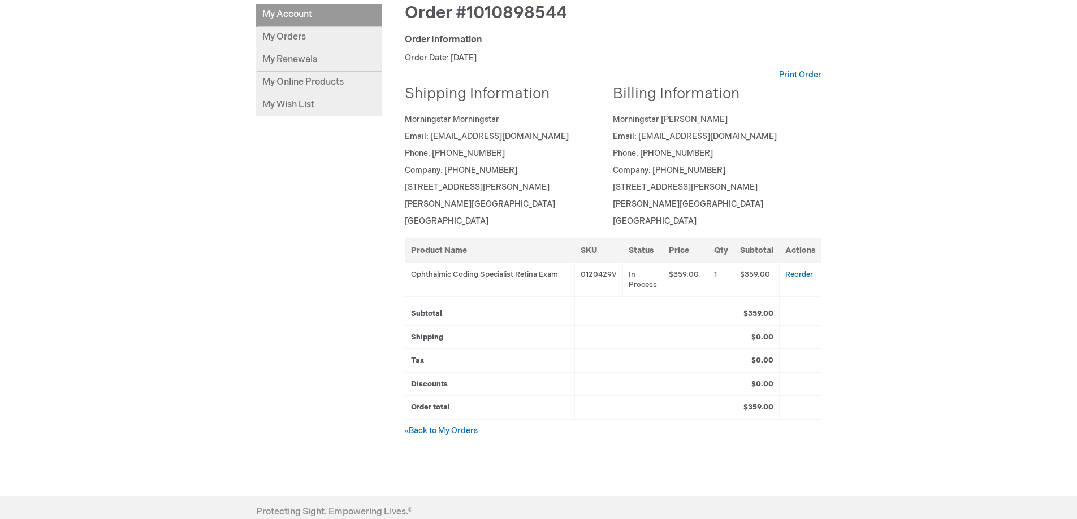
scroll to position [283, 0]
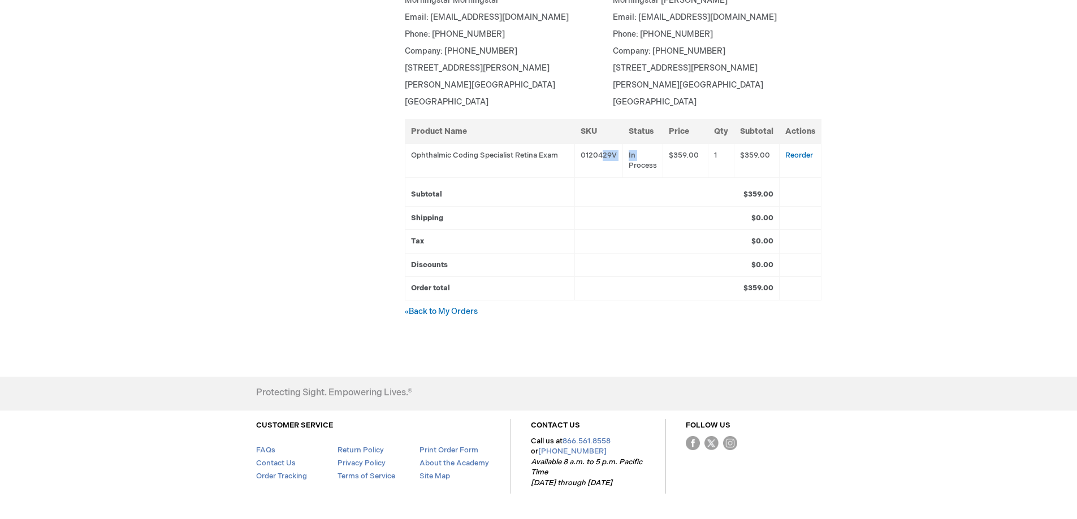
drag, startPoint x: 606, startPoint y: 153, endPoint x: 674, endPoint y: 167, distance: 69.9
click at [670, 167] on tr "Ophthalmic Coding Specialist Retina Exam 0120429V In Process $359.00 1 $359.00 …" at bounding box center [613, 161] width 416 height 34
click at [675, 167] on td "$359.00" at bounding box center [685, 161] width 45 height 34
click at [465, 170] on td "Ophthalmic Coding Specialist Retina Exam" at bounding box center [490, 161] width 170 height 34
drag, startPoint x: 396, startPoint y: 151, endPoint x: 627, endPoint y: 174, distance: 232.2
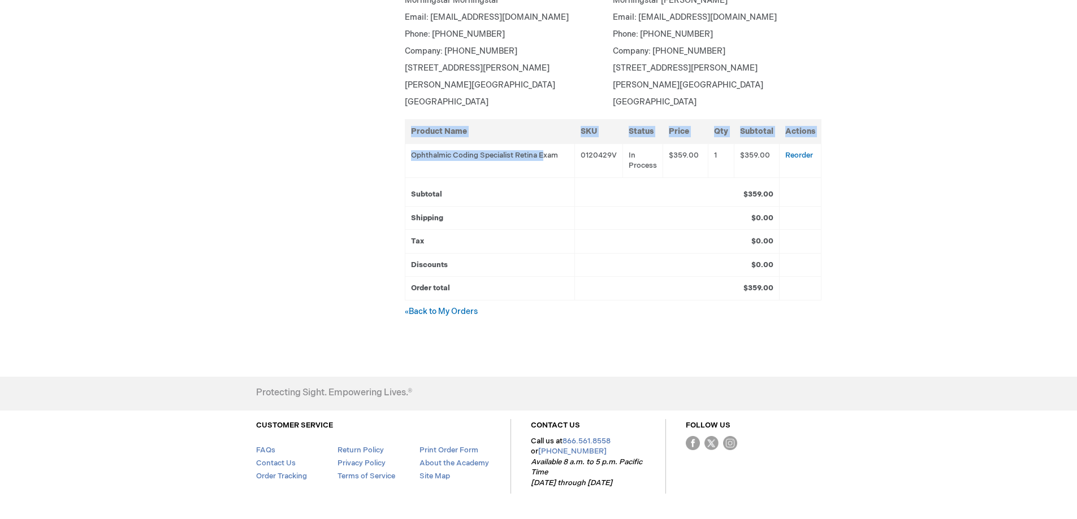
click at [594, 170] on div "Order #1010898544 Order Information Order Date: [DATE] Print Order Shipping Inf…" at bounding box center [601, 115] width 439 height 461
click at [650, 176] on td "In Process" at bounding box center [643, 161] width 40 height 34
click at [439, 318] on div "Order #1010898544 Order Information Order Date: [DATE] Print Order Shipping Inf…" at bounding box center [601, 115] width 439 height 461
click at [436, 310] on link "« Back to My Orders" at bounding box center [441, 312] width 73 height 10
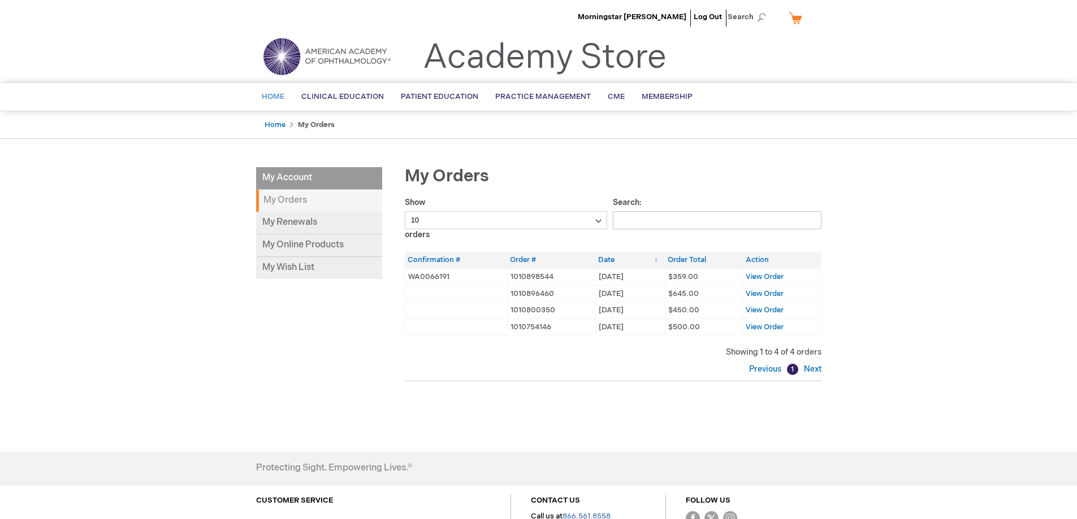
click at [275, 91] on link "Home" at bounding box center [273, 97] width 40 height 28
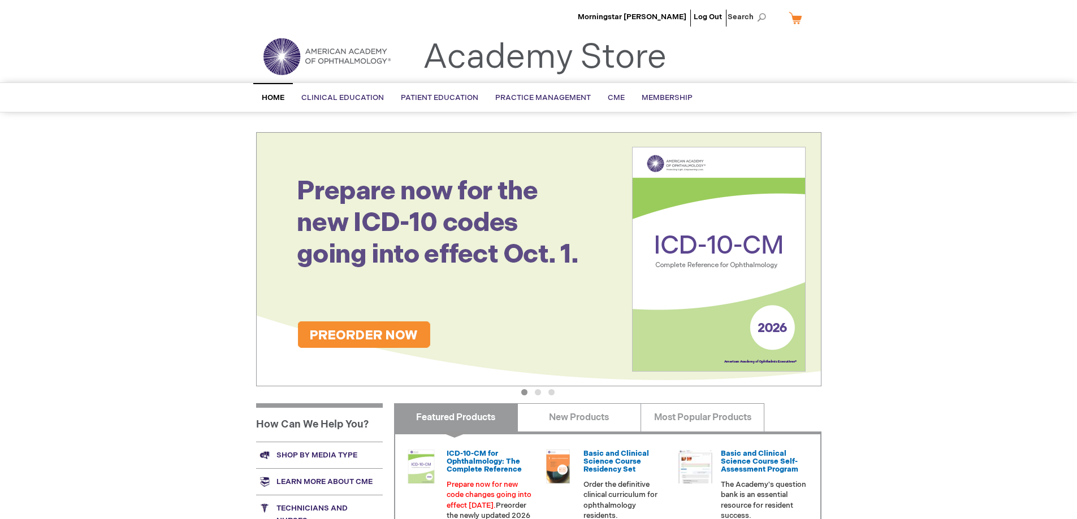
click at [285, 89] on link "Home" at bounding box center [273, 97] width 40 height 29
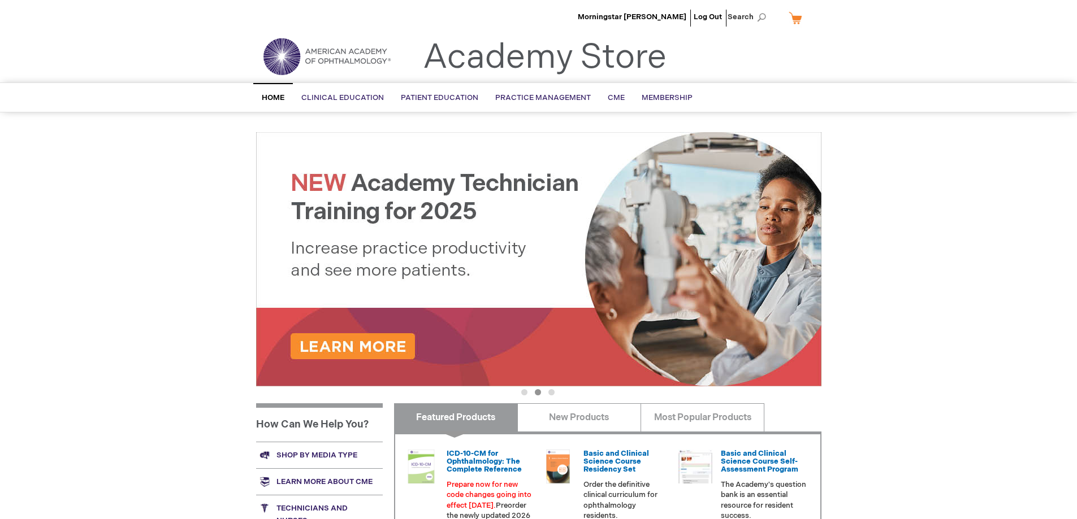
click at [291, 97] on link "Home" at bounding box center [273, 97] width 40 height 29
click at [277, 96] on span "Home" at bounding box center [273, 97] width 23 height 9
click at [653, 16] on span "Morningstar [PERSON_NAME]" at bounding box center [632, 16] width 109 height 9
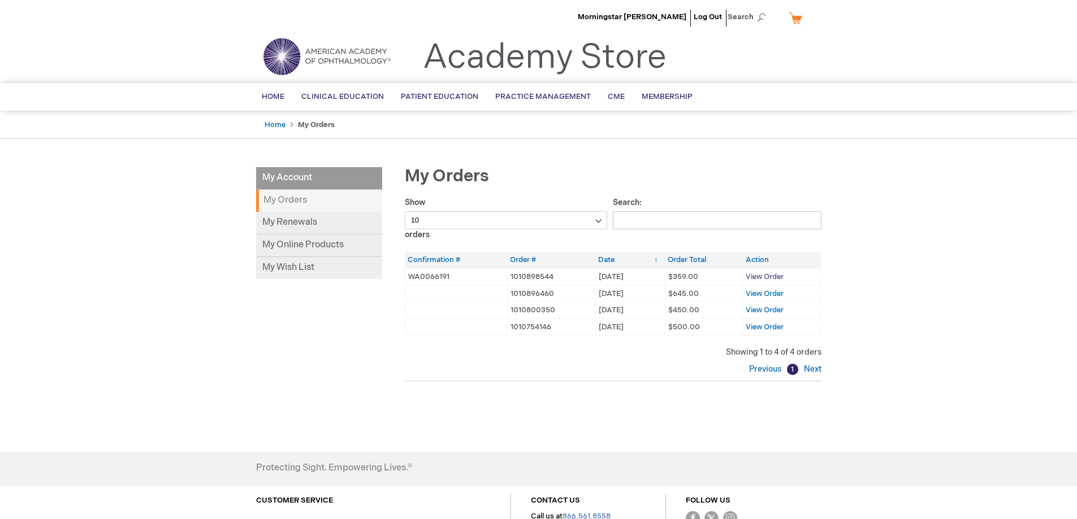
click at [766, 276] on span "View Order" at bounding box center [764, 276] width 38 height 9
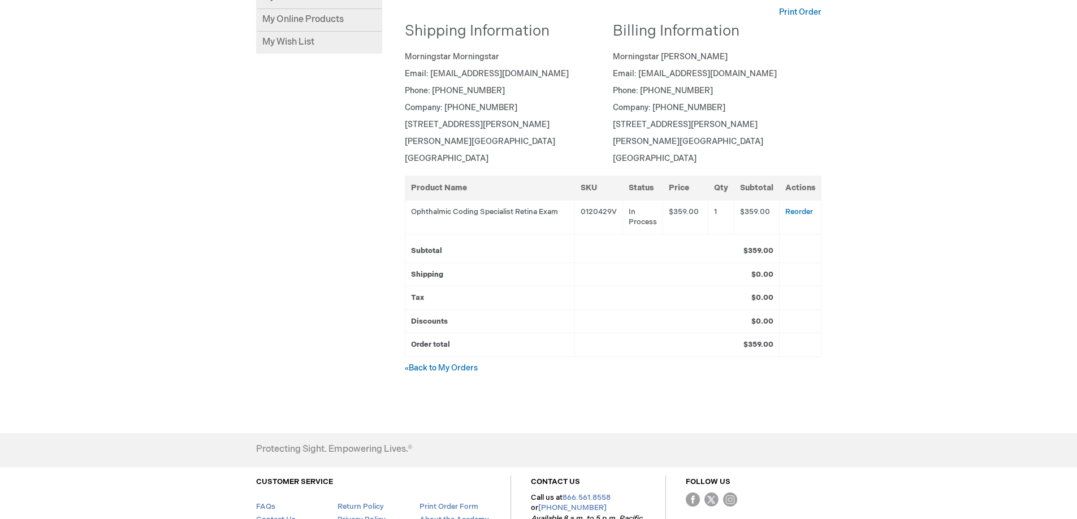
scroll to position [57, 0]
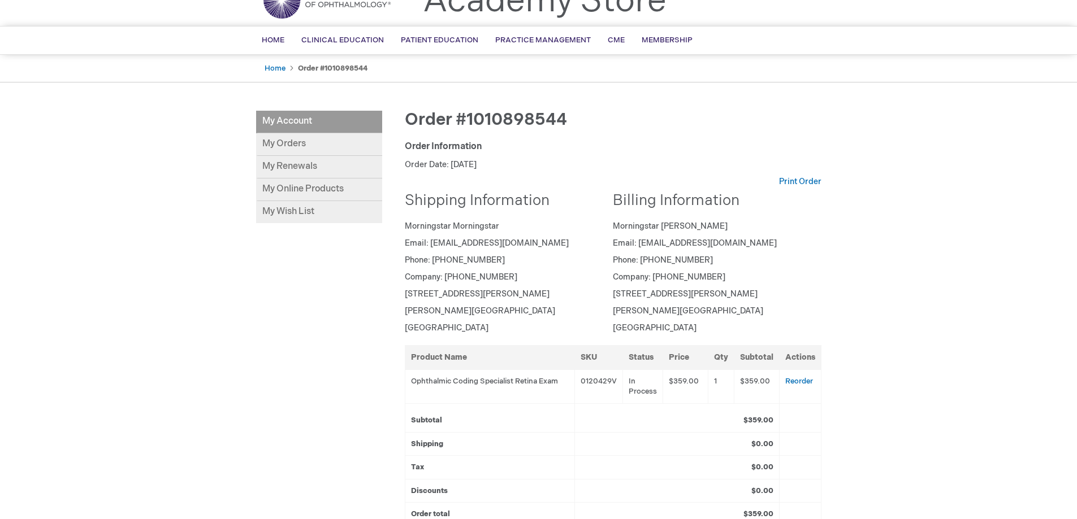
click at [282, 63] on li "Home" at bounding box center [280, 68] width 32 height 11
click at [276, 70] on link "Home" at bounding box center [274, 68] width 21 height 9
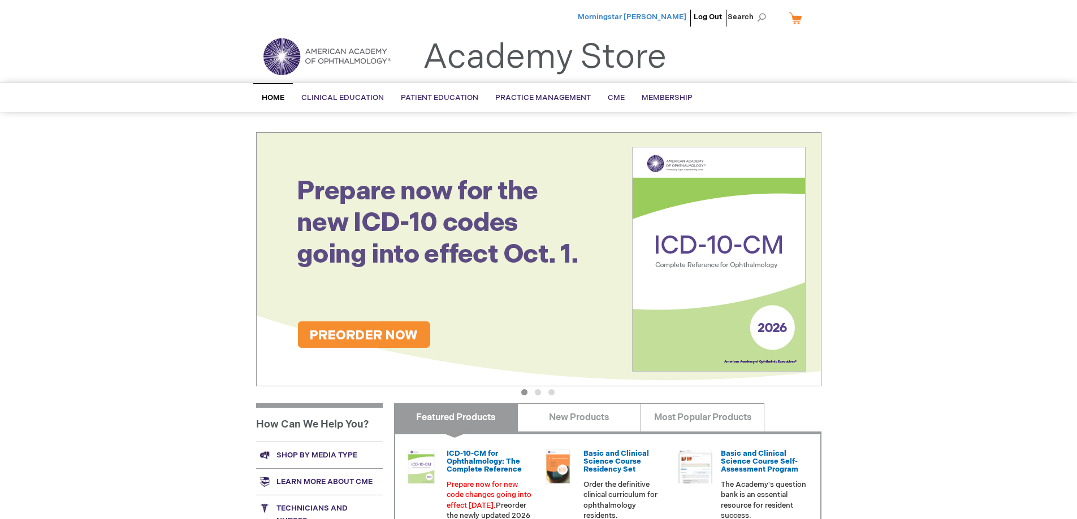
click at [669, 15] on span "Morningstar [PERSON_NAME]" at bounding box center [632, 16] width 109 height 9
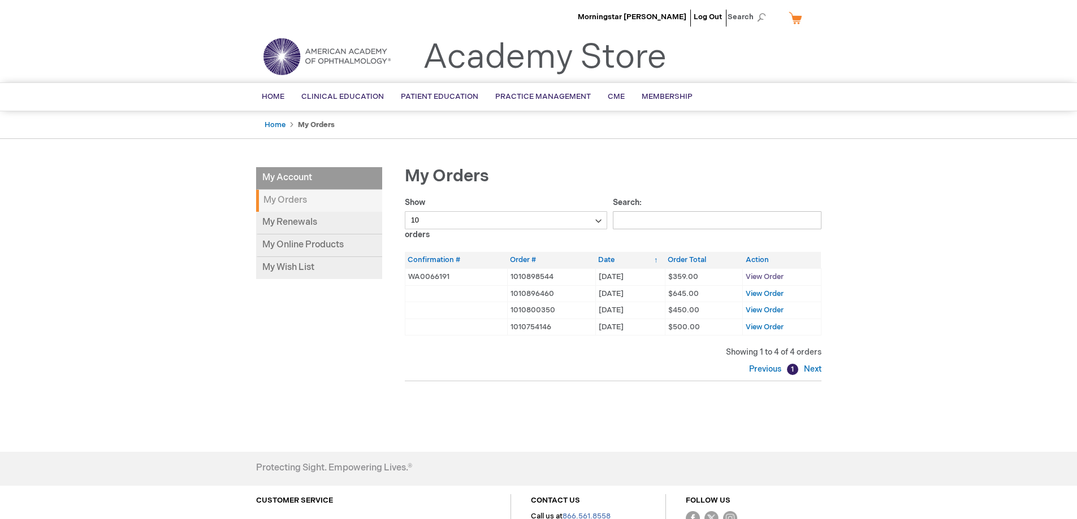
click at [769, 275] on span "View Order" at bounding box center [764, 276] width 38 height 9
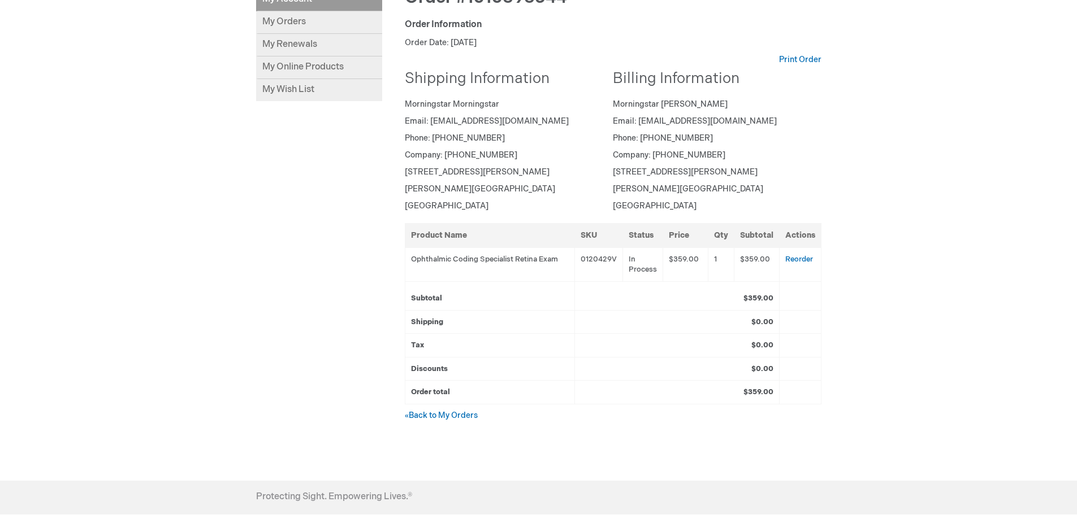
scroll to position [283, 0]
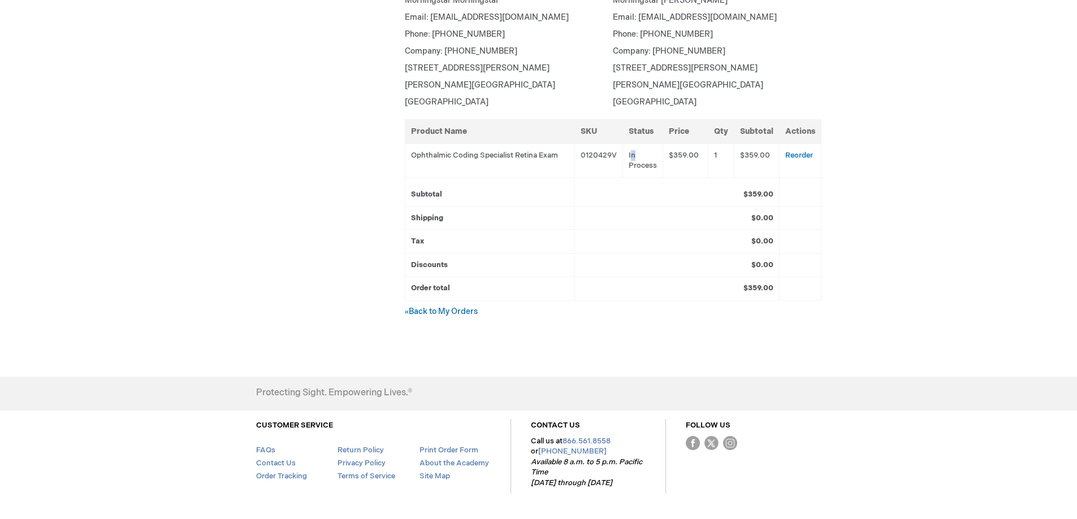
drag, startPoint x: 633, startPoint y: 152, endPoint x: 687, endPoint y: 162, distance: 54.6
click at [684, 162] on tr "Ophthalmic Coding Specialist Retina Exam 0120429V In Process $359.00 1 $359.00 …" at bounding box center [613, 161] width 416 height 34
click at [684, 168] on td "$359.00" at bounding box center [685, 161] width 45 height 34
drag, startPoint x: 637, startPoint y: 170, endPoint x: 628, endPoint y: 164, distance: 11.0
click at [630, 164] on td "In Process" at bounding box center [643, 161] width 40 height 34
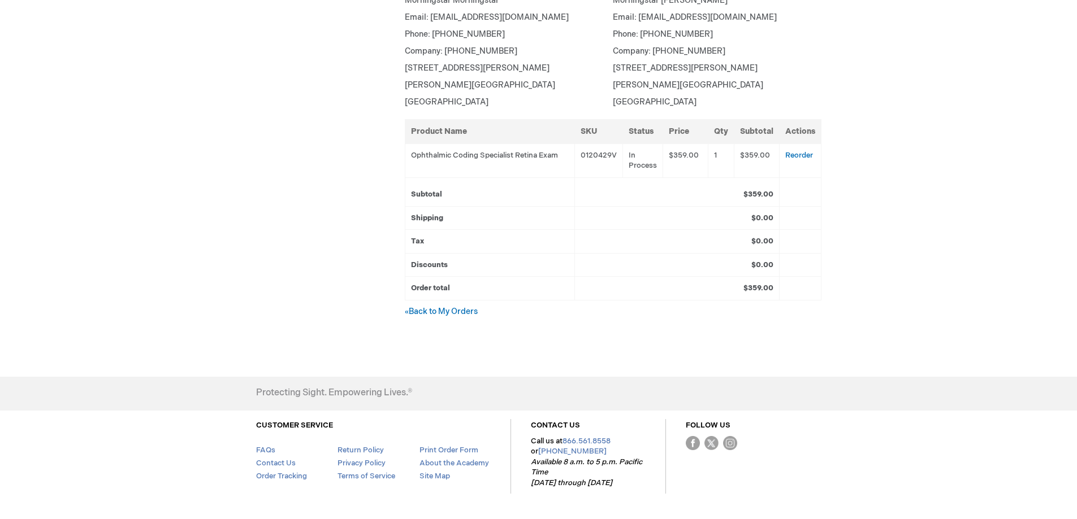
click at [660, 189] on td "$359.00" at bounding box center [677, 191] width 204 height 29
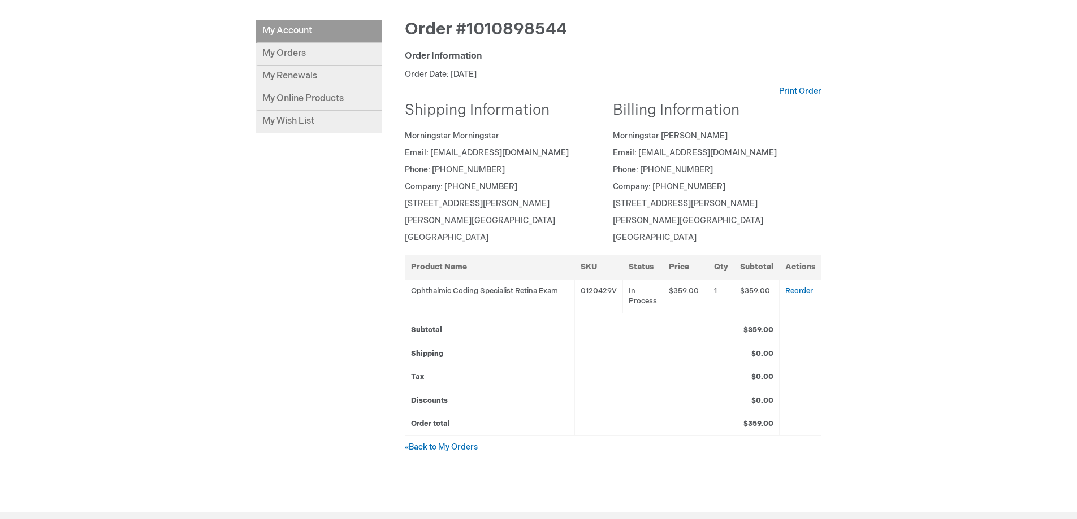
scroll to position [0, 0]
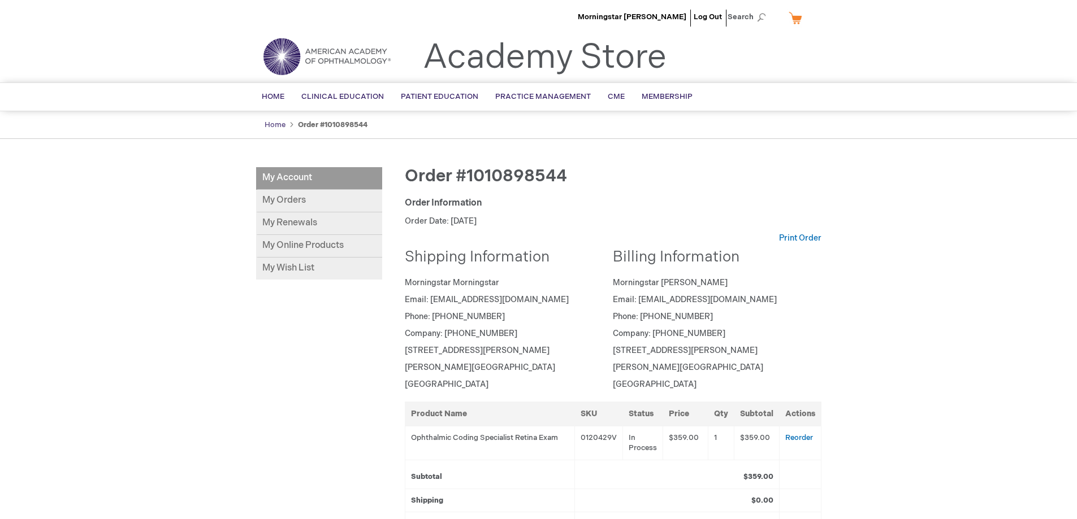
click at [273, 124] on link "Home" at bounding box center [274, 124] width 21 height 9
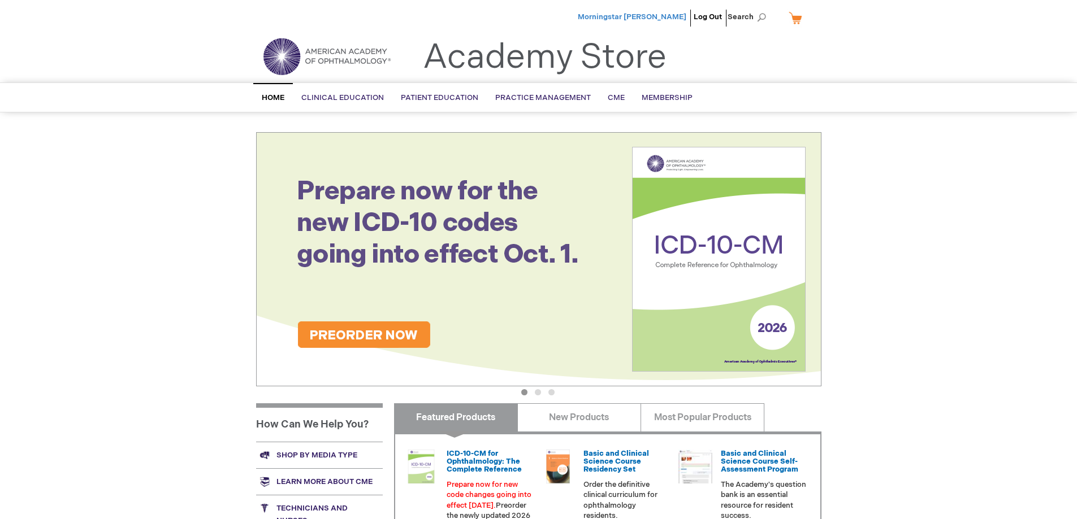
click at [660, 19] on span "Morningstar [PERSON_NAME]" at bounding box center [632, 16] width 109 height 9
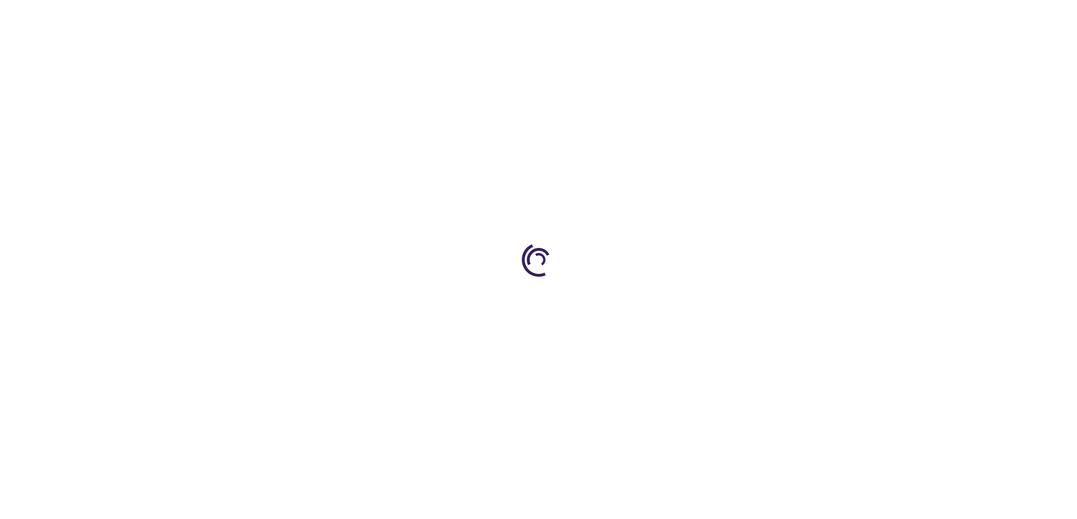
scroll to position [112, 0]
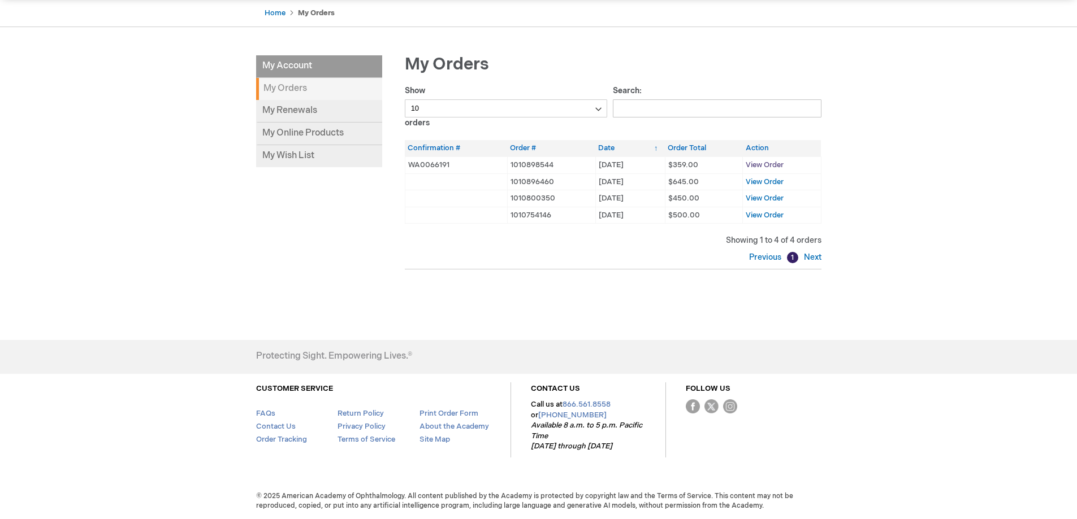
click at [762, 160] on span "View Order" at bounding box center [764, 164] width 38 height 9
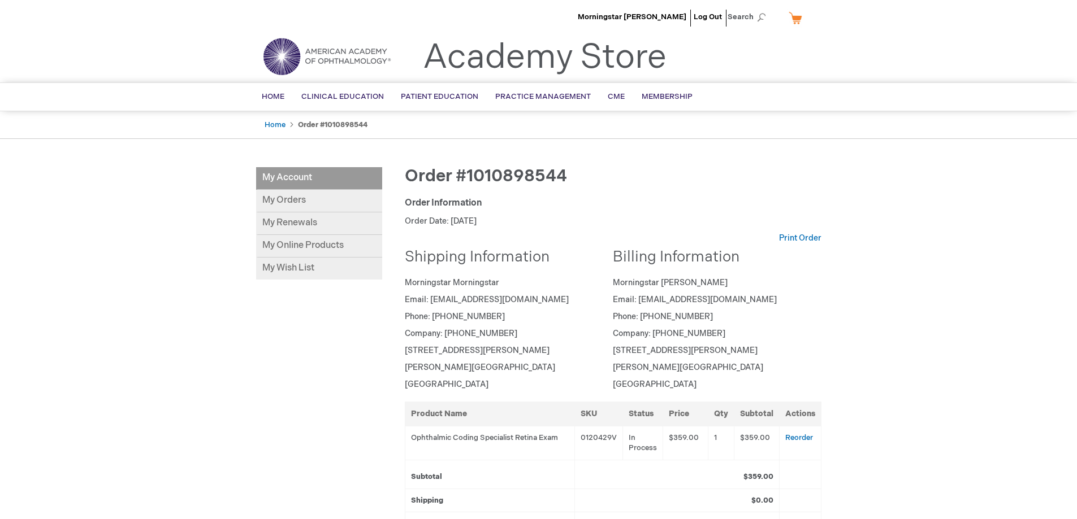
click at [911, 162] on div "Morningstar [PERSON_NAME] Log Out Search My Cart CLOSE RECENTLY ADDED ITEM(S) C…" at bounding box center [538, 419] width 1077 height 839
